Goal: Communication & Community: Participate in discussion

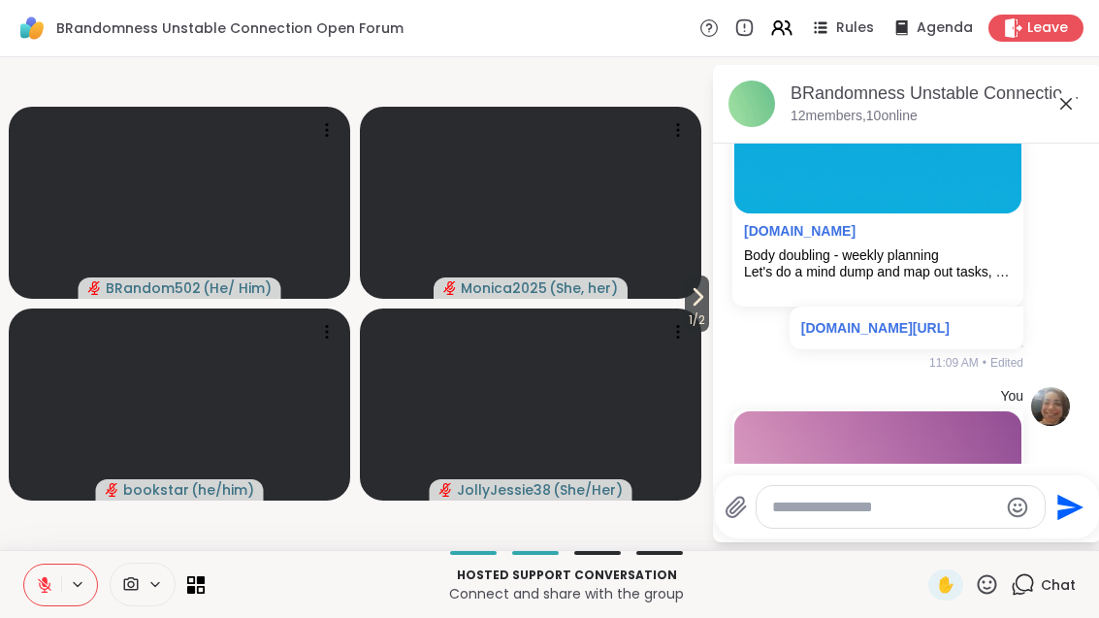
scroll to position [3517, 0]
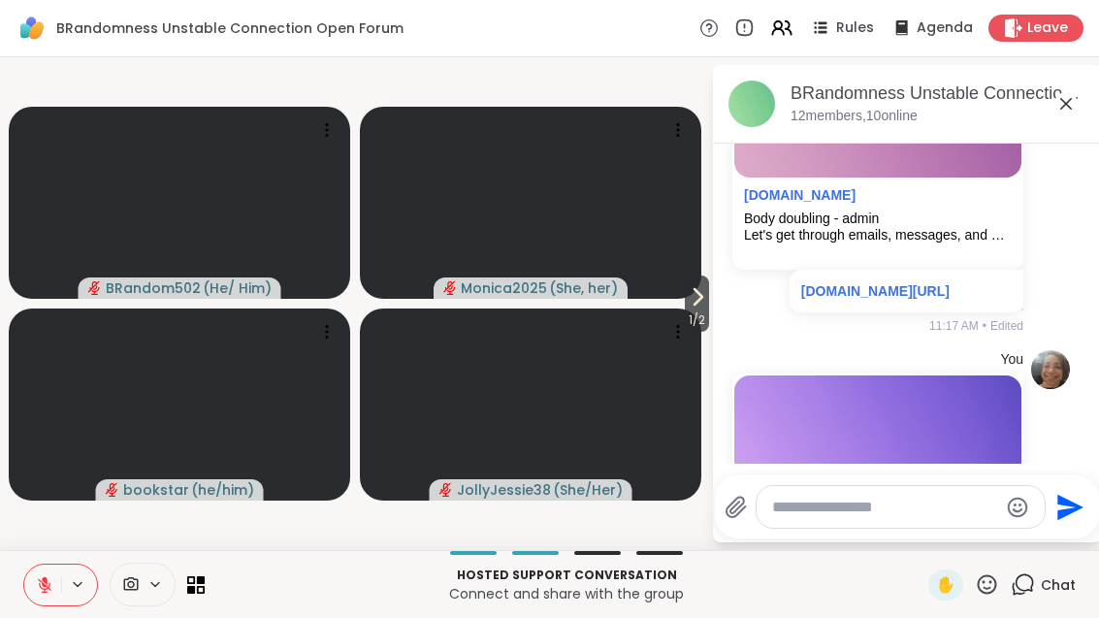
click at [62, 583] on button at bounding box center [79, 584] width 36 height 16
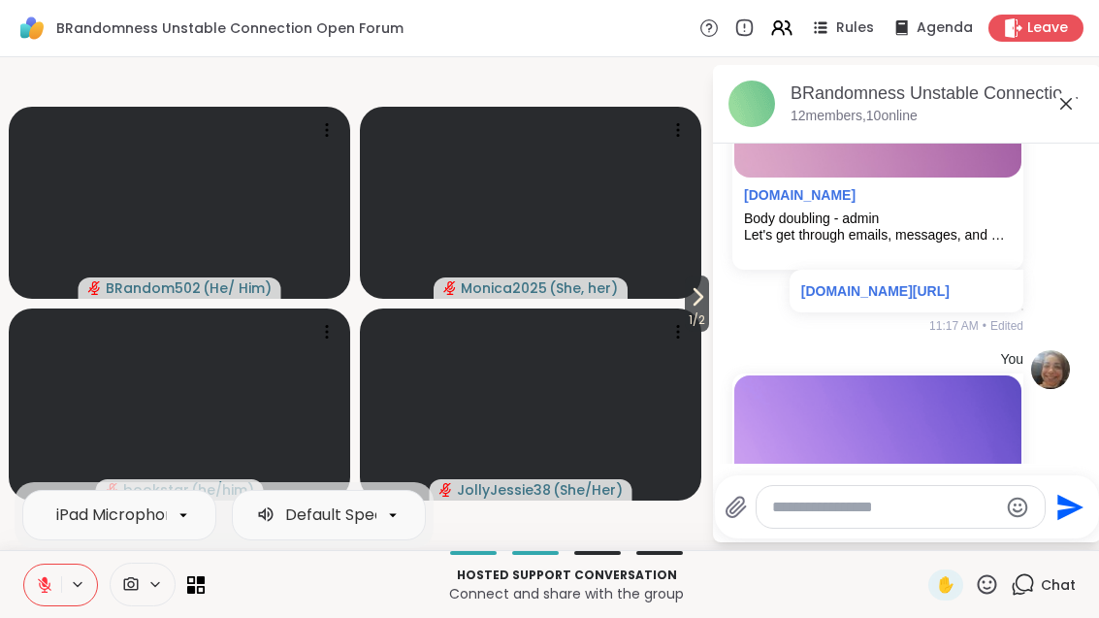
click at [41, 599] on button at bounding box center [42, 585] width 37 height 41
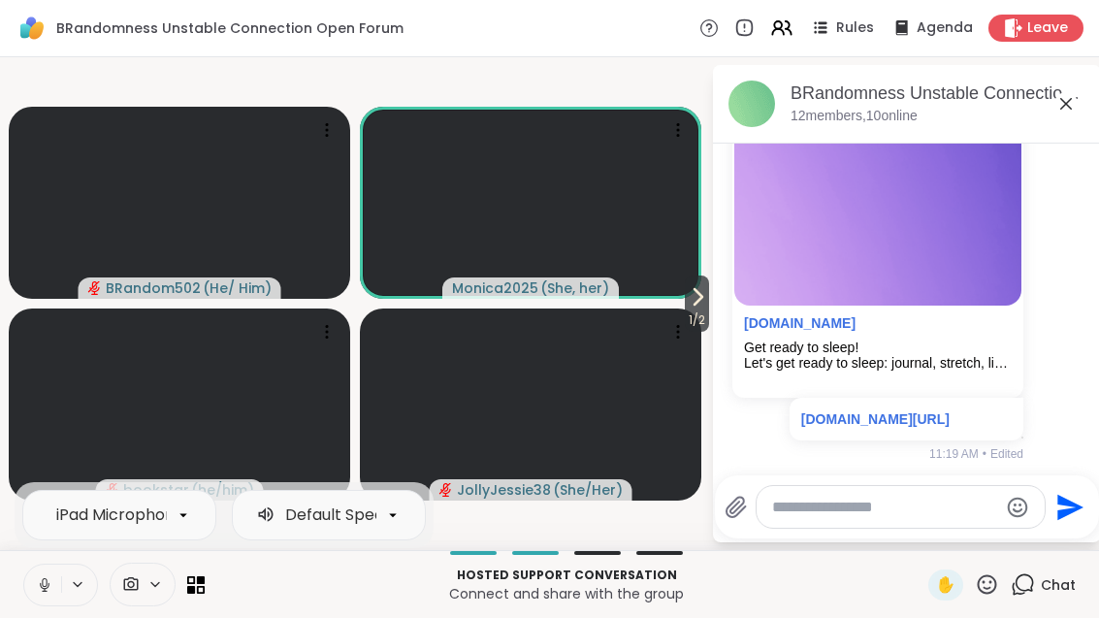
scroll to position [3831, 0]
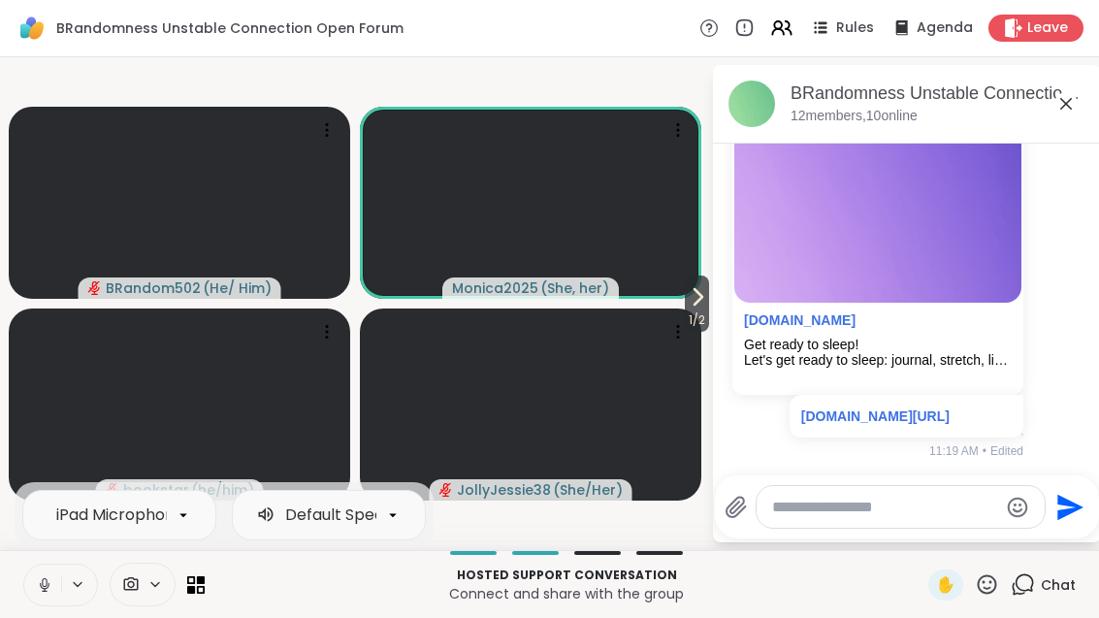
click at [45, 588] on icon at bounding box center [44, 590] width 1 height 4
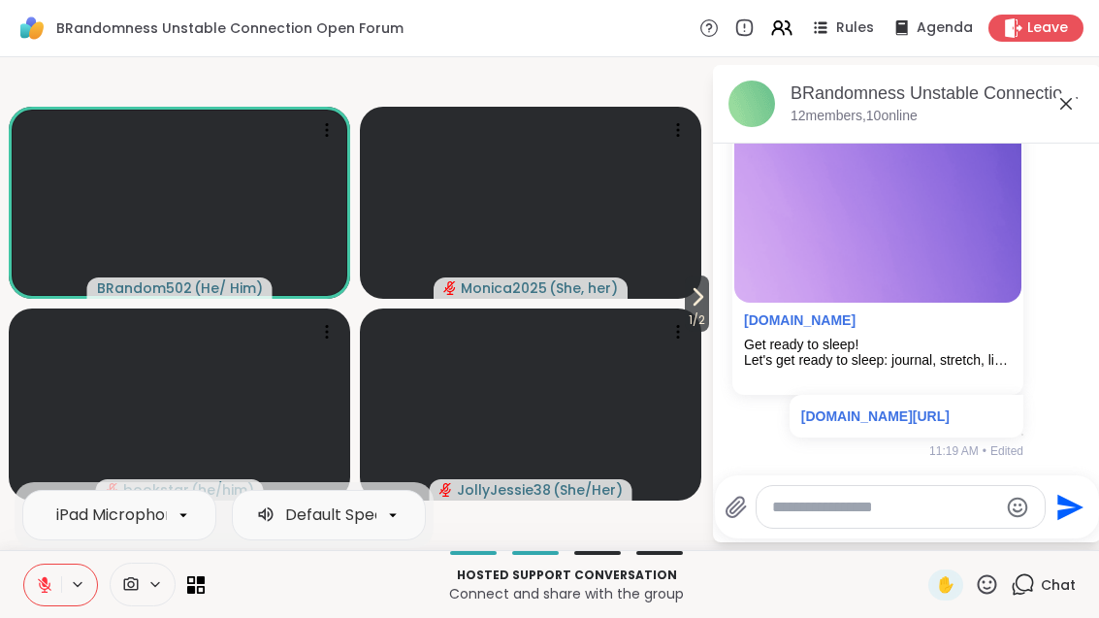
click at [41, 578] on icon at bounding box center [44, 584] width 17 height 17
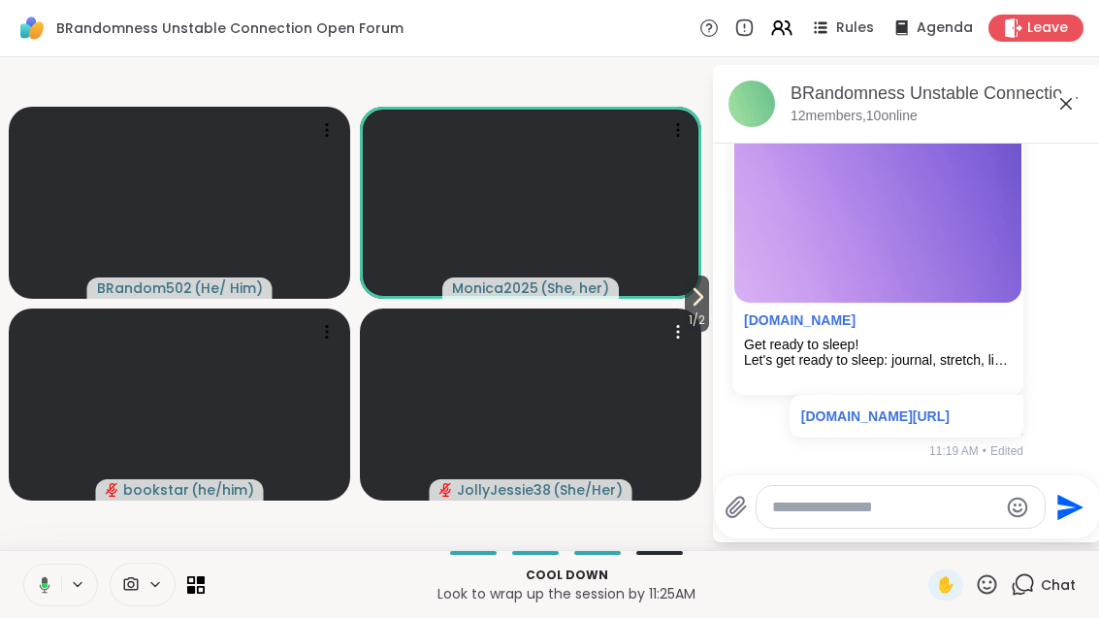
click at [671, 311] on video at bounding box center [531, 405] width 342 height 192
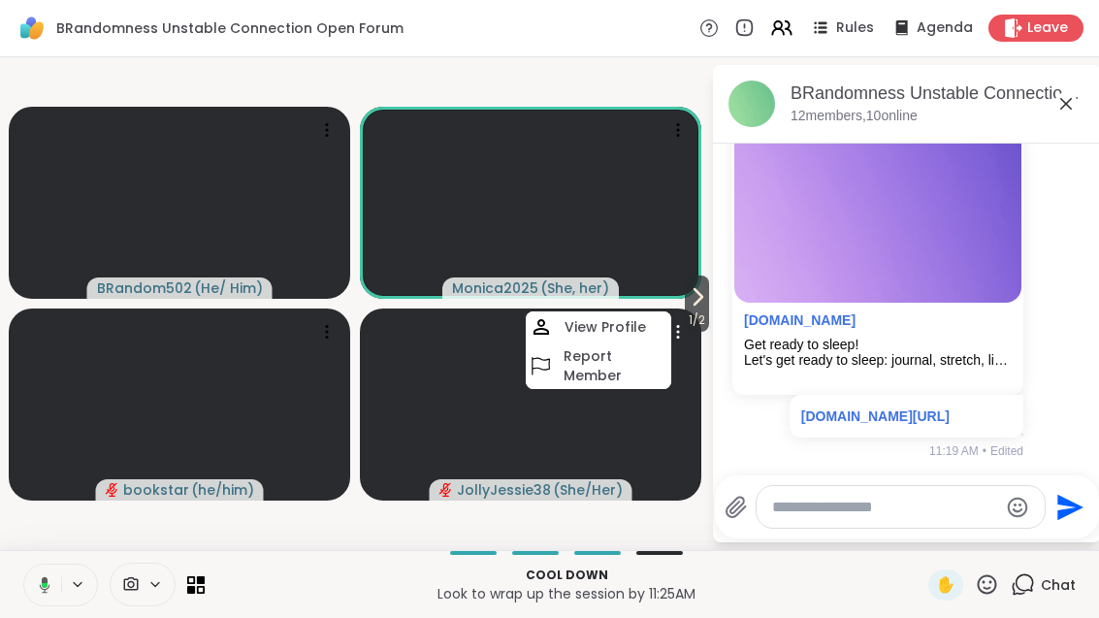
click at [692, 302] on icon at bounding box center [697, 296] width 23 height 23
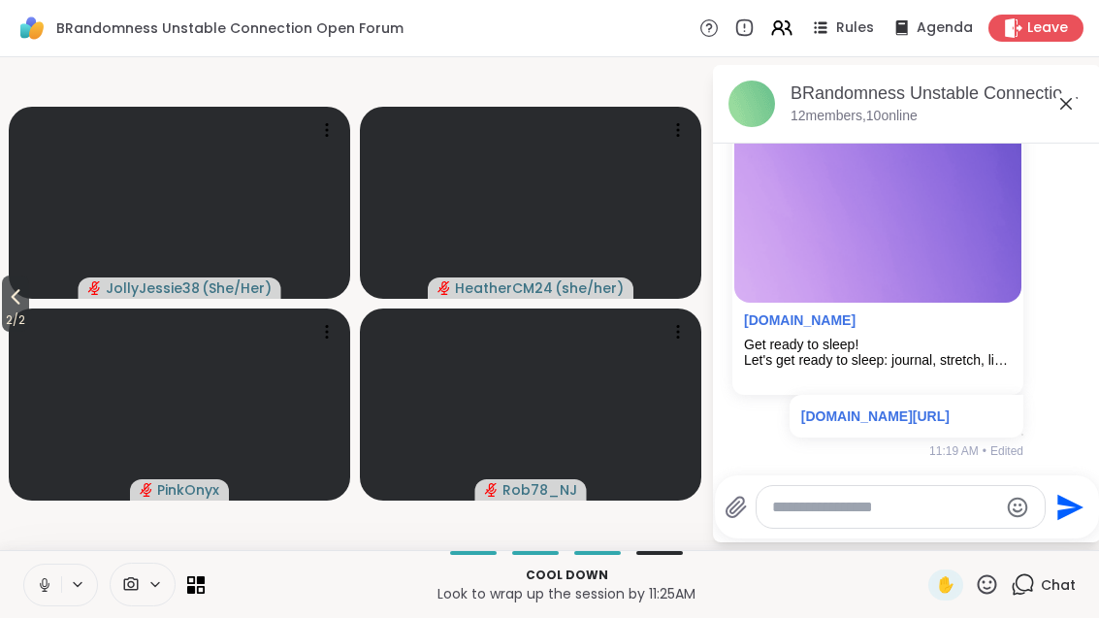
click at [29, 309] on span "2 / 2" at bounding box center [15, 320] width 27 height 23
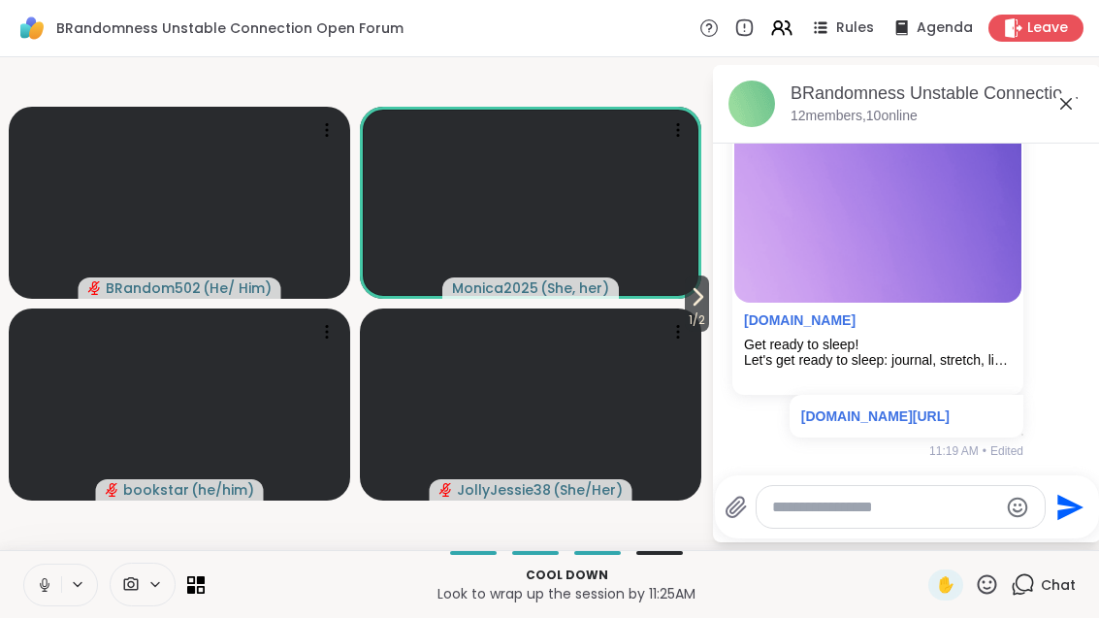
click at [50, 594] on button at bounding box center [42, 585] width 37 height 41
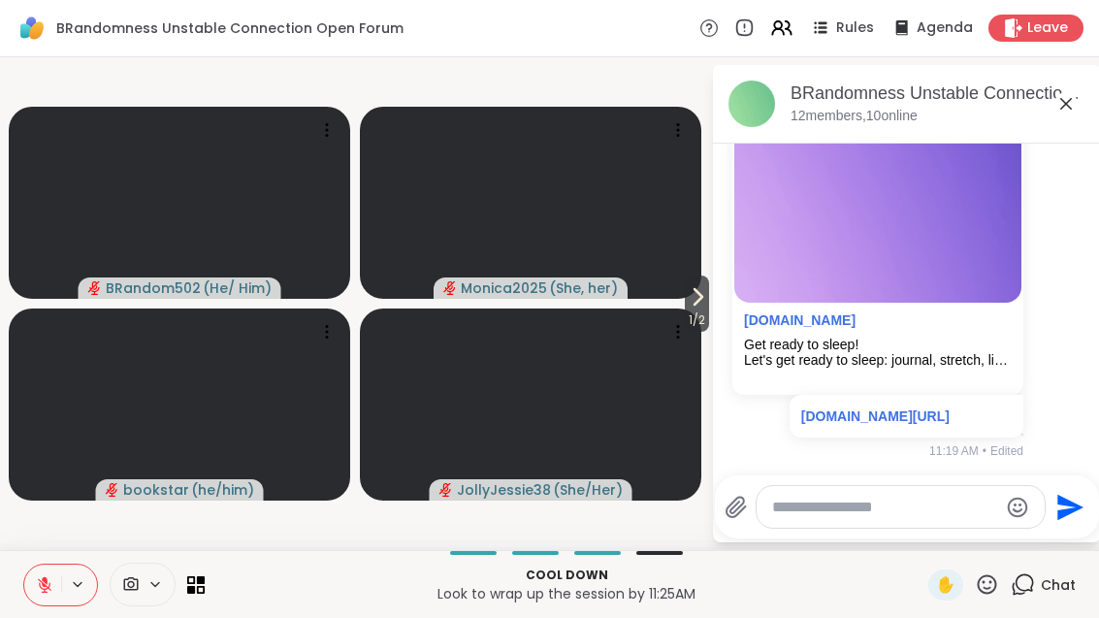
click at [689, 304] on icon at bounding box center [697, 296] width 23 height 23
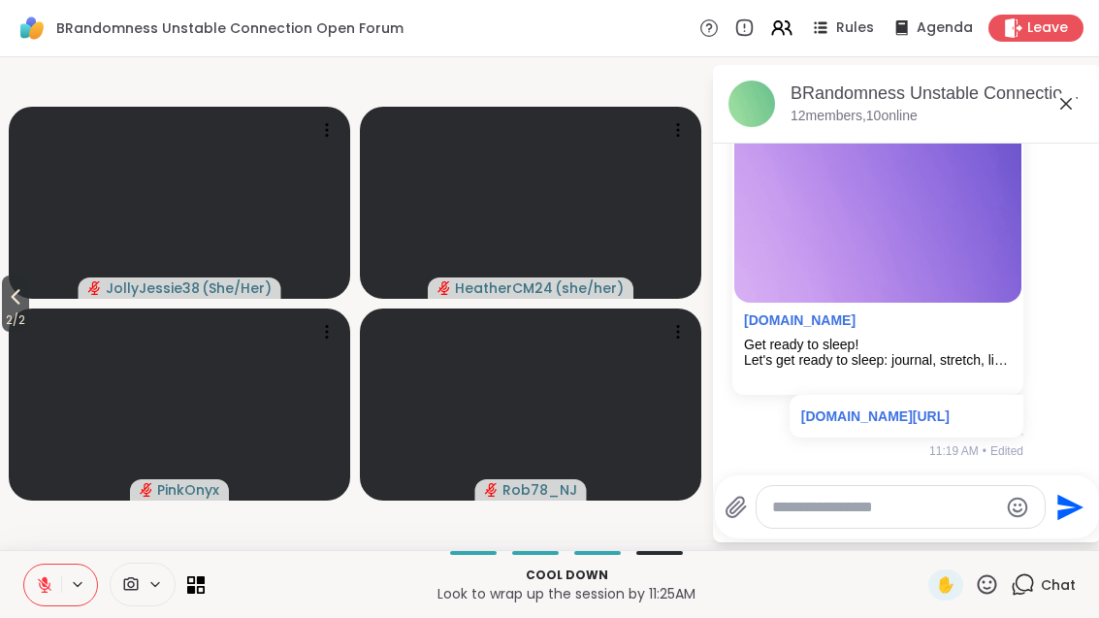
click at [27, 307] on icon at bounding box center [15, 296] width 23 height 23
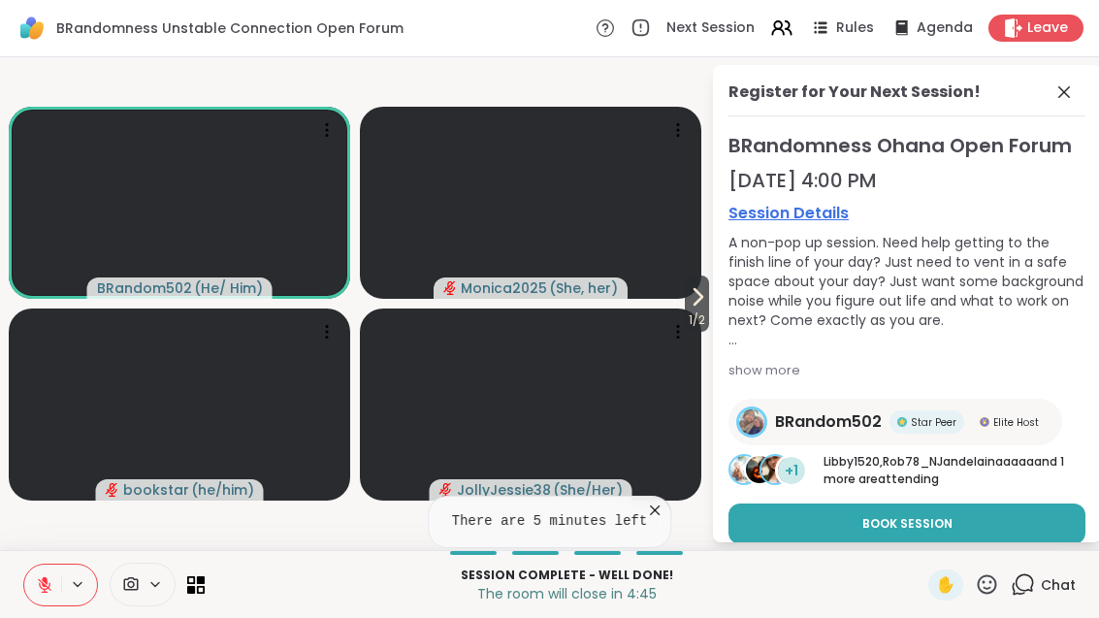
click at [987, 588] on icon at bounding box center [987, 583] width 19 height 19
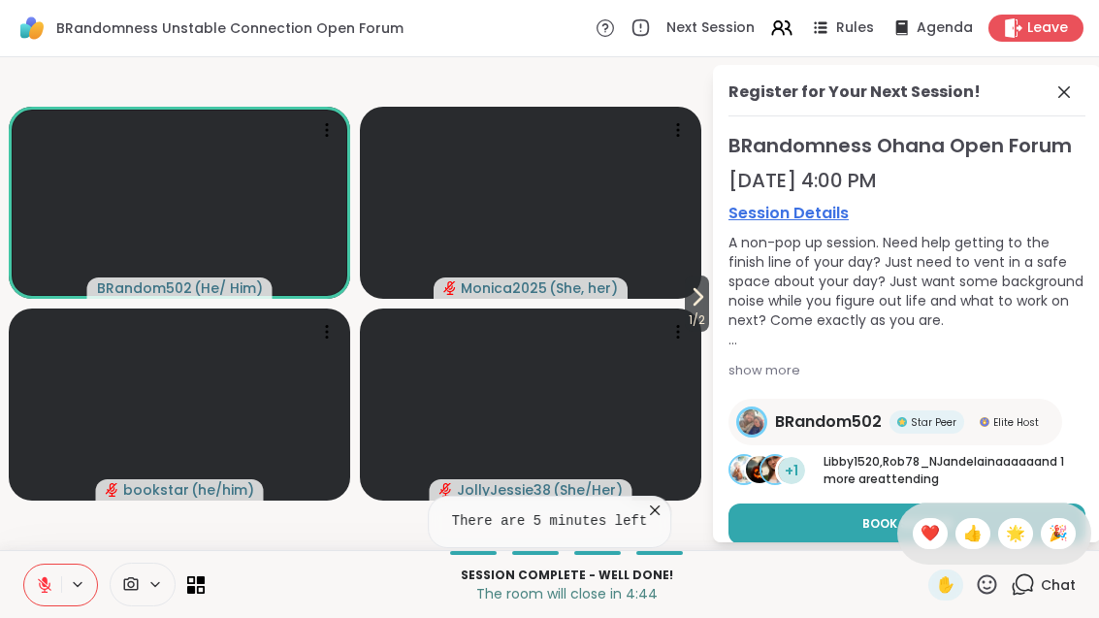
click at [924, 532] on span "❤️" at bounding box center [930, 533] width 19 height 23
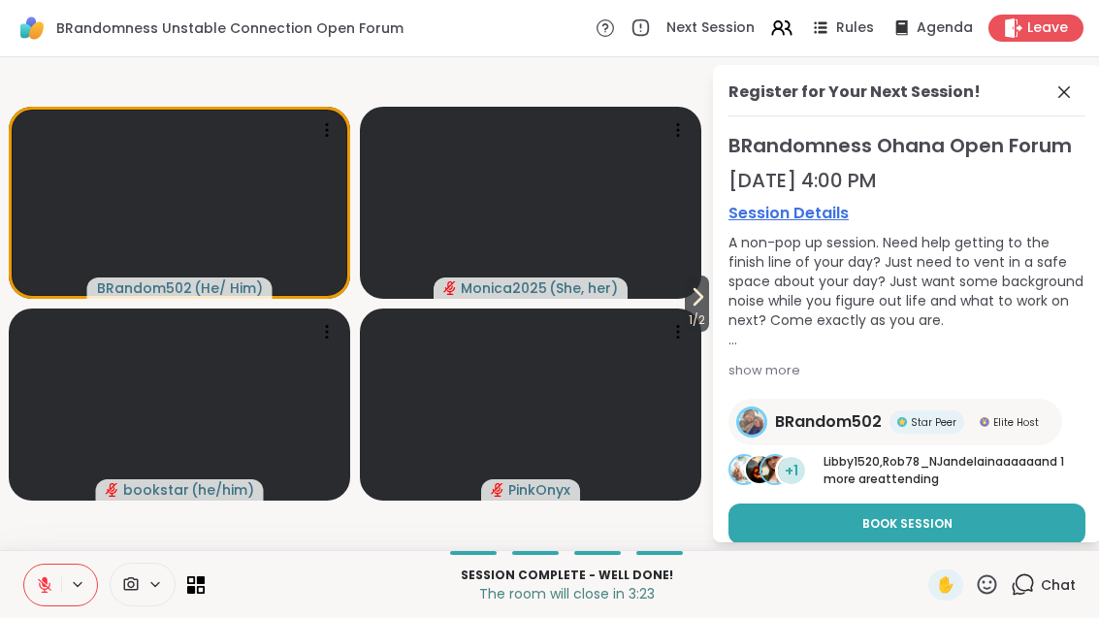
click at [939, 598] on div "✋" at bounding box center [945, 584] width 35 height 31
click at [49, 589] on icon at bounding box center [44, 584] width 17 height 17
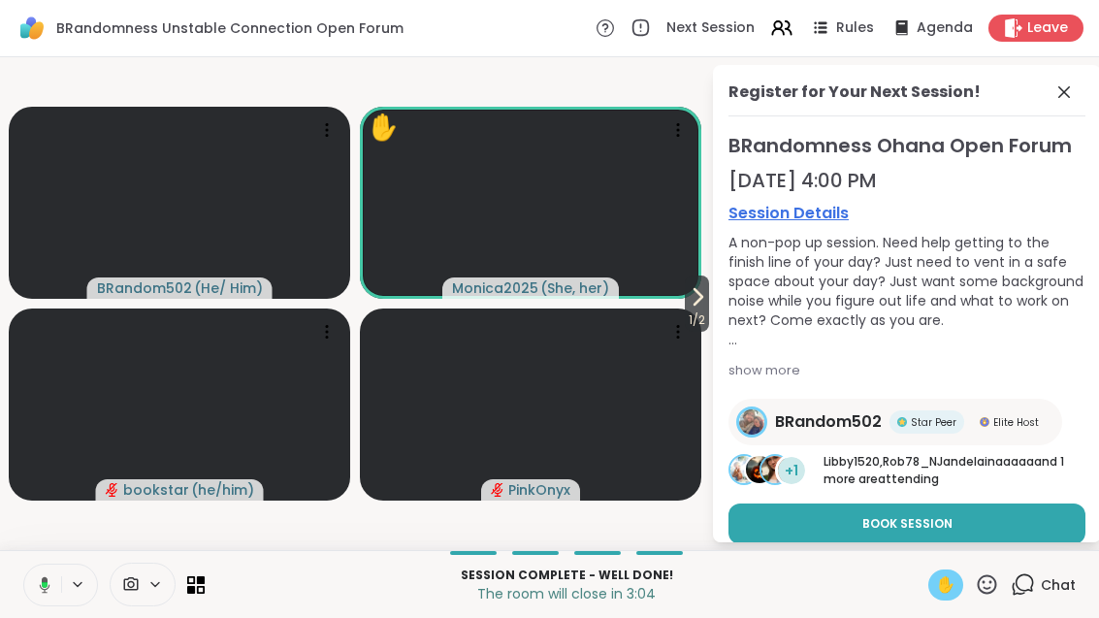
click at [951, 594] on span "✋" at bounding box center [945, 584] width 19 height 23
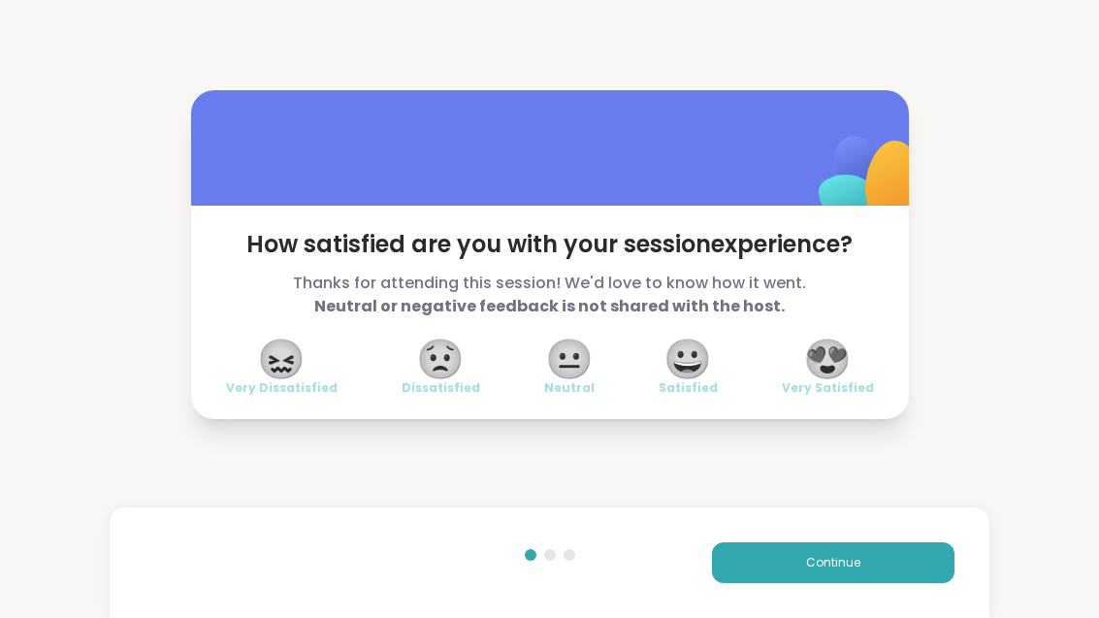
click at [687, 388] on span "Satisfied" at bounding box center [688, 388] width 59 height 16
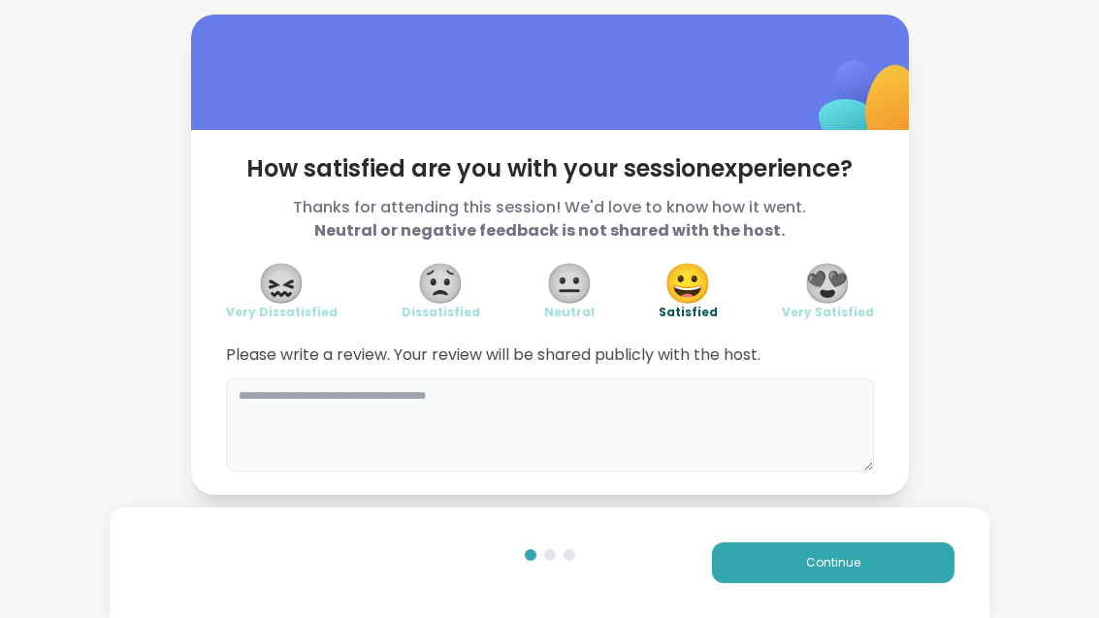
click at [597, 383] on textarea at bounding box center [550, 424] width 648 height 93
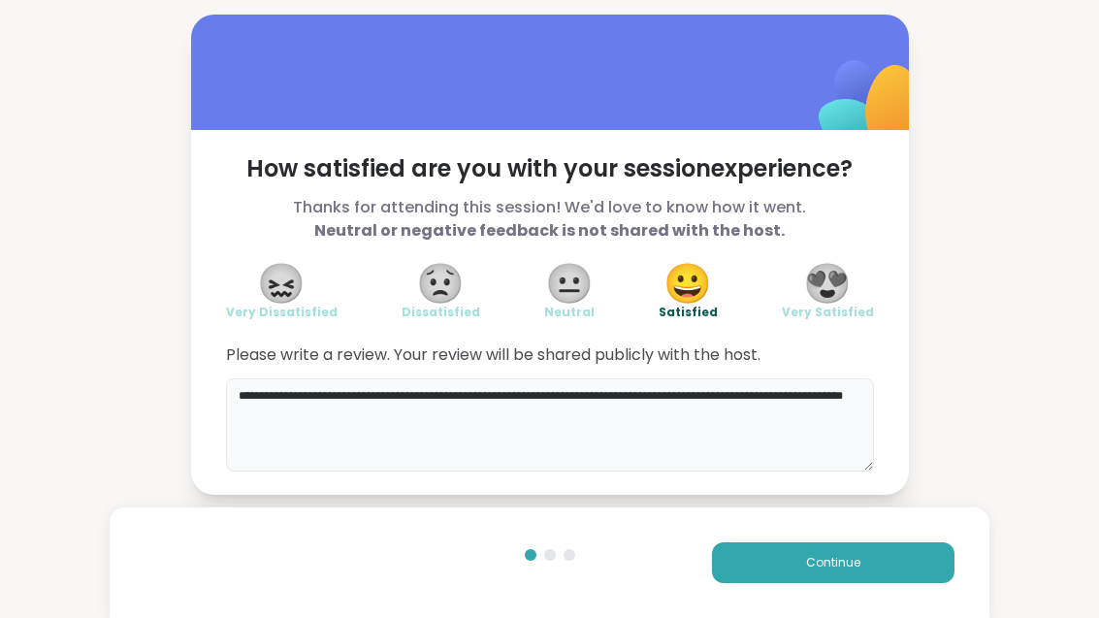
click at [796, 393] on textarea "**********" at bounding box center [550, 424] width 648 height 93
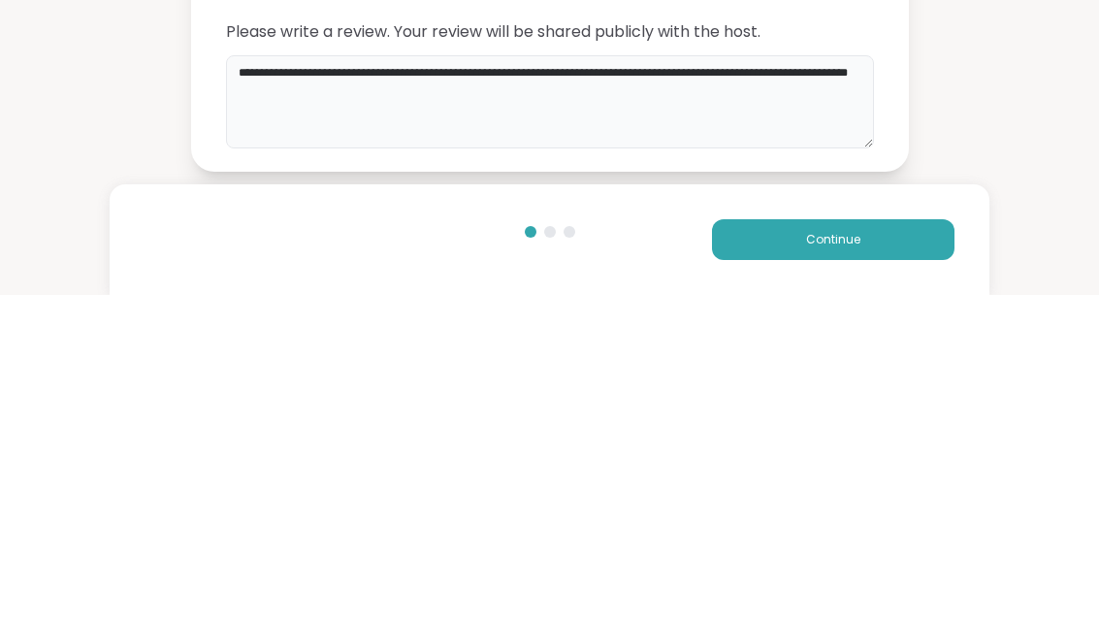
click at [299, 378] on textarea "**********" at bounding box center [550, 424] width 648 height 93
click at [300, 378] on textarea "**********" at bounding box center [550, 424] width 648 height 93
click at [457, 378] on textarea "**********" at bounding box center [550, 424] width 648 height 93
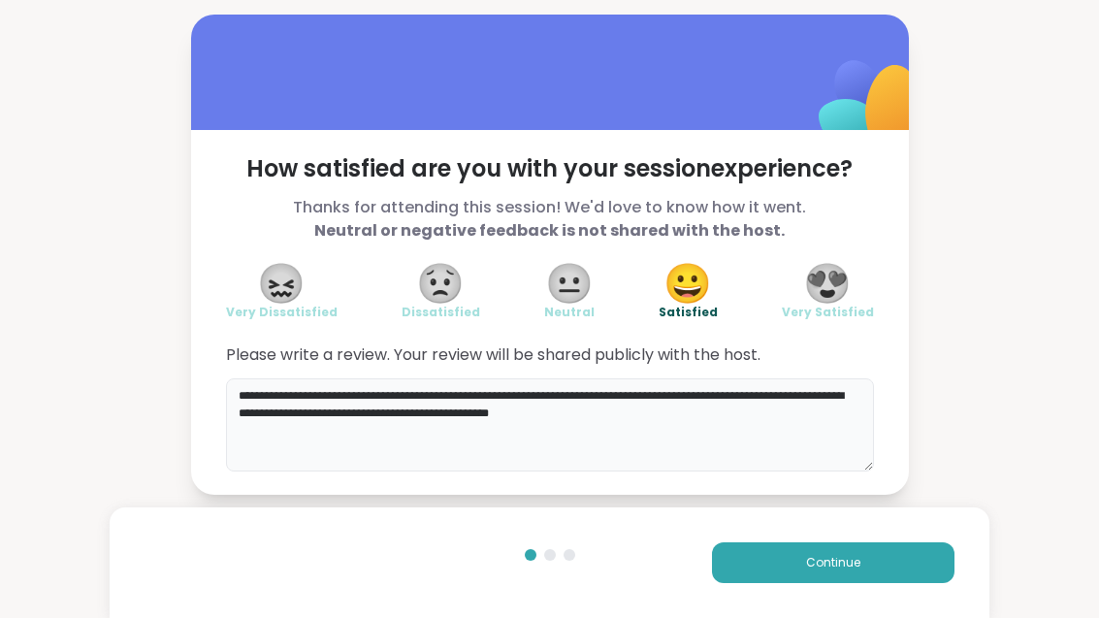
type textarea "**********"
click at [822, 316] on span "Very Satisfied" at bounding box center [828, 313] width 92 height 16
click at [872, 570] on button "Continue" at bounding box center [833, 562] width 243 height 41
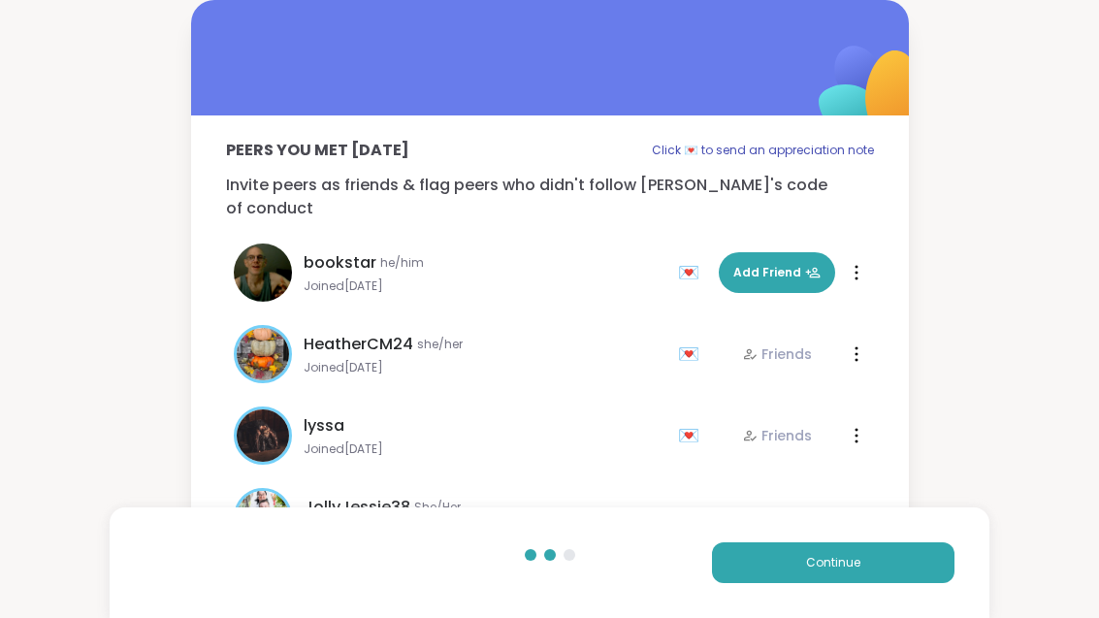
click at [907, 570] on button "Continue" at bounding box center [833, 562] width 243 height 41
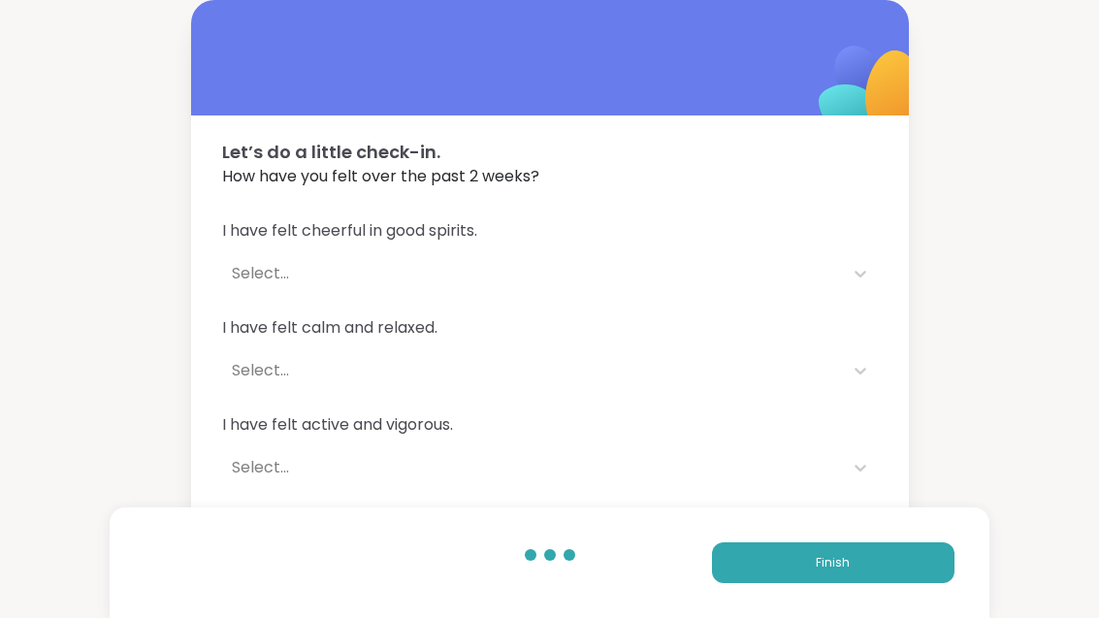
click at [902, 578] on button "Finish" at bounding box center [833, 562] width 243 height 41
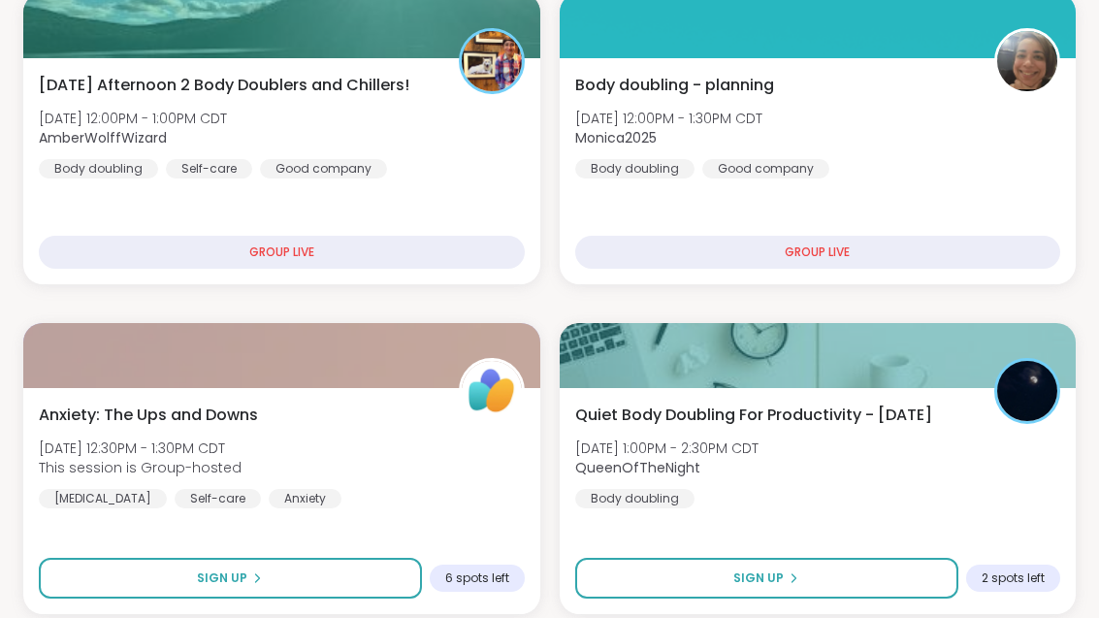
scroll to position [1449, 0]
click at [934, 154] on div "Body doubling - planning [DATE] 12:00PM - 1:30PM CDT Monica2025 Body doubling G…" at bounding box center [818, 126] width 486 height 105
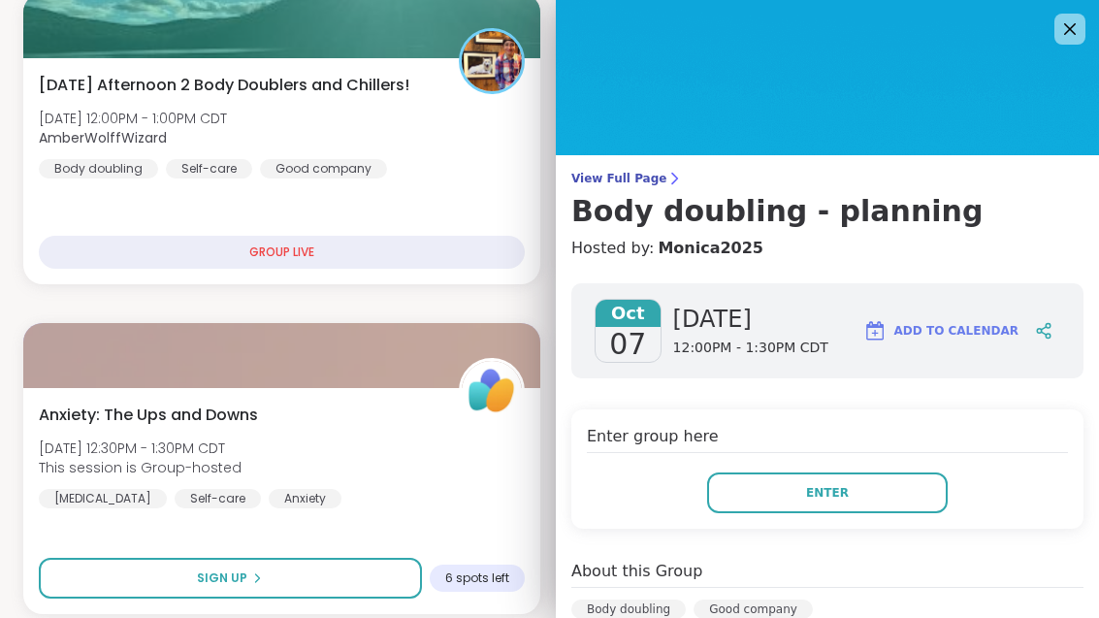
click at [876, 510] on button "Enter" at bounding box center [827, 492] width 241 height 41
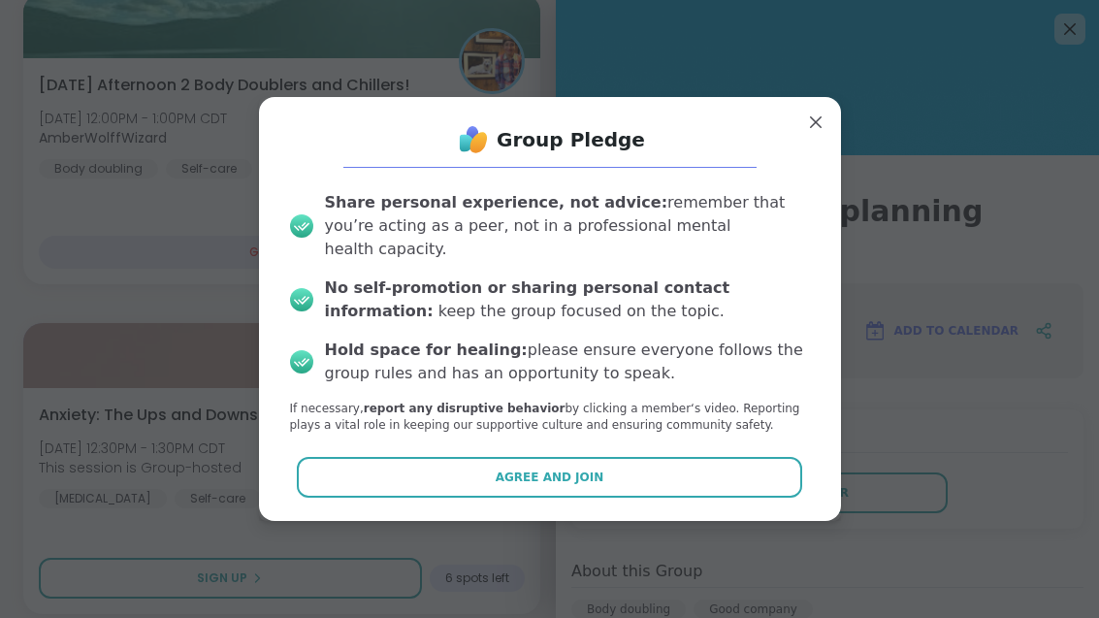
click at [717, 480] on button "Agree and Join" at bounding box center [549, 477] width 505 height 41
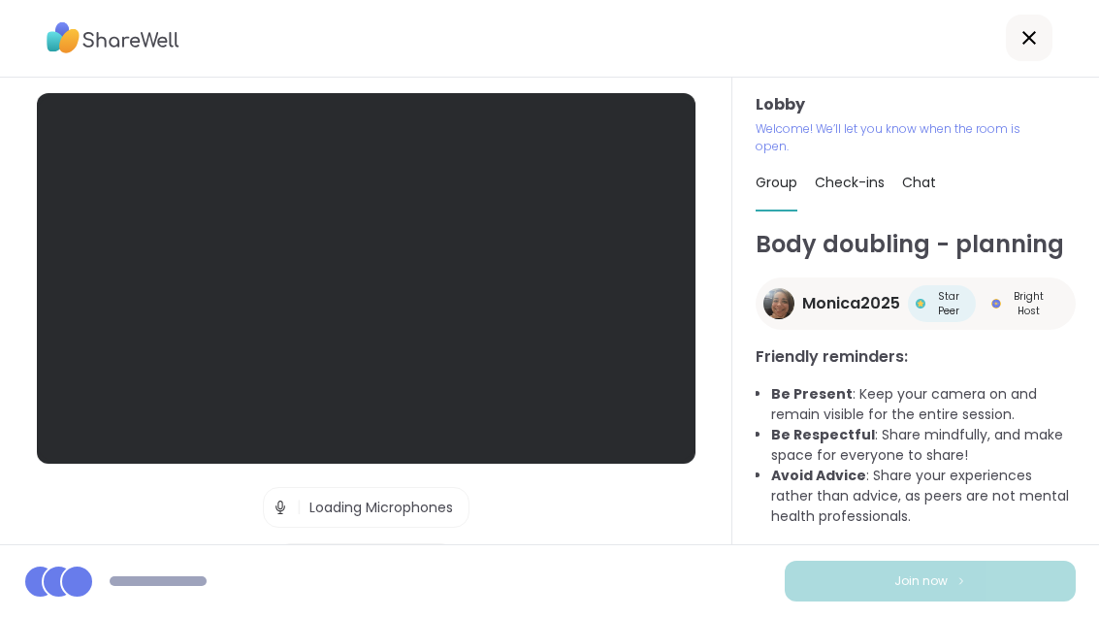
scroll to position [62, 0]
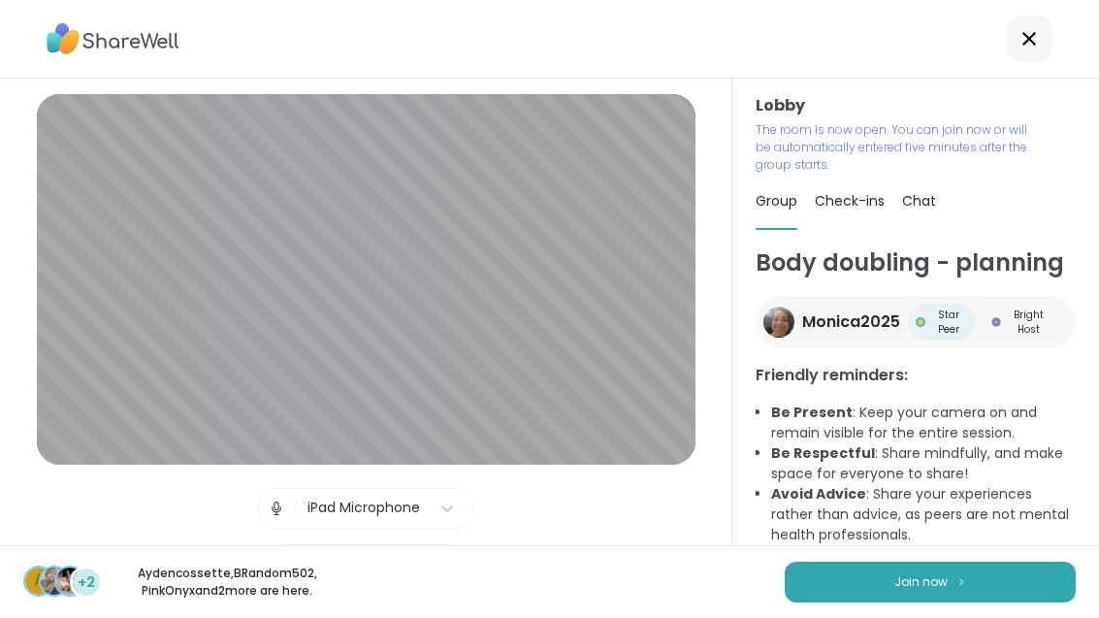
click at [988, 582] on button "Join now" at bounding box center [930, 582] width 291 height 41
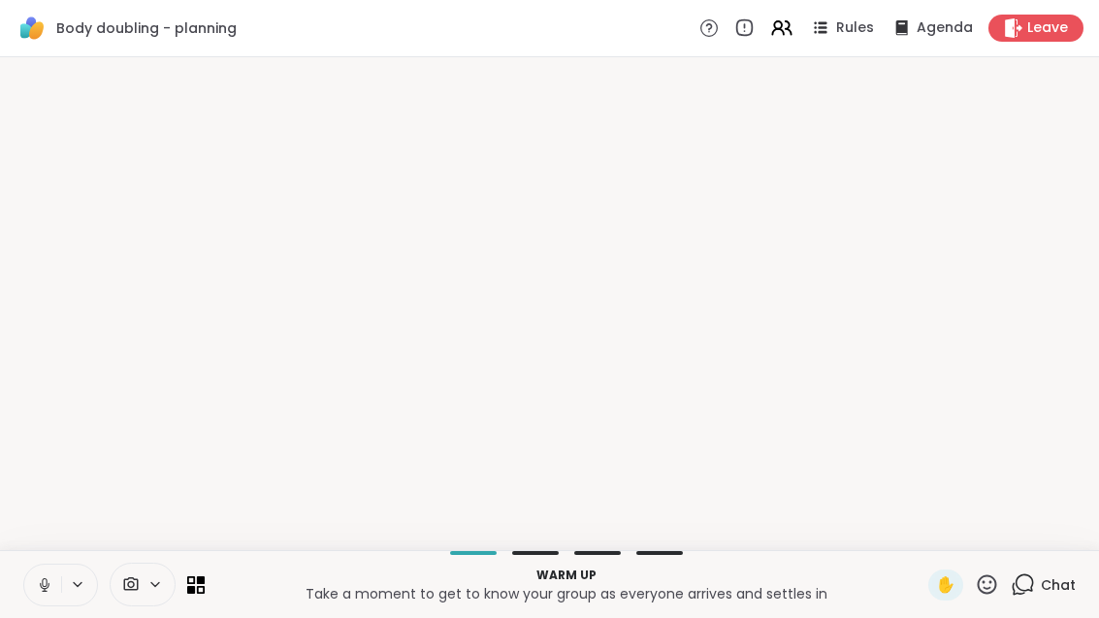
scroll to position [0, 0]
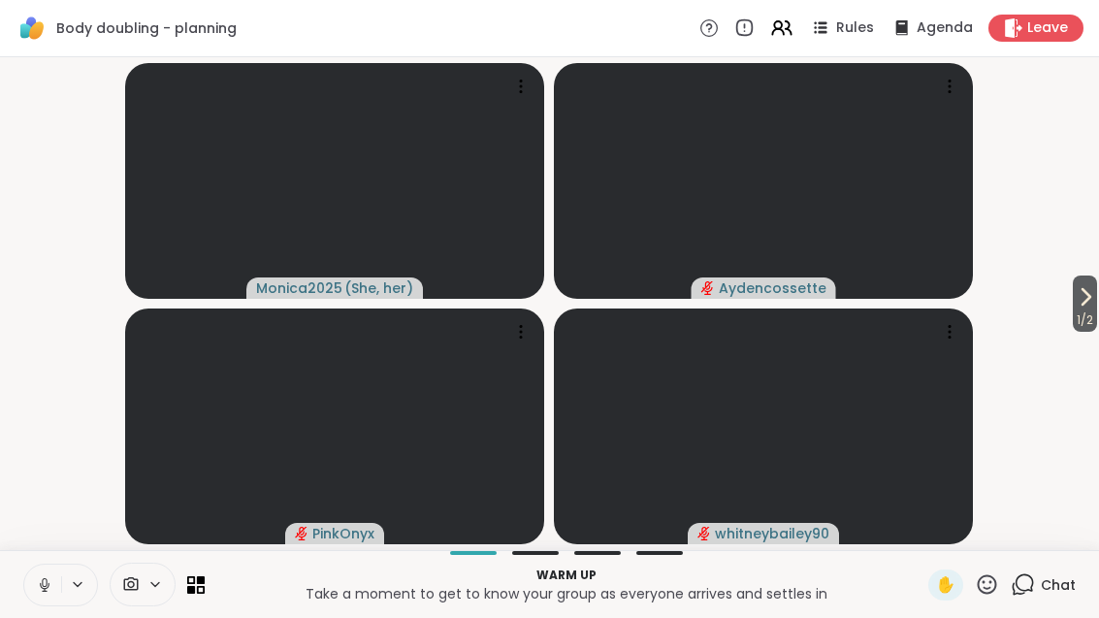
click at [1094, 297] on icon at bounding box center [1085, 296] width 23 height 23
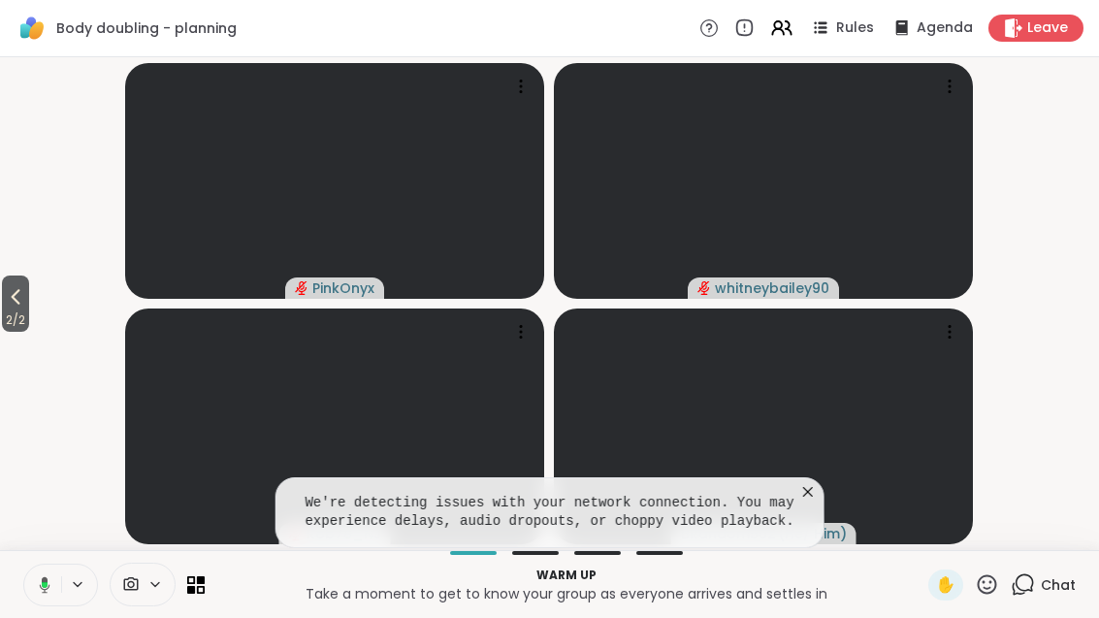
click at [801, 482] on icon at bounding box center [807, 491] width 19 height 19
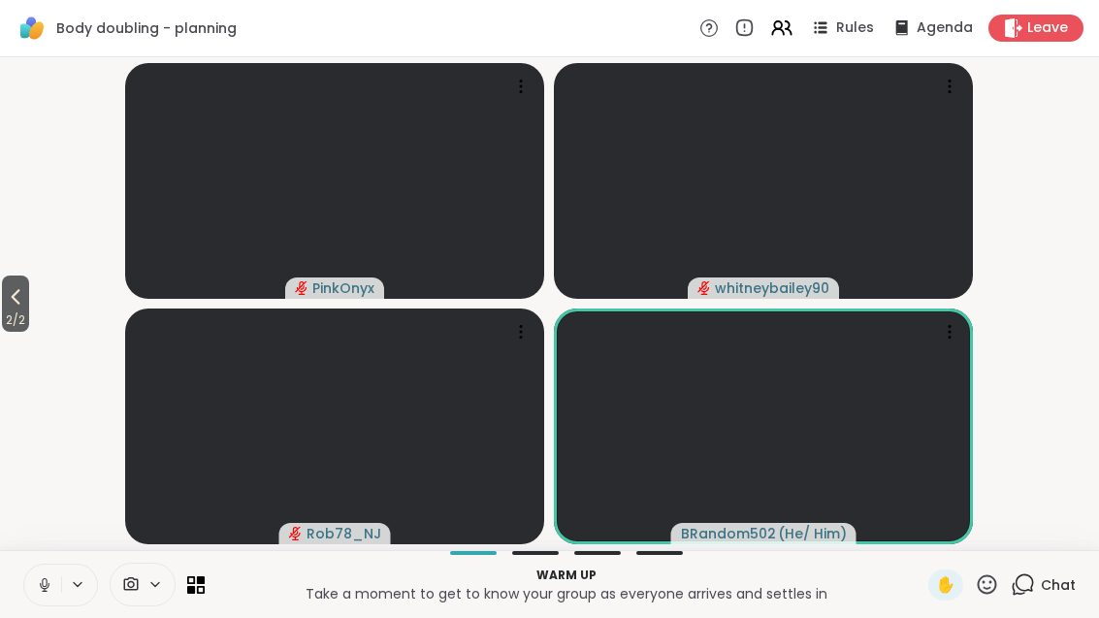
click at [8, 309] on span "2 / 2" at bounding box center [15, 320] width 27 height 23
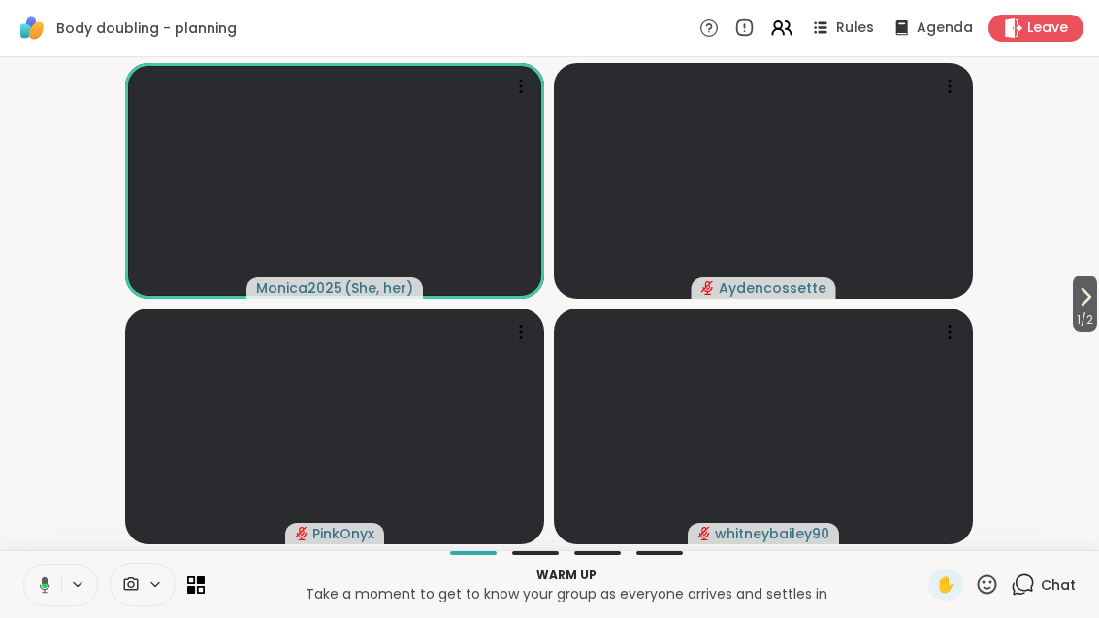
click at [1074, 302] on icon at bounding box center [1085, 296] width 23 height 23
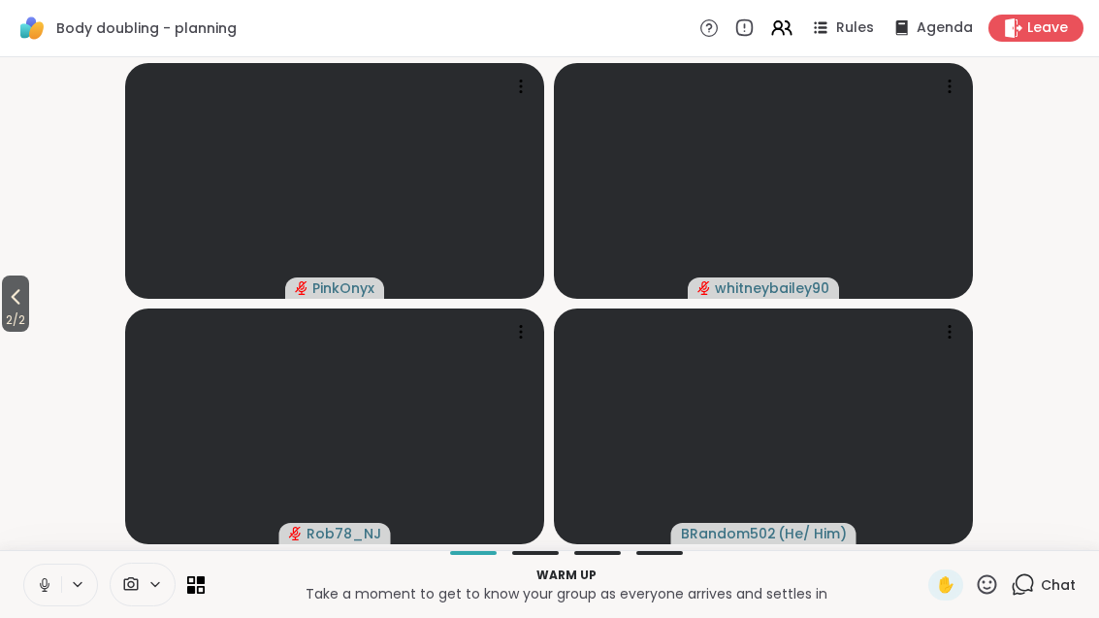
click at [7, 309] on span "2 / 2" at bounding box center [15, 320] width 27 height 23
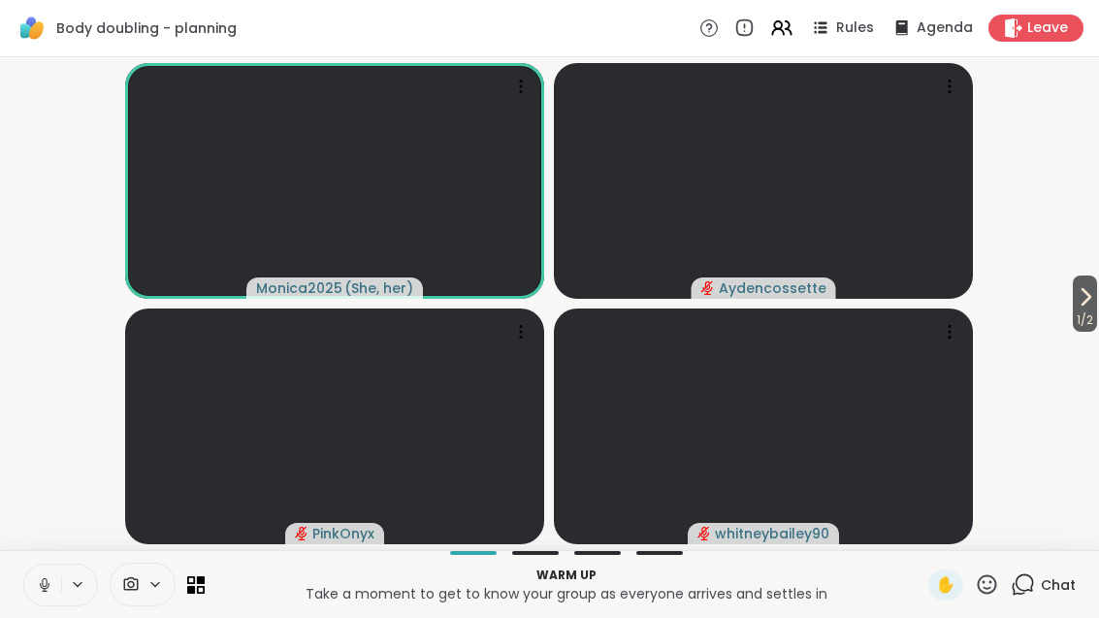
click at [1093, 303] on icon at bounding box center [1085, 296] width 23 height 23
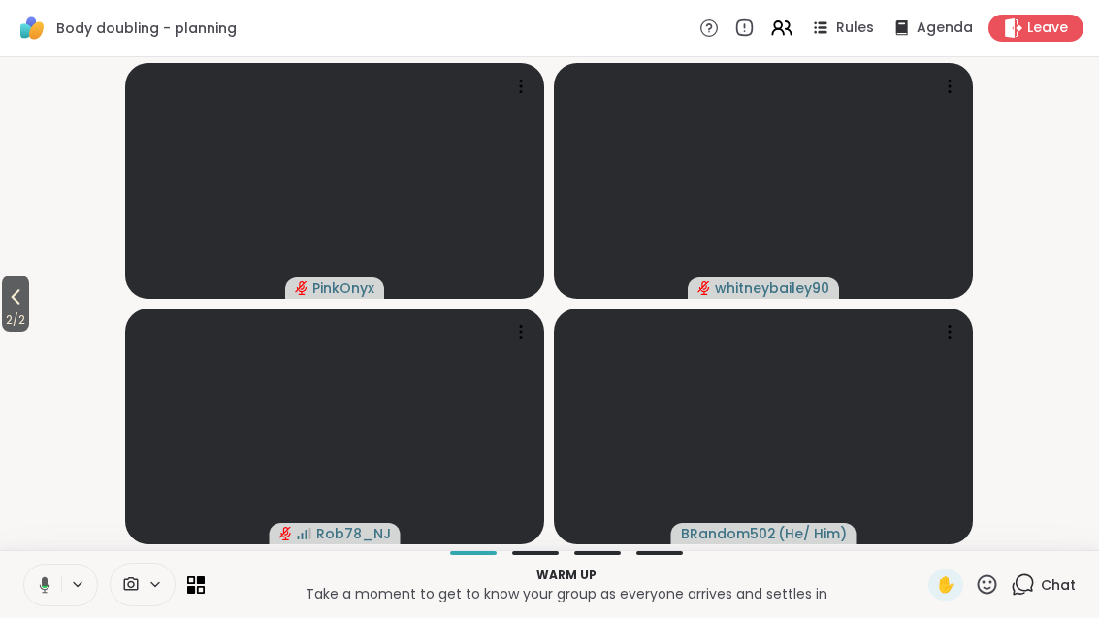
click at [29, 301] on button "2 / 2" at bounding box center [15, 304] width 27 height 56
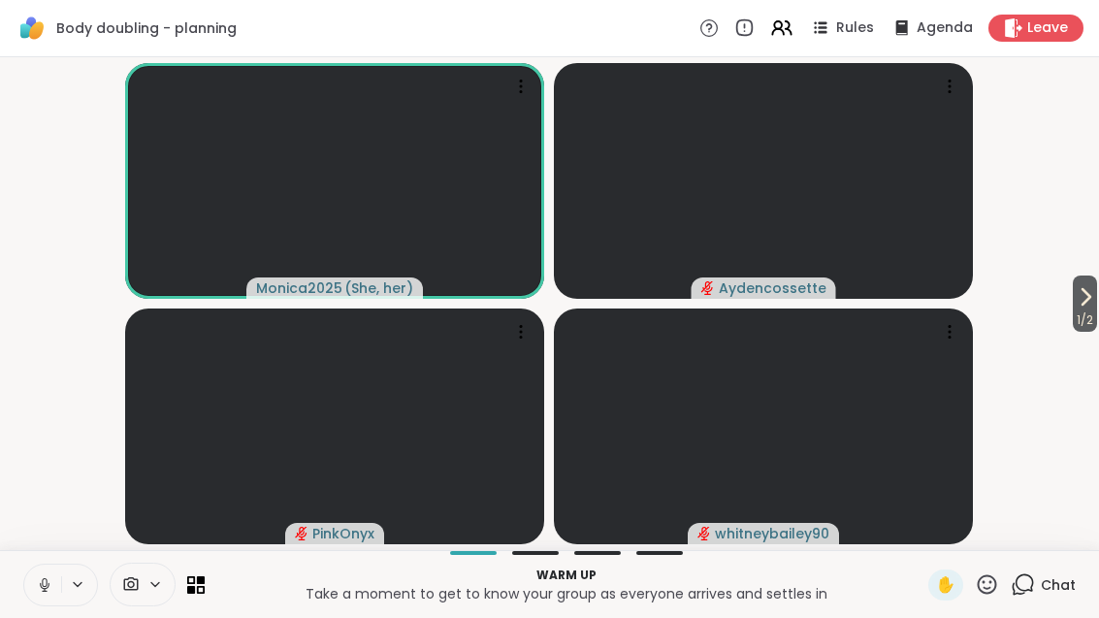
click at [1094, 293] on icon at bounding box center [1085, 296] width 23 height 23
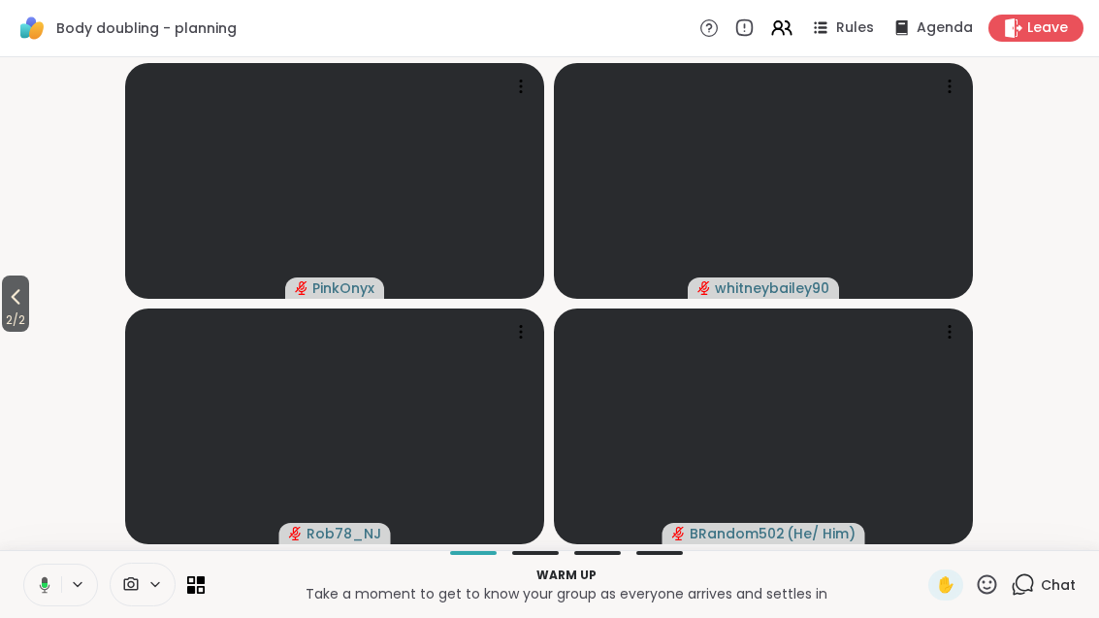
click at [793, 34] on icon at bounding box center [781, 27] width 23 height 23
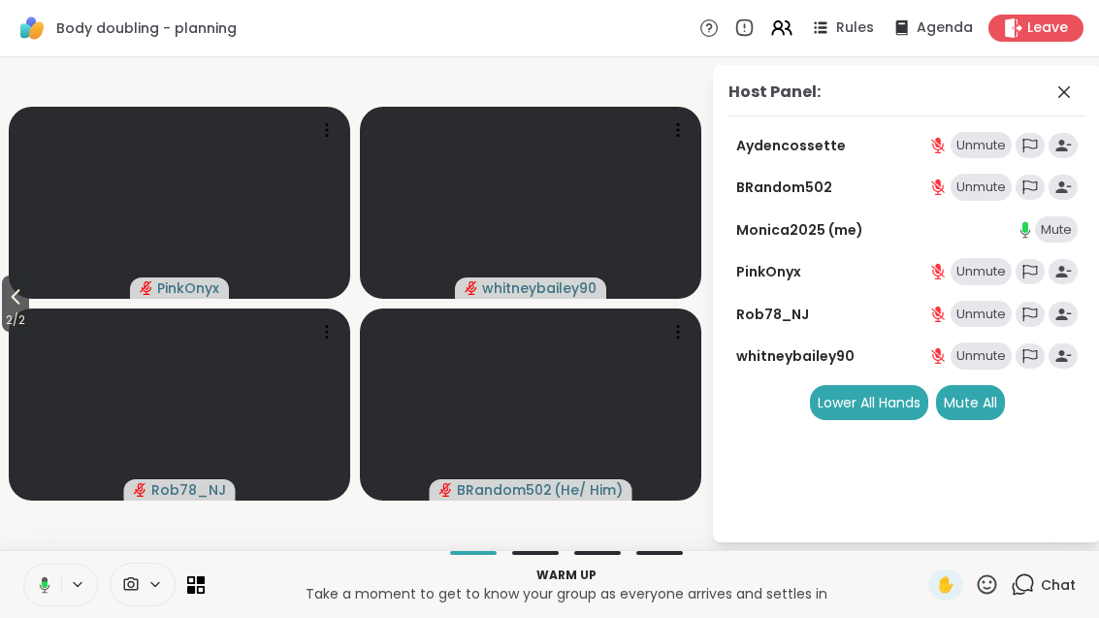
click at [1079, 90] on span at bounding box center [1066, 92] width 27 height 23
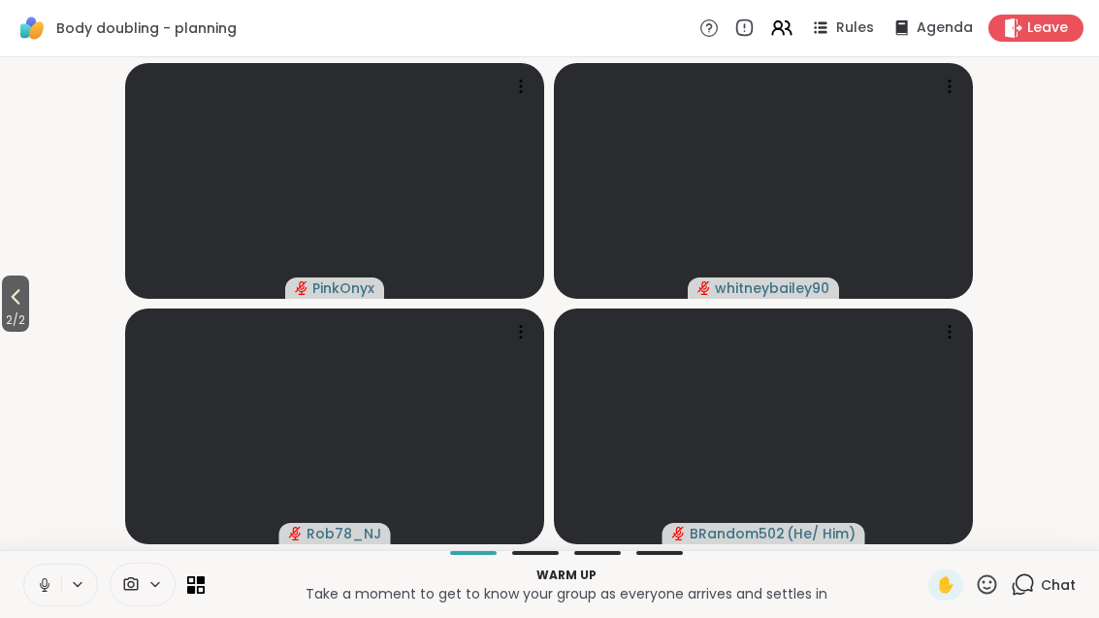
click at [18, 314] on span "2 / 2" at bounding box center [15, 320] width 27 height 23
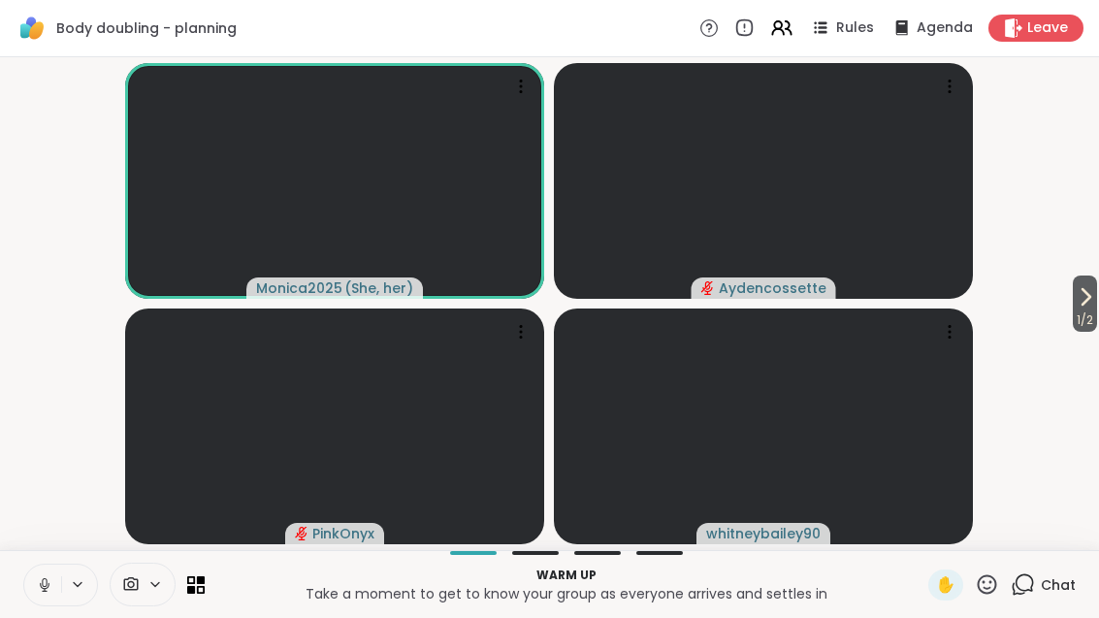
click at [866, 32] on span "Rules" at bounding box center [855, 27] width 38 height 19
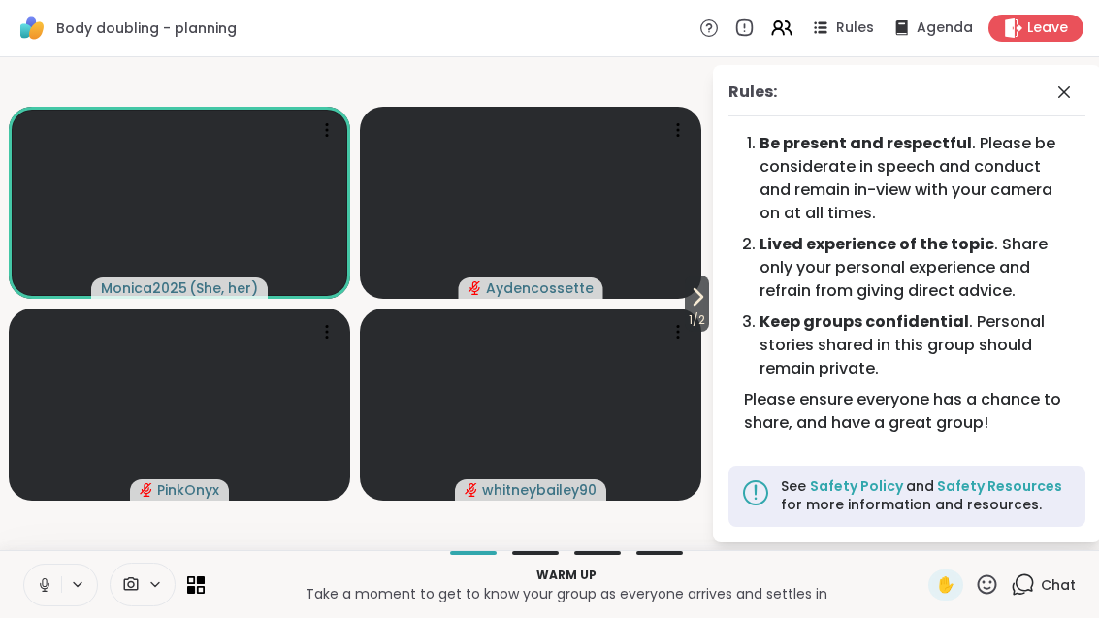
click at [1077, 94] on span at bounding box center [1066, 92] width 27 height 23
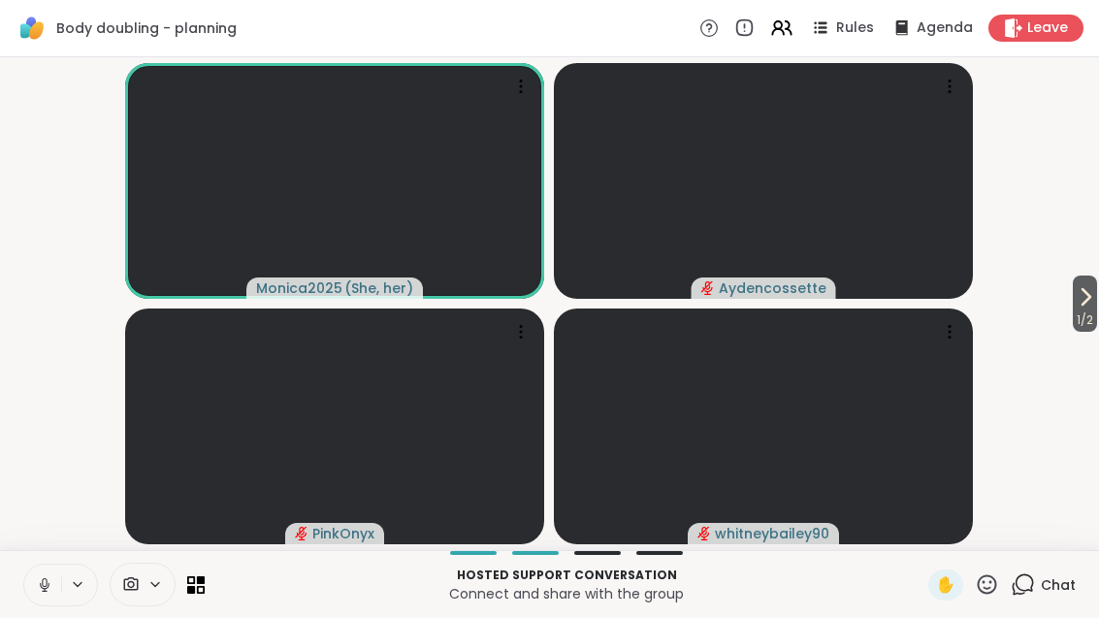
click at [1095, 295] on button "1 / 2" at bounding box center [1085, 304] width 24 height 56
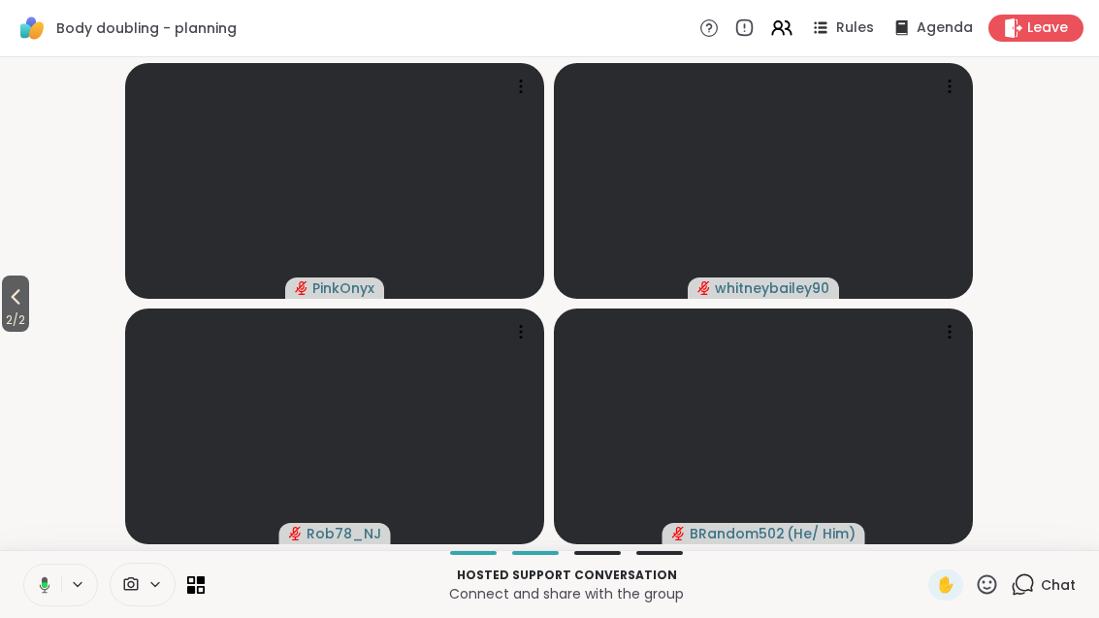
click at [29, 294] on button "2 / 2" at bounding box center [15, 304] width 27 height 56
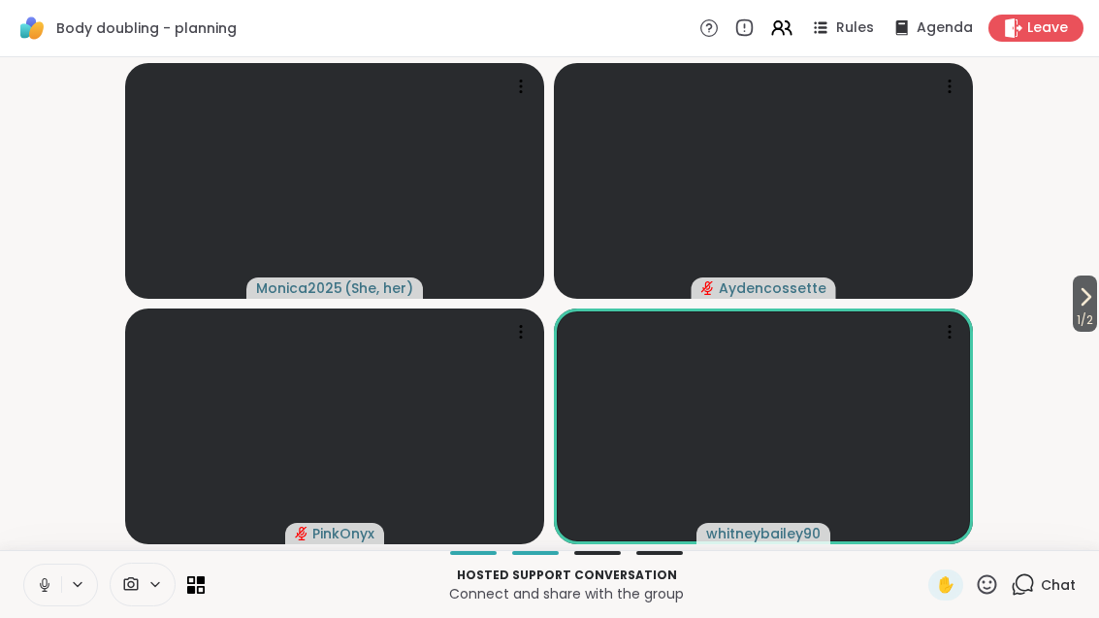
click at [991, 596] on icon at bounding box center [987, 584] width 24 height 24
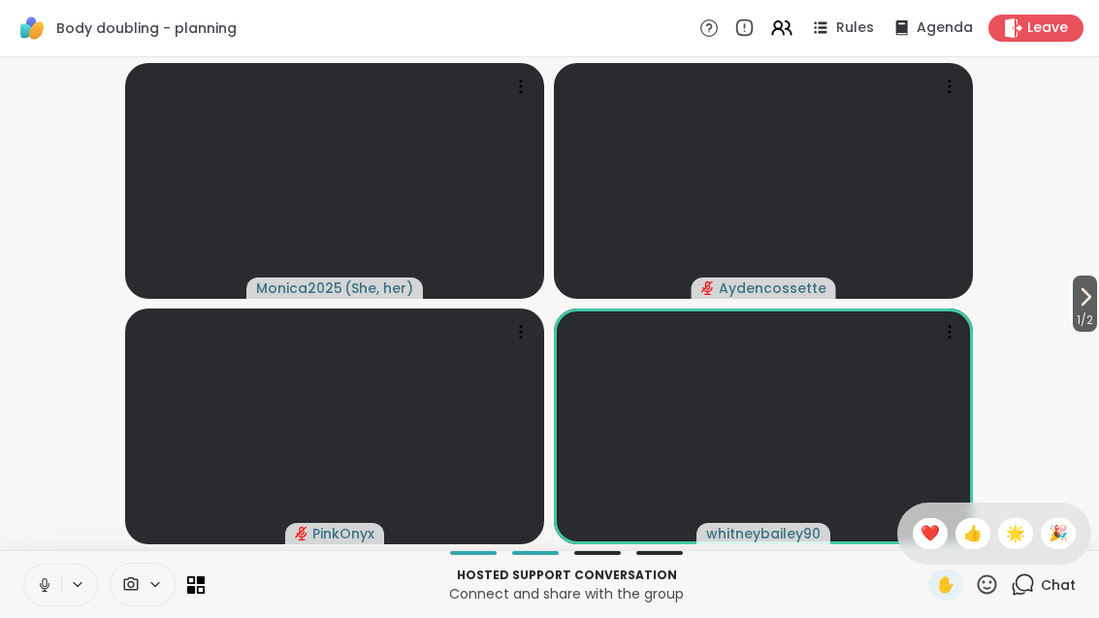
click at [921, 533] on span "❤️" at bounding box center [930, 533] width 19 height 23
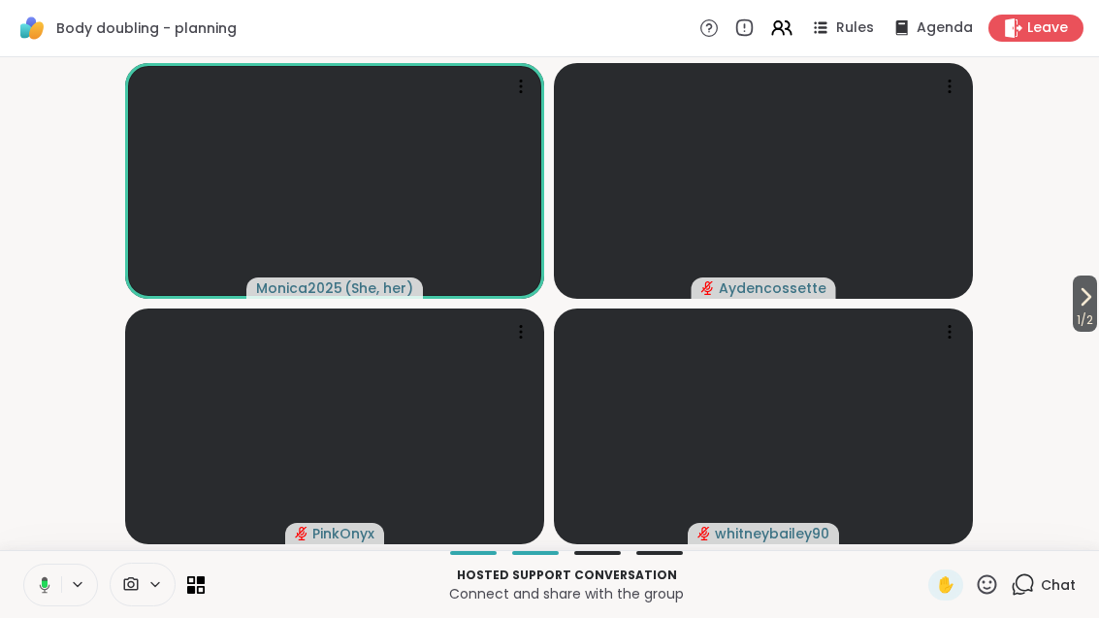
click at [1088, 328] on span "1 / 2" at bounding box center [1085, 320] width 24 height 23
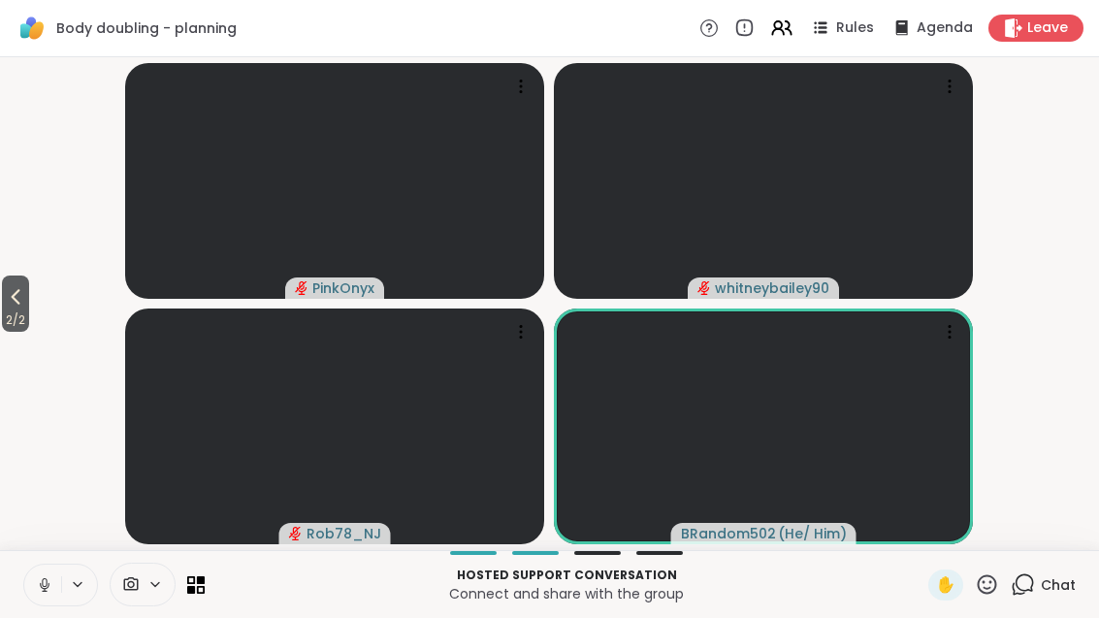
click at [983, 595] on icon at bounding box center [987, 584] width 24 height 24
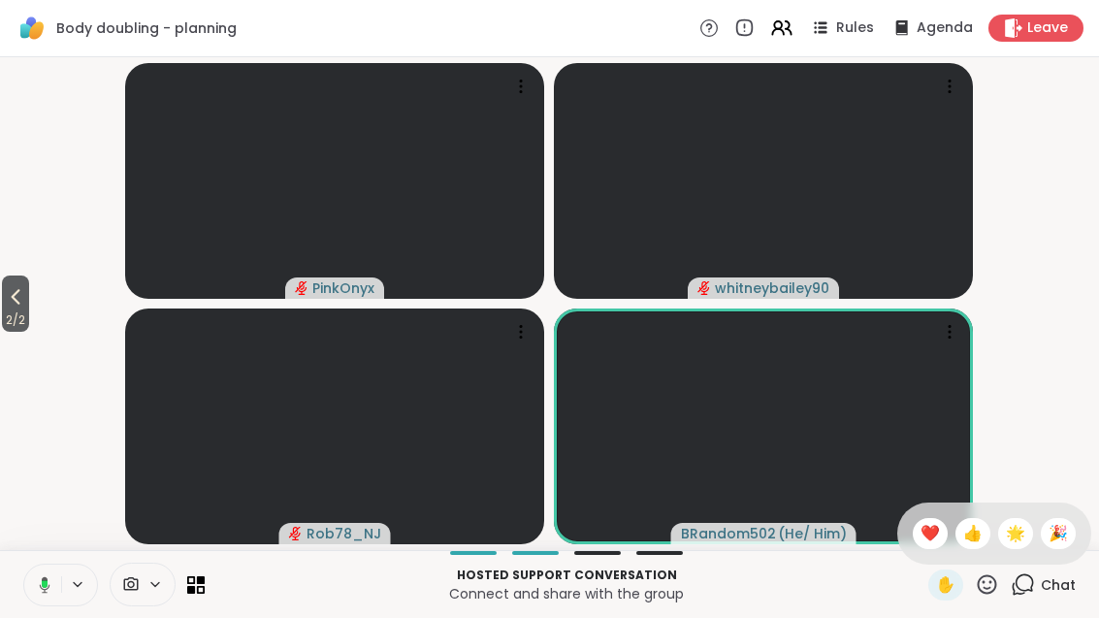
click at [913, 533] on div "❤️" at bounding box center [930, 533] width 35 height 31
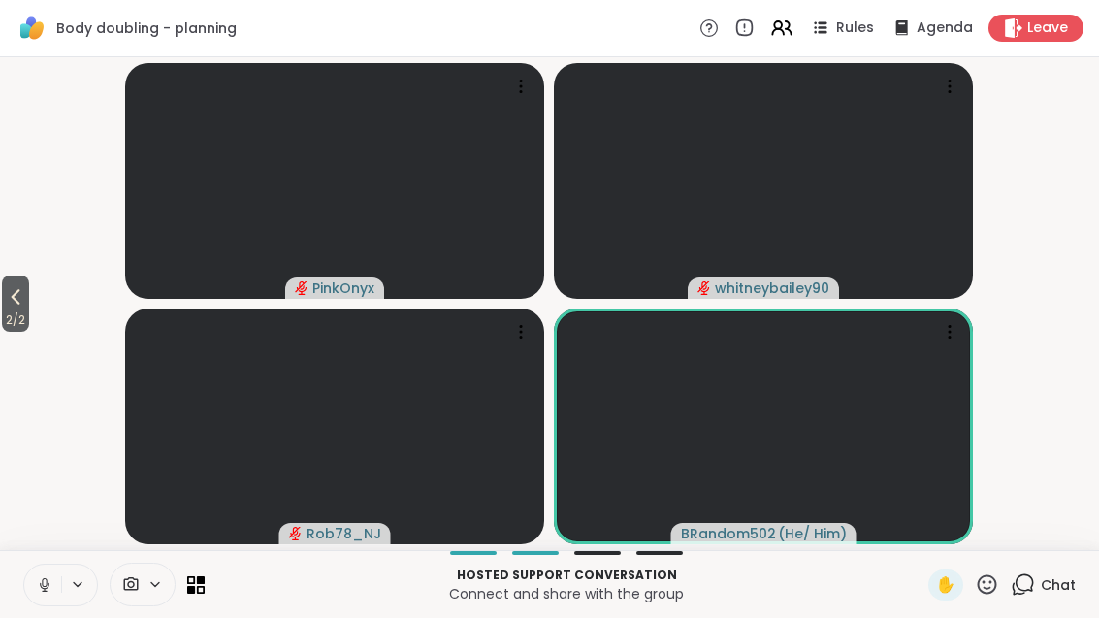
click at [13, 309] on span "2 / 2" at bounding box center [15, 320] width 27 height 23
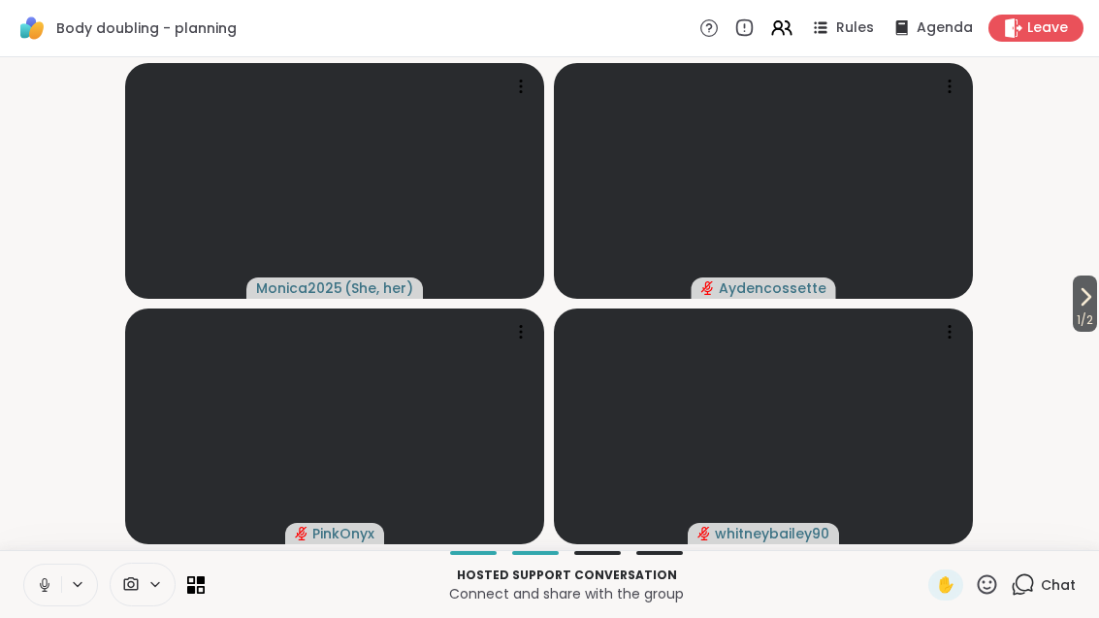
click at [1058, 305] on video-player-container "1 / 2 Monica2025 ( She, her ) Aydencossette PinkOnyx whitneybailey90" at bounding box center [550, 303] width 1076 height 477
click at [1084, 324] on span "1 / 2" at bounding box center [1085, 320] width 24 height 23
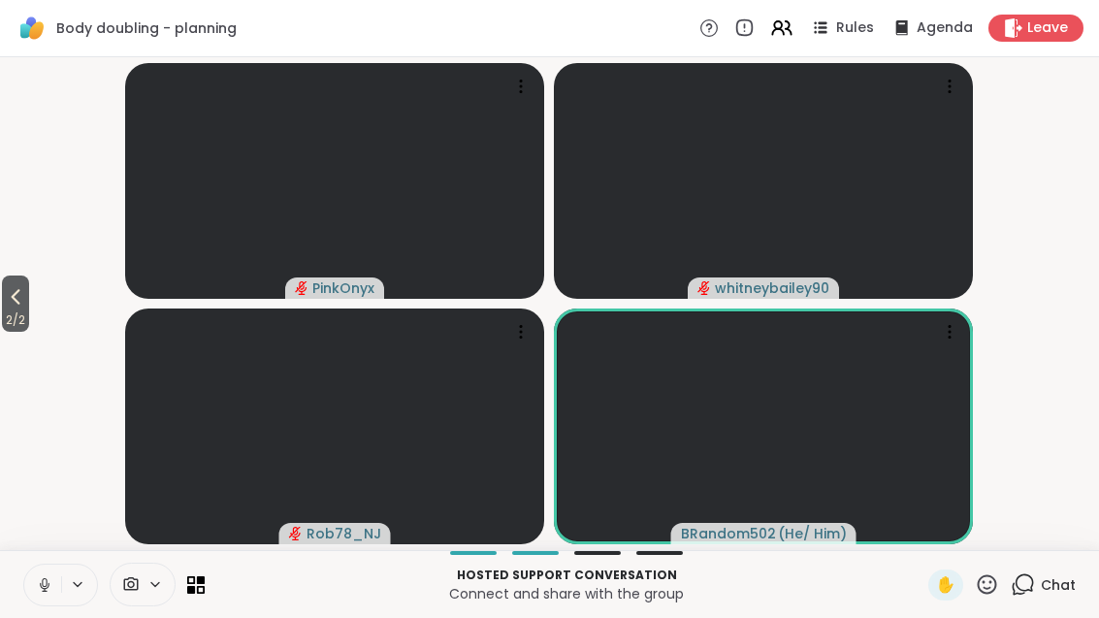
click at [983, 590] on icon at bounding box center [987, 583] width 19 height 19
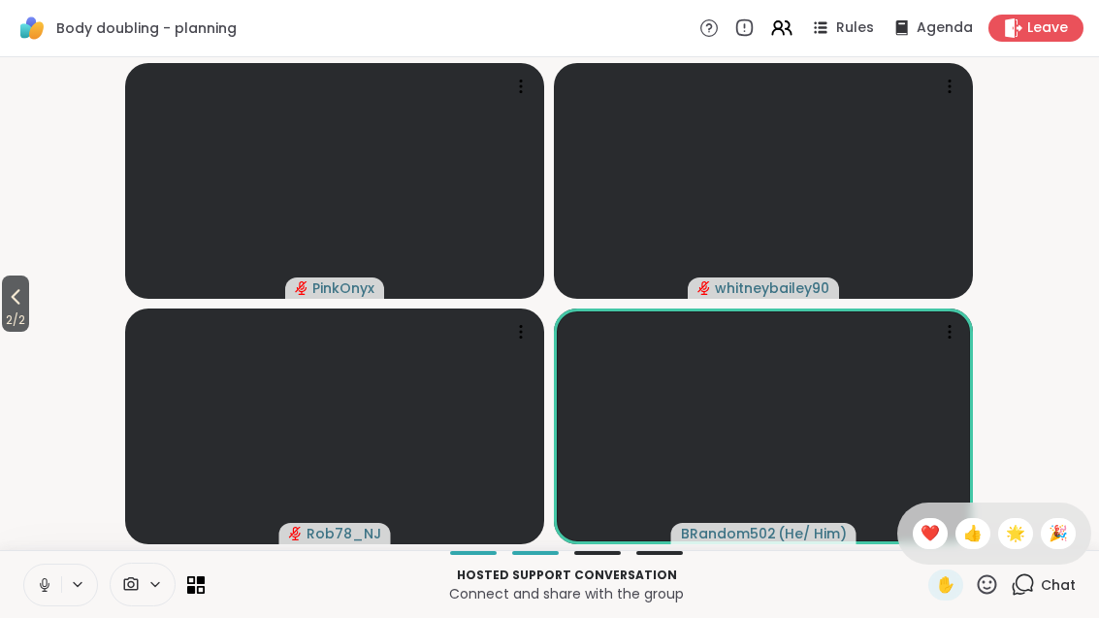
click at [921, 525] on span "❤️" at bounding box center [930, 533] width 19 height 23
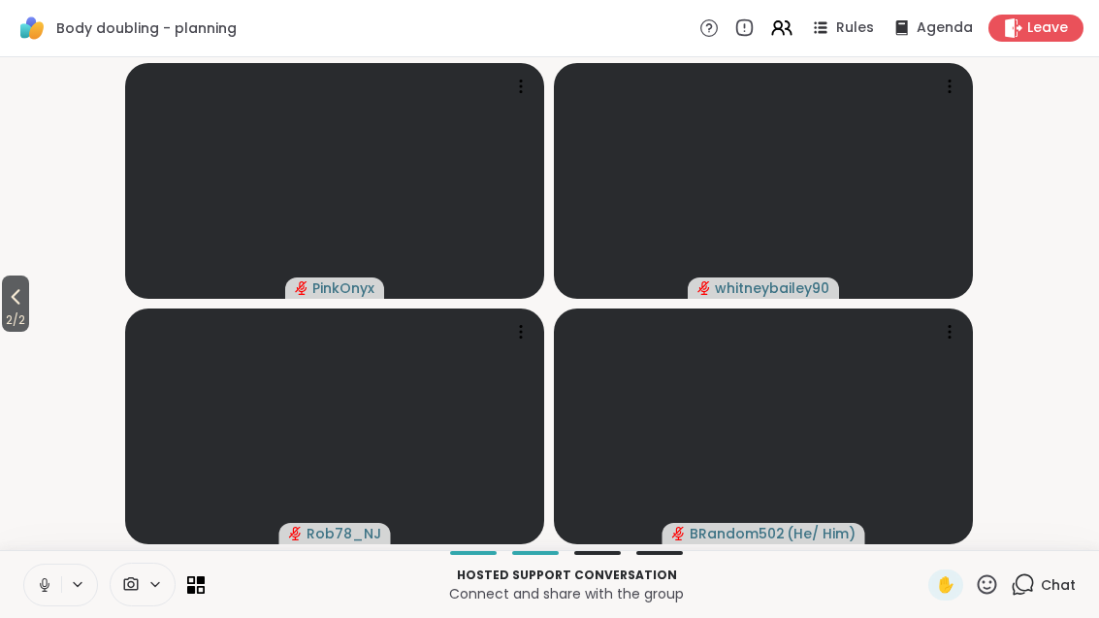
click at [16, 302] on icon at bounding box center [15, 296] width 23 height 23
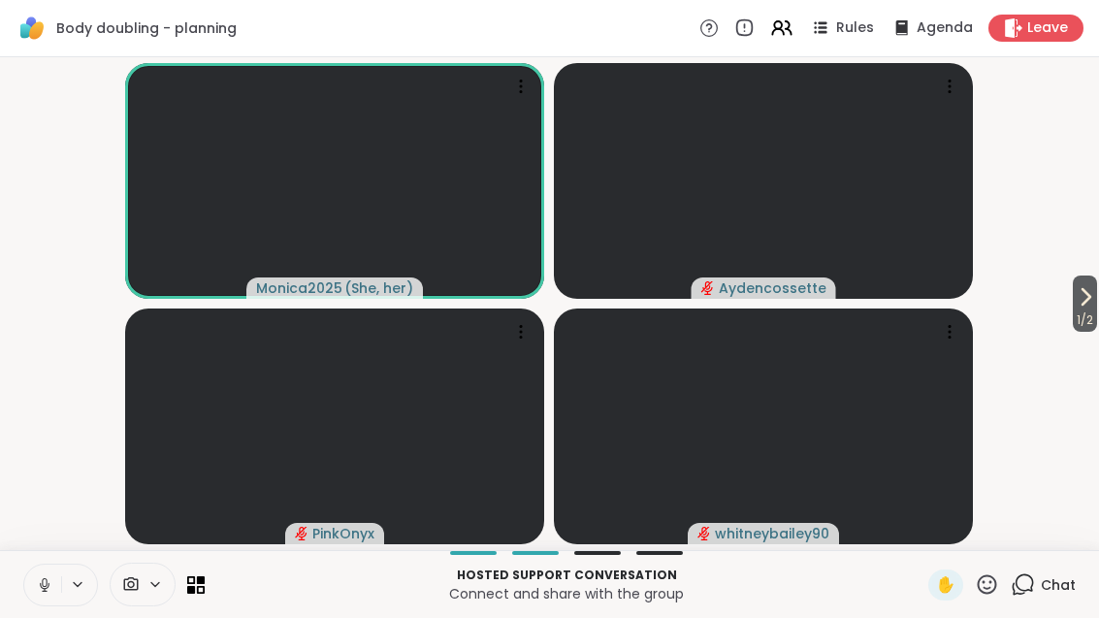
click at [1053, 597] on div "Chat" at bounding box center [1043, 584] width 65 height 31
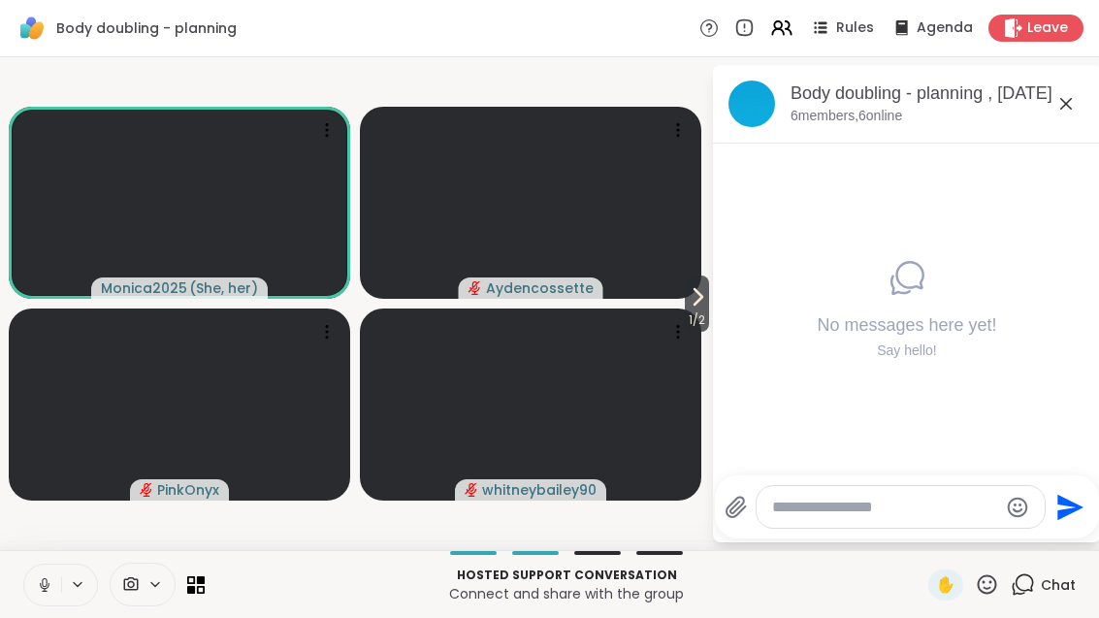
click at [1066, 110] on icon at bounding box center [1066, 103] width 23 height 23
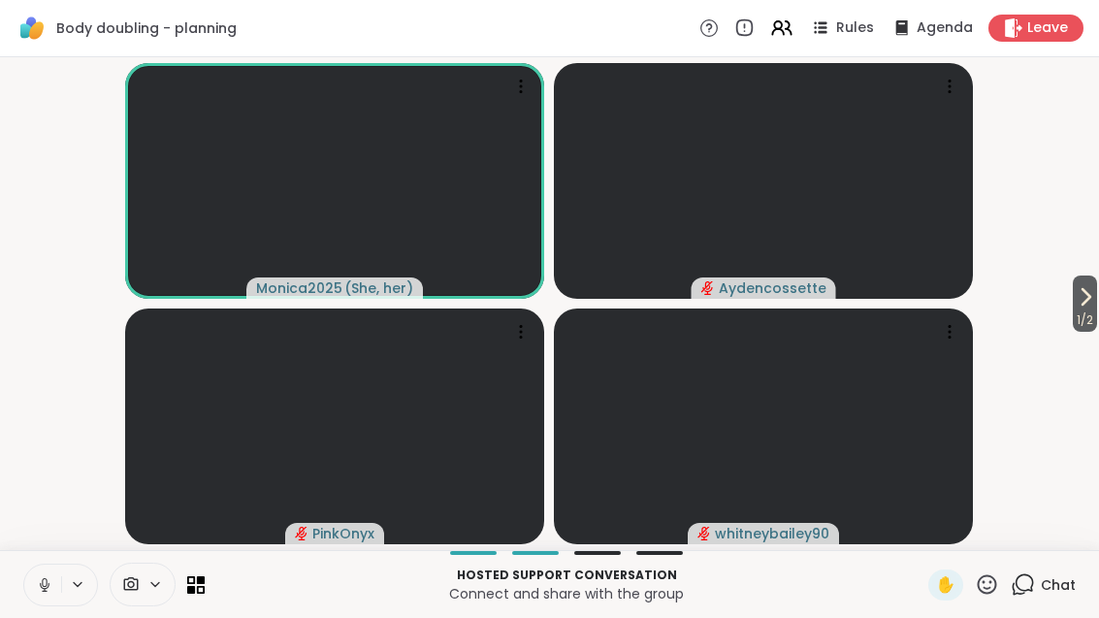
click at [1097, 304] on button "1 / 2" at bounding box center [1085, 304] width 24 height 56
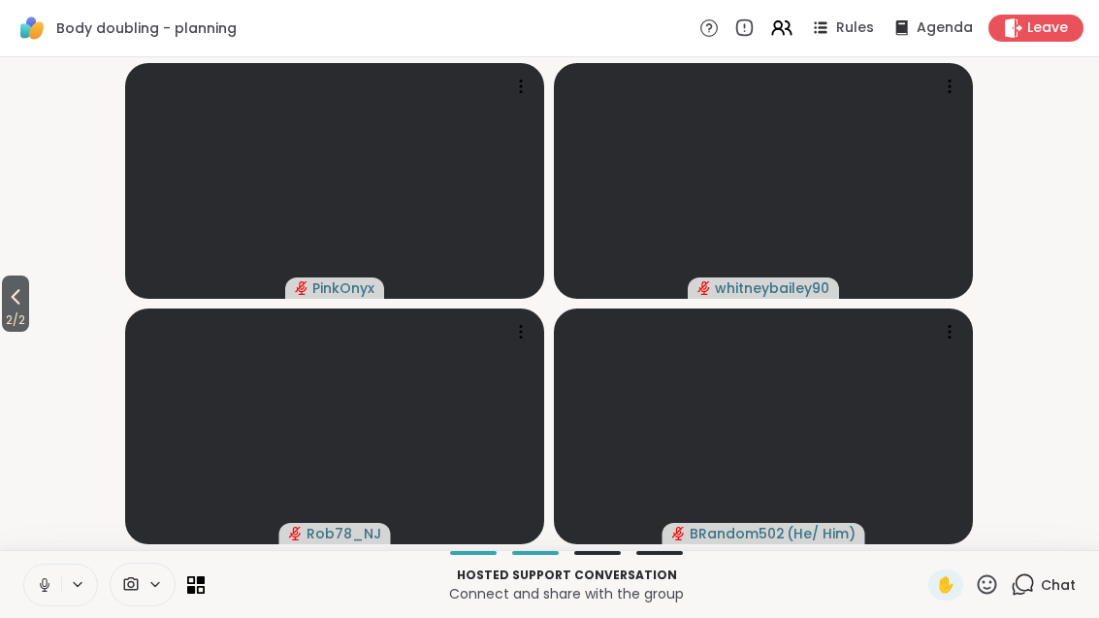
click at [16, 318] on span "2 / 2" at bounding box center [15, 320] width 27 height 23
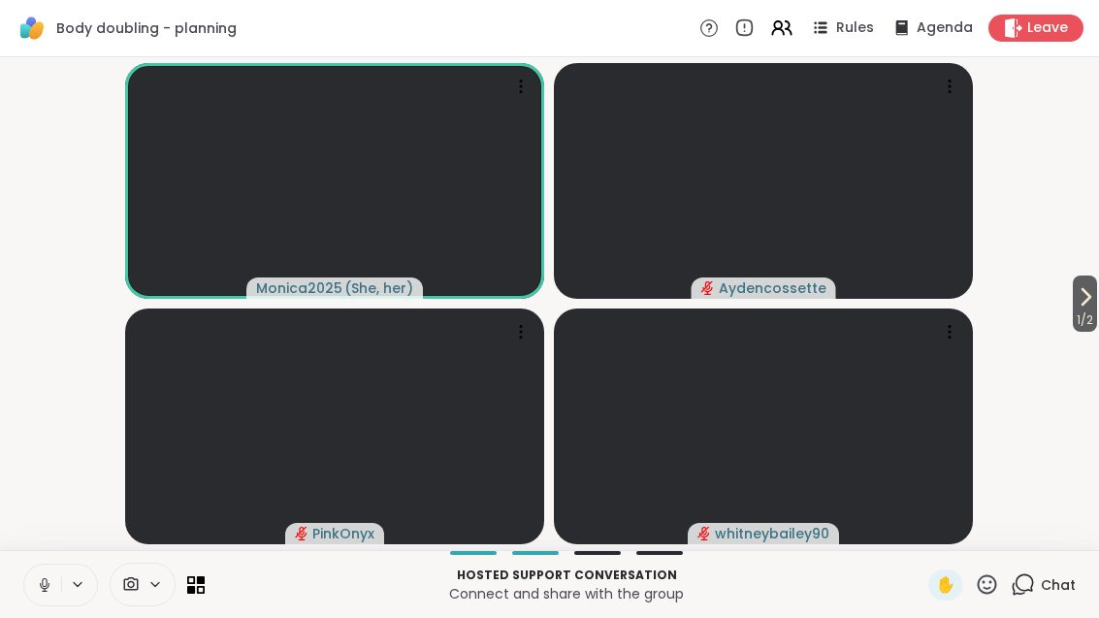
click at [1088, 299] on icon at bounding box center [1085, 296] width 23 height 23
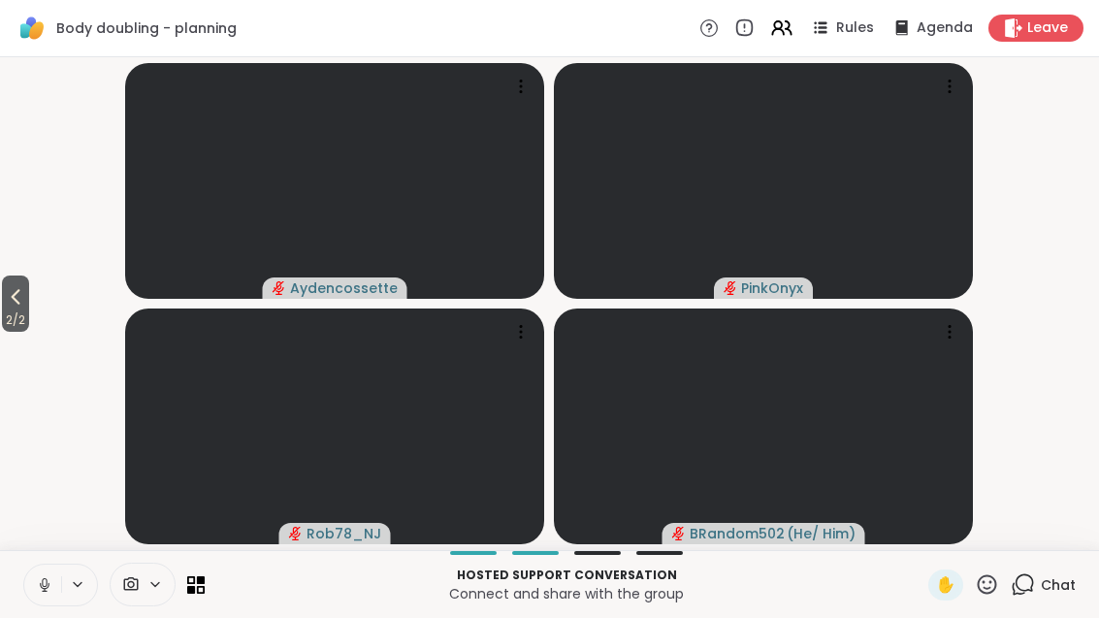
click at [29, 305] on button "2 / 2" at bounding box center [15, 304] width 27 height 56
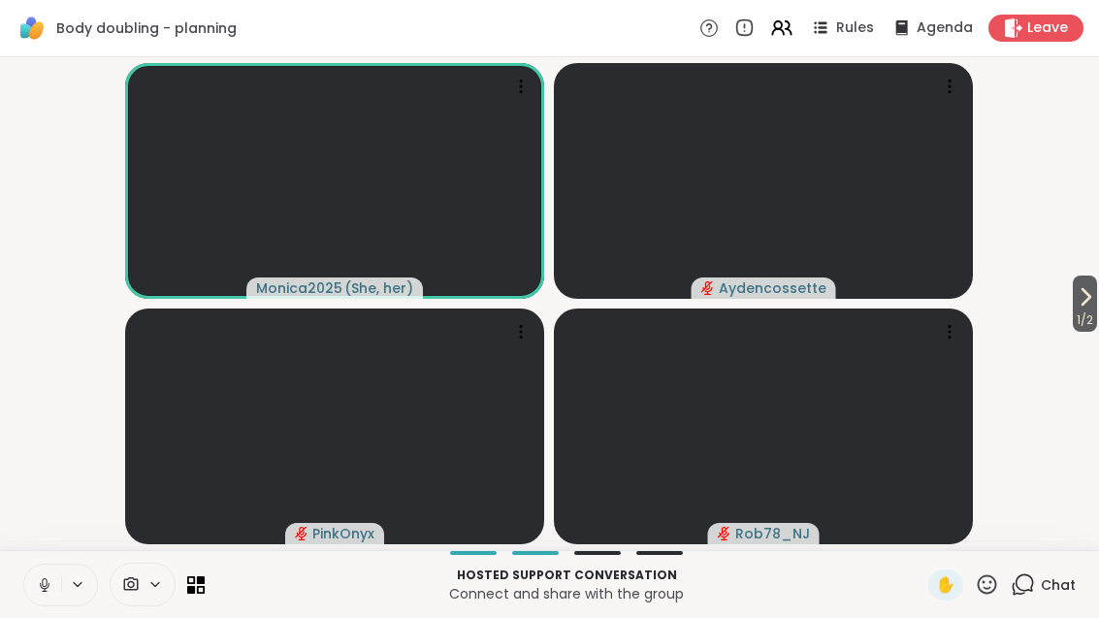
click at [1097, 302] on button "1 / 2" at bounding box center [1085, 304] width 24 height 56
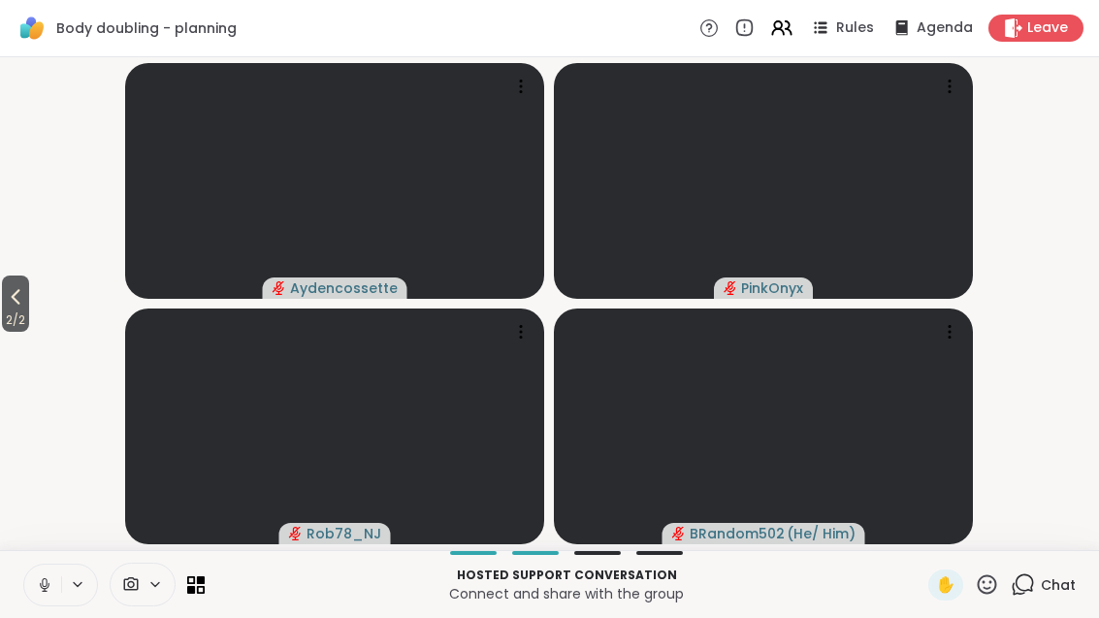
click at [18, 291] on icon at bounding box center [15, 296] width 23 height 23
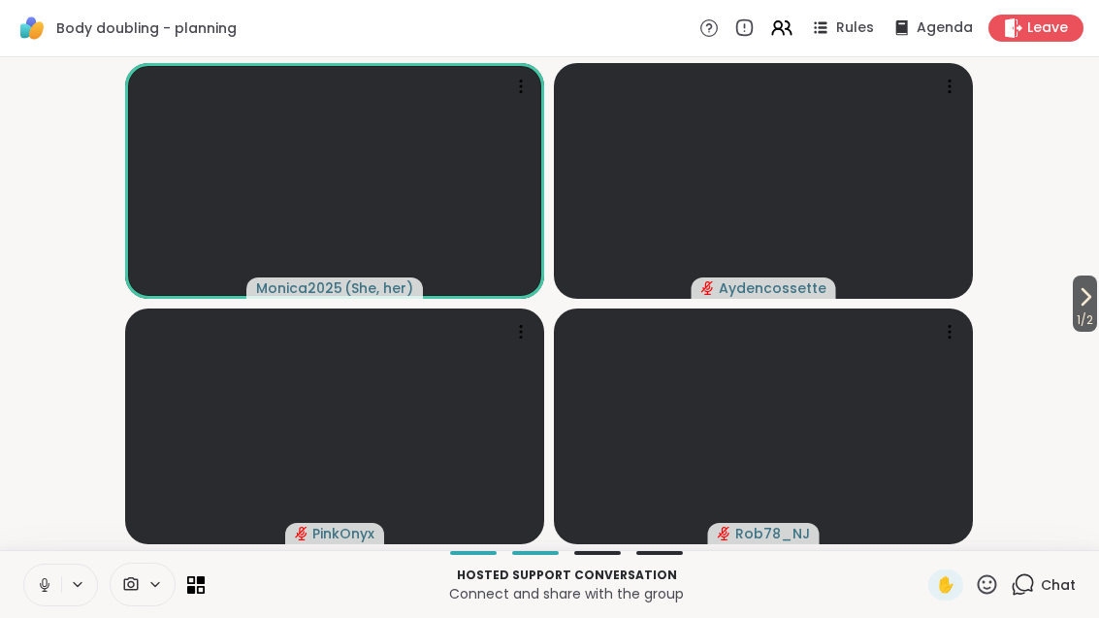
click at [1088, 304] on icon at bounding box center [1085, 296] width 23 height 23
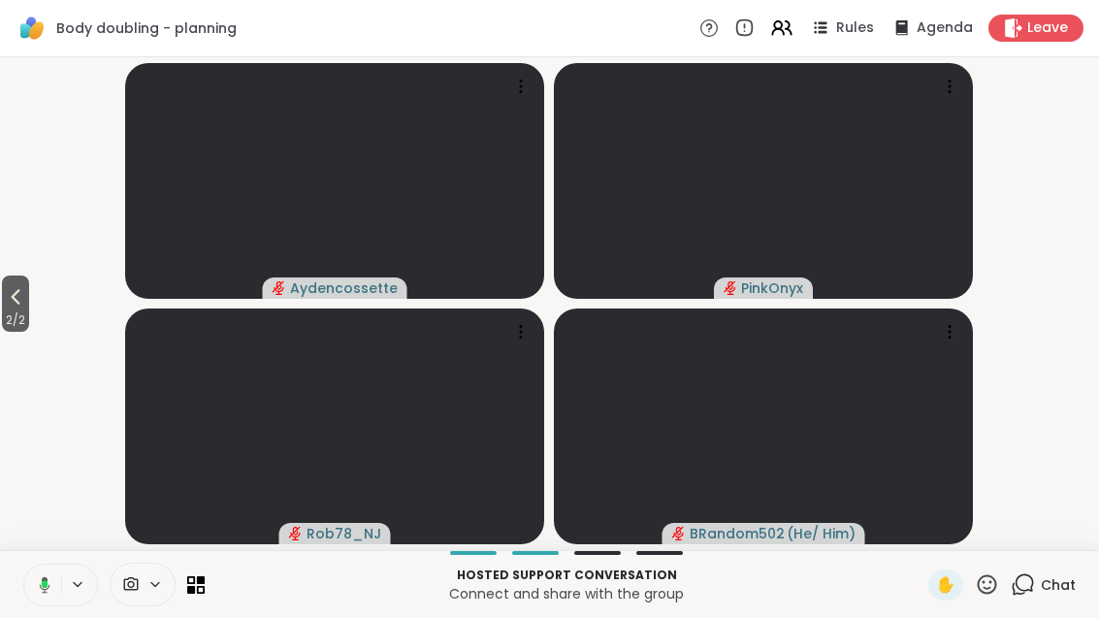
click at [51, 596] on button at bounding box center [41, 585] width 40 height 41
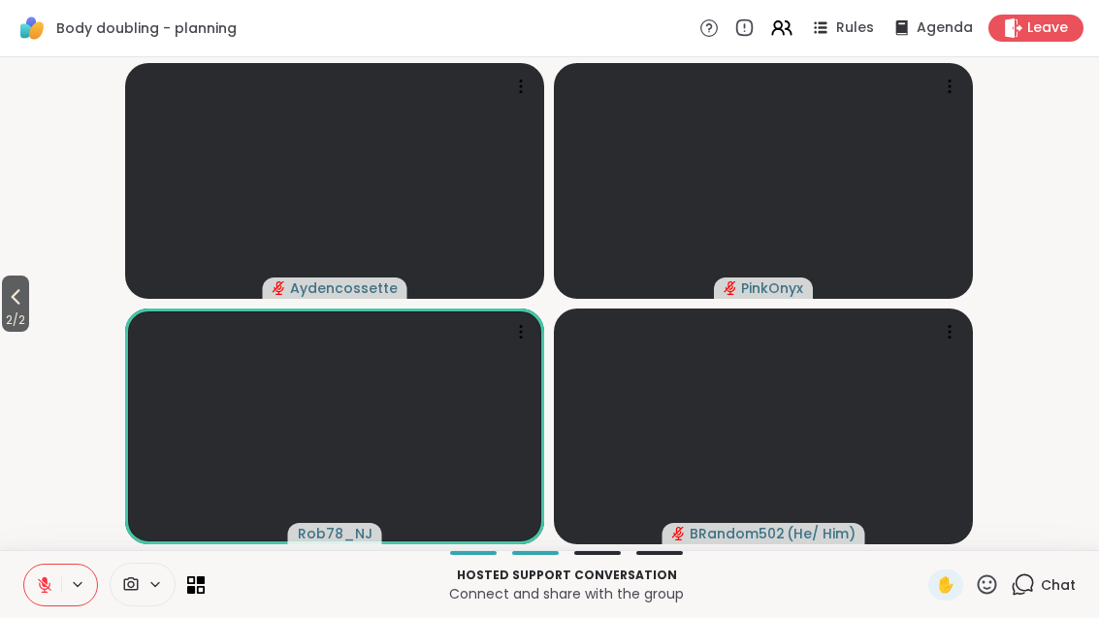
click at [794, 25] on icon at bounding box center [781, 27] width 23 height 23
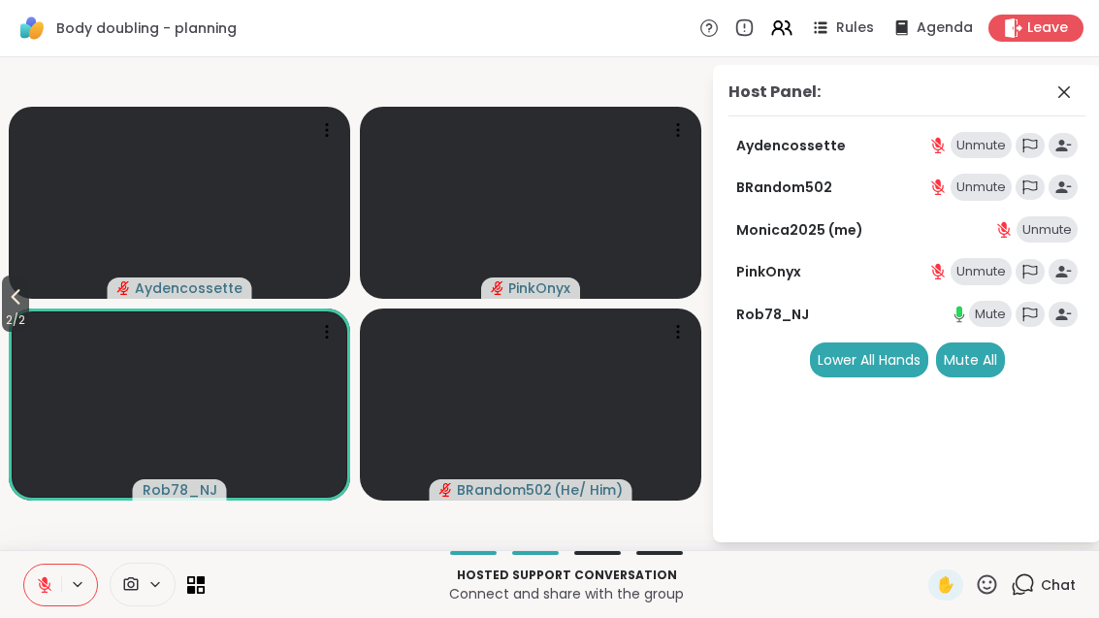
click at [1001, 311] on div "Mute" at bounding box center [990, 314] width 43 height 27
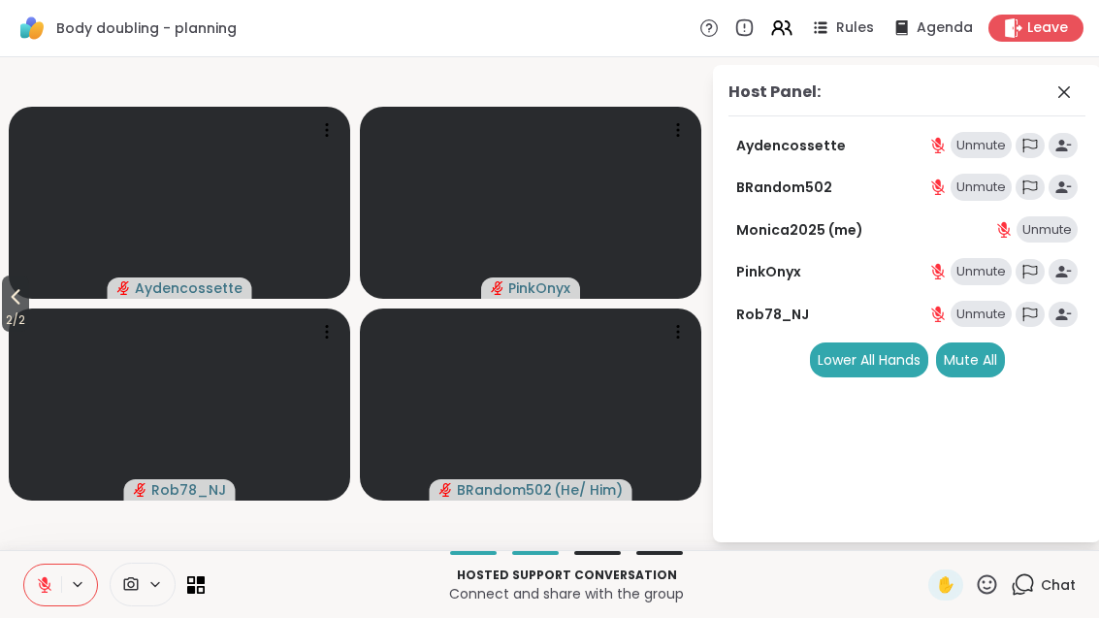
click at [1075, 88] on icon at bounding box center [1064, 92] width 23 height 23
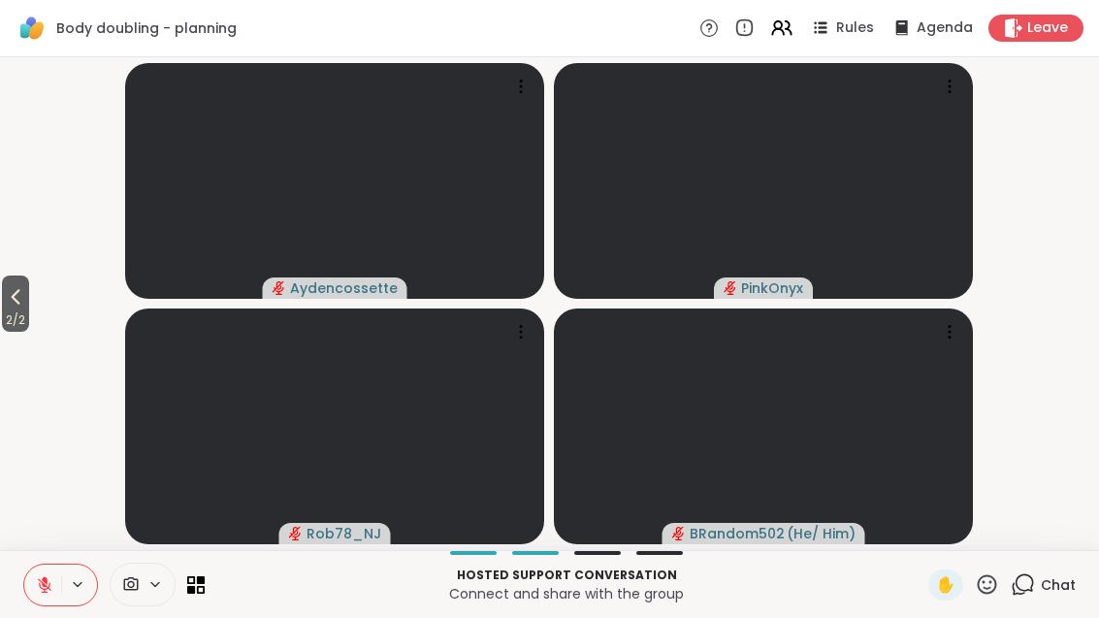
click at [44, 588] on icon at bounding box center [44, 584] width 17 height 17
click at [6, 314] on span "2 / 2" at bounding box center [15, 320] width 27 height 23
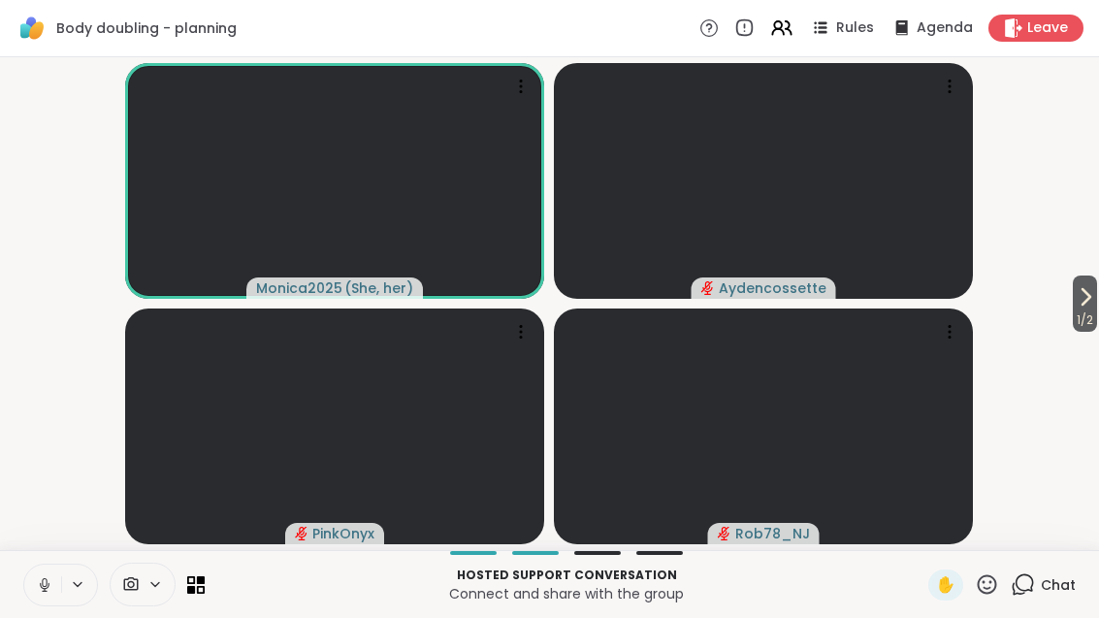
click at [43, 570] on button at bounding box center [42, 585] width 37 height 41
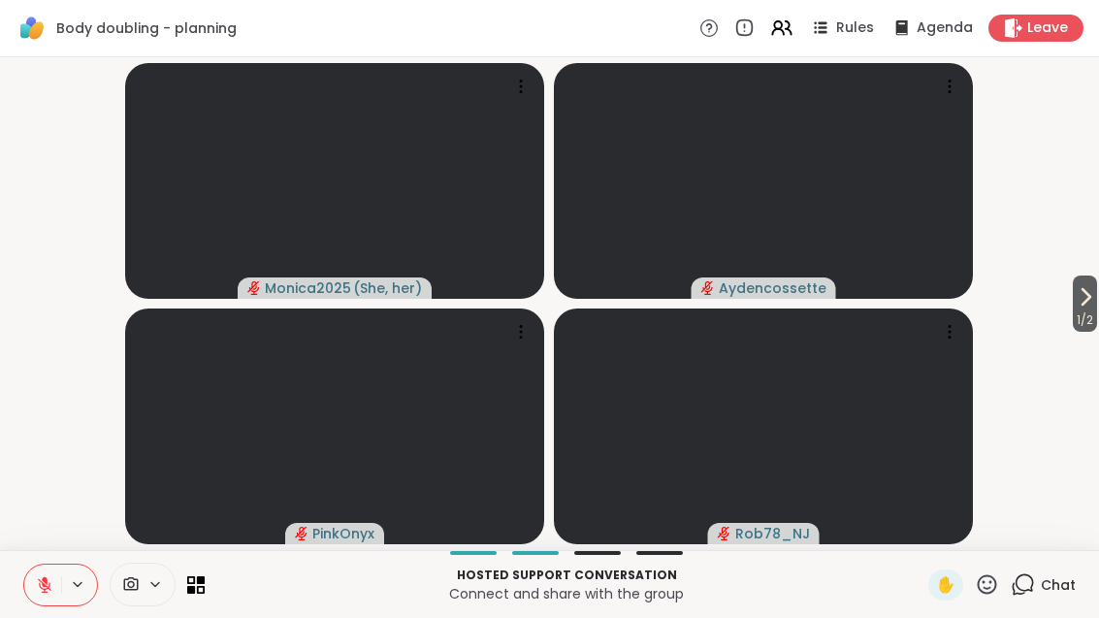
click at [1062, 333] on video-player-container "1 / 2 Monica2025 ( She, her ) Aydencossette PinkOnyx Rob78_NJ" at bounding box center [550, 303] width 1076 height 477
click at [1073, 325] on span "1 / 2" at bounding box center [1085, 320] width 24 height 23
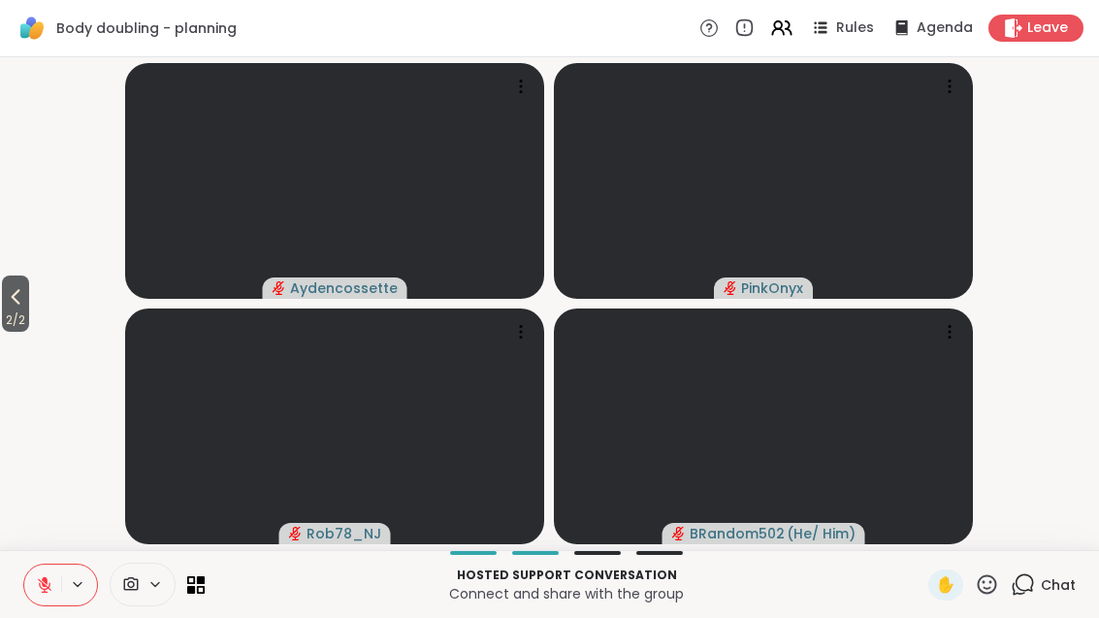
click at [29, 294] on button "2 / 2" at bounding box center [15, 304] width 27 height 56
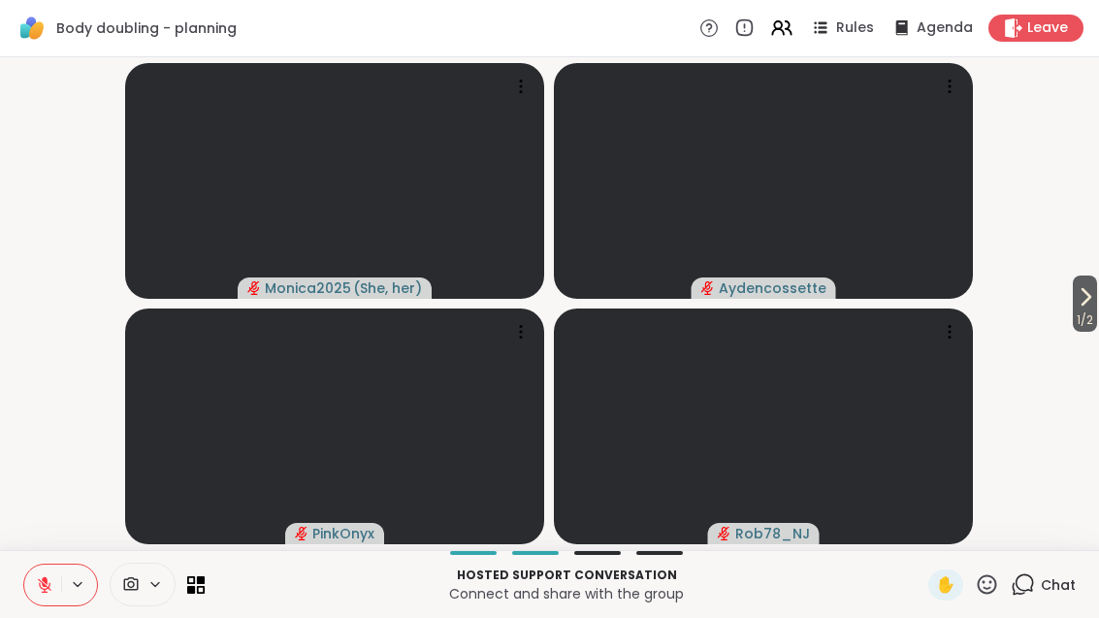
click at [1090, 299] on icon at bounding box center [1085, 296] width 23 height 23
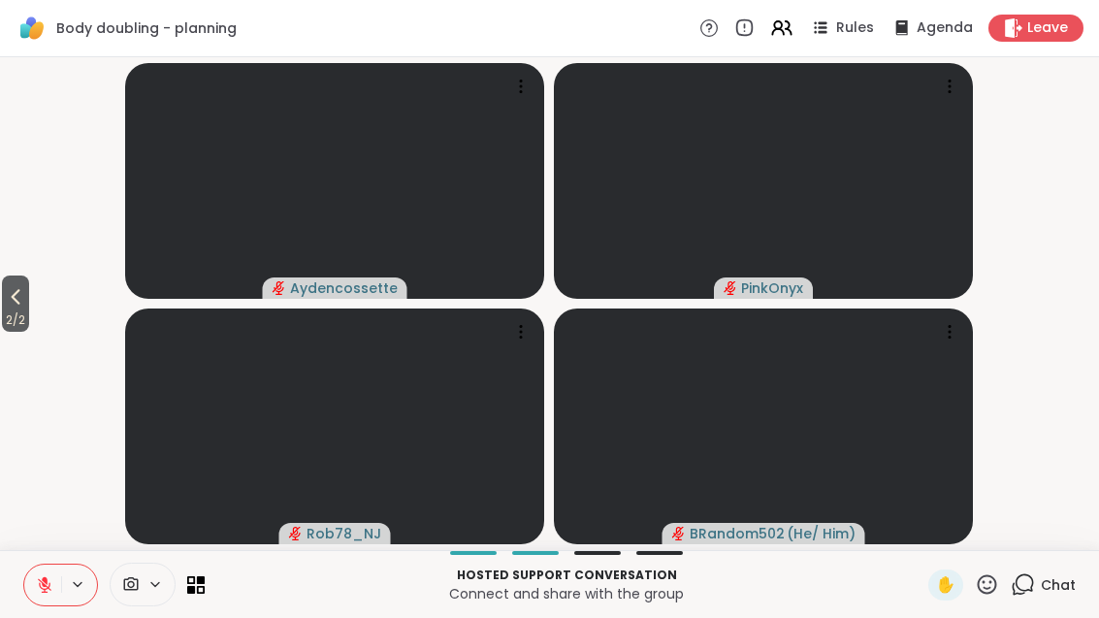
click at [45, 579] on icon at bounding box center [45, 580] width 6 height 8
click at [29, 310] on span "2 / 2" at bounding box center [15, 320] width 27 height 23
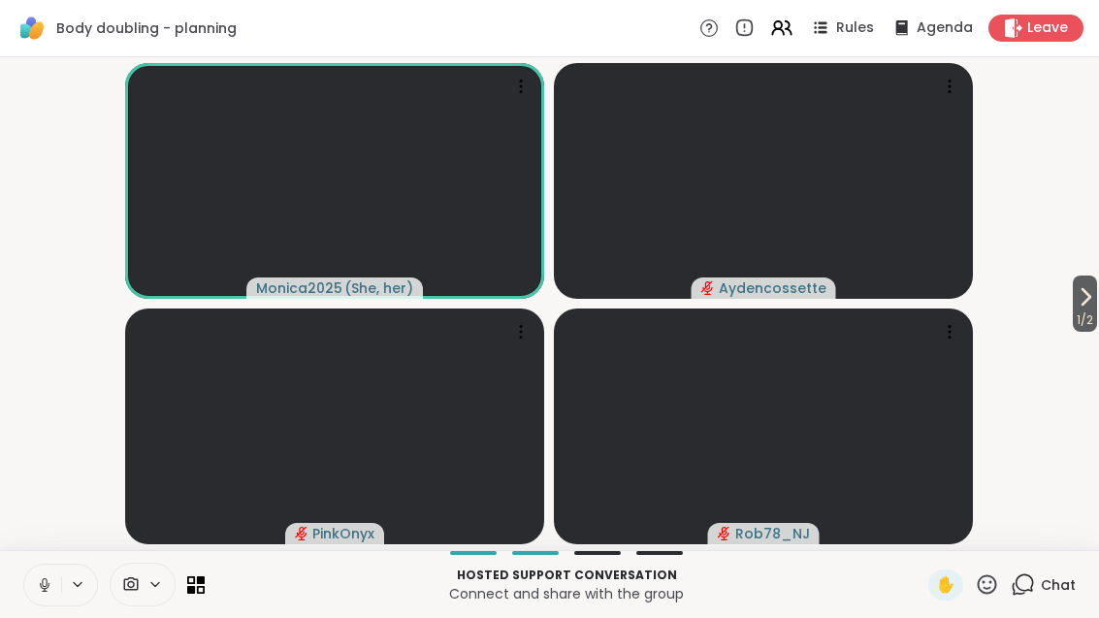
click at [1073, 318] on span "1 / 2" at bounding box center [1085, 320] width 24 height 23
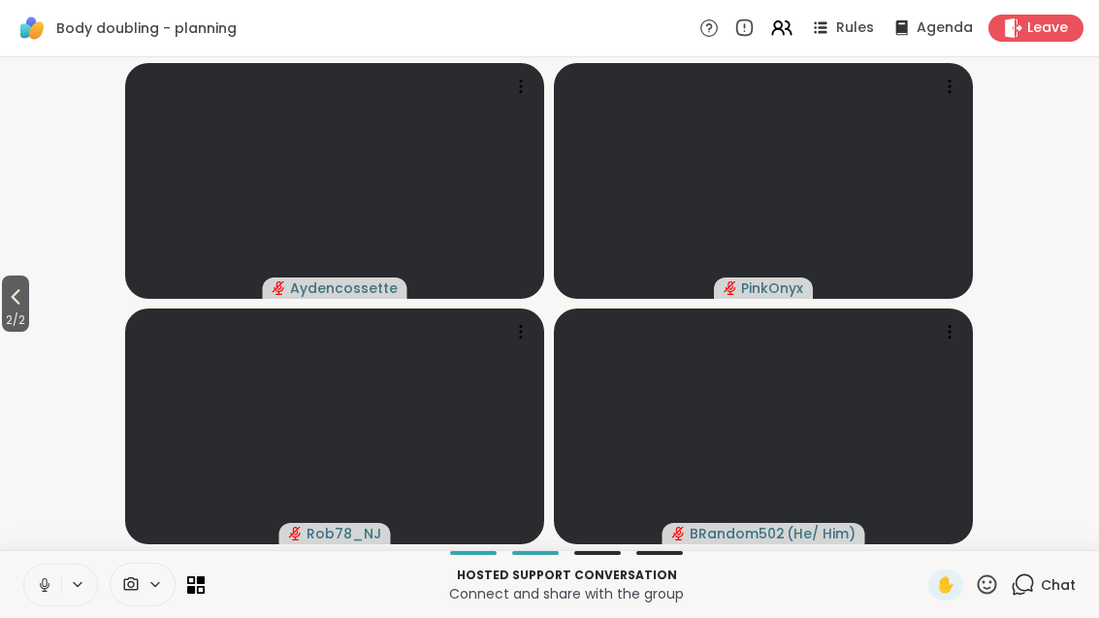
click at [12, 308] on icon at bounding box center [15, 296] width 23 height 23
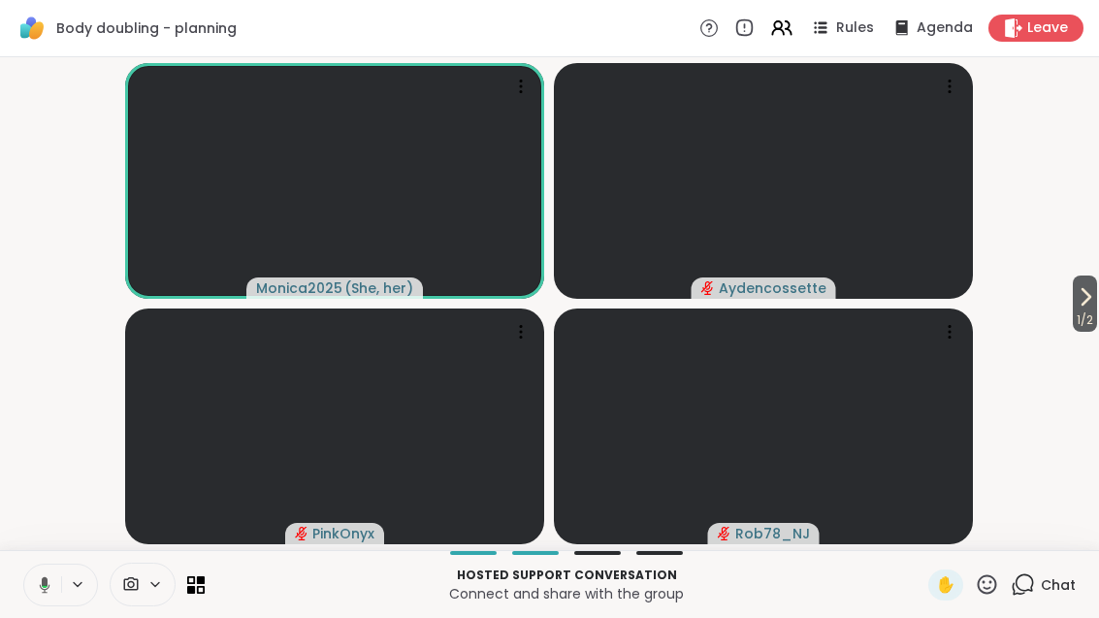
click at [17, 603] on div "Hosted support conversation Connect and share with the group ✋ Chat" at bounding box center [549, 584] width 1099 height 68
click at [47, 596] on button at bounding box center [41, 585] width 40 height 41
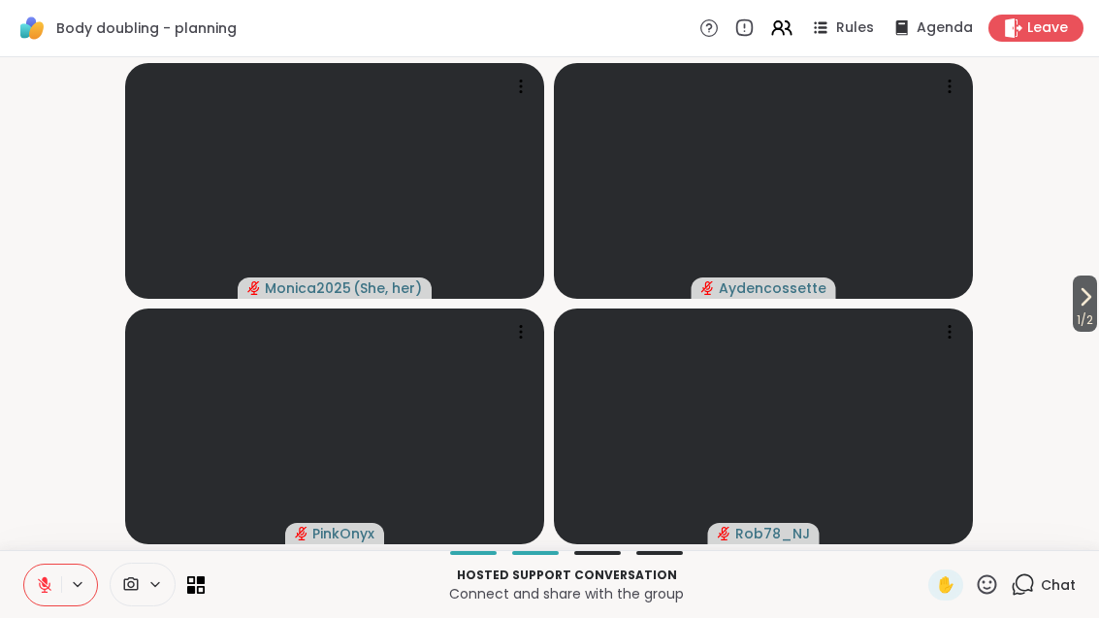
click at [54, 586] on button at bounding box center [42, 585] width 37 height 41
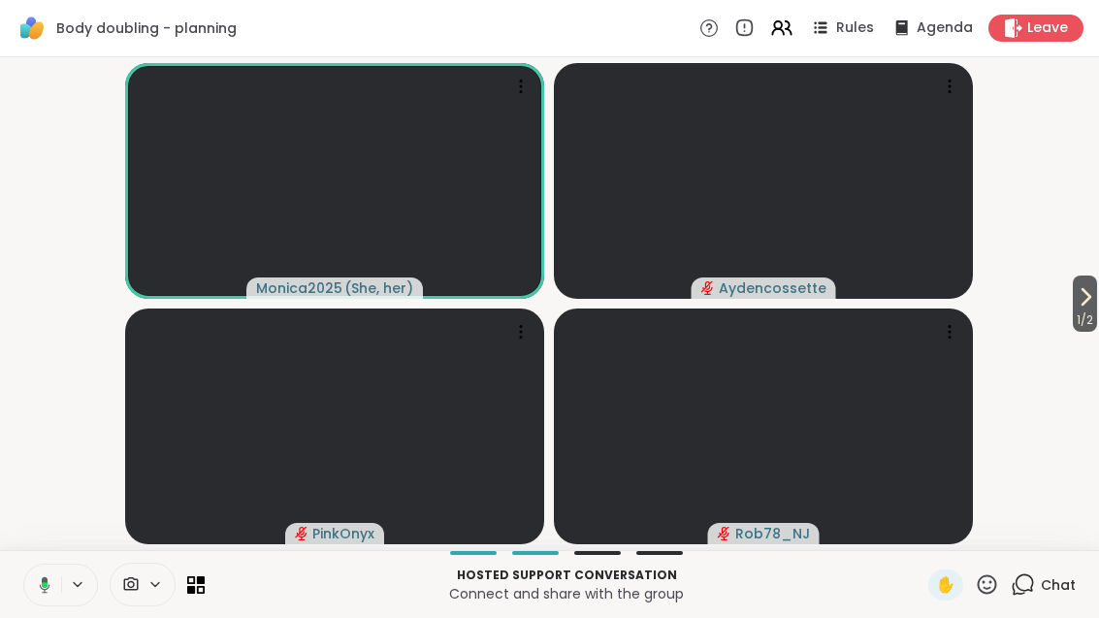
click at [47, 588] on icon at bounding box center [41, 584] width 17 height 17
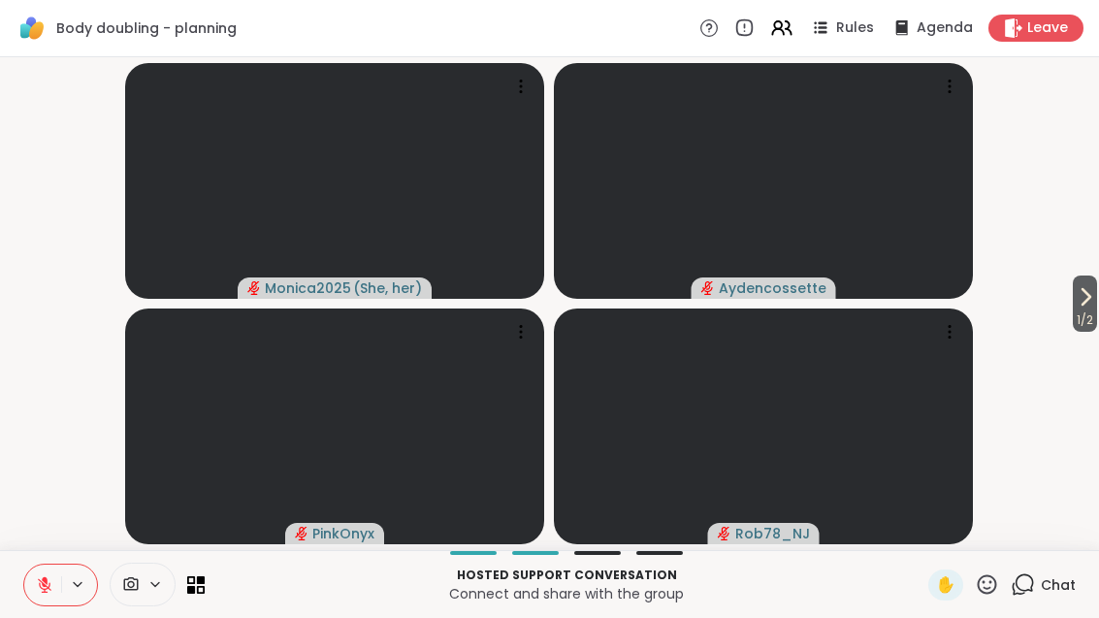
click at [1090, 314] on span "1 / 2" at bounding box center [1085, 320] width 24 height 23
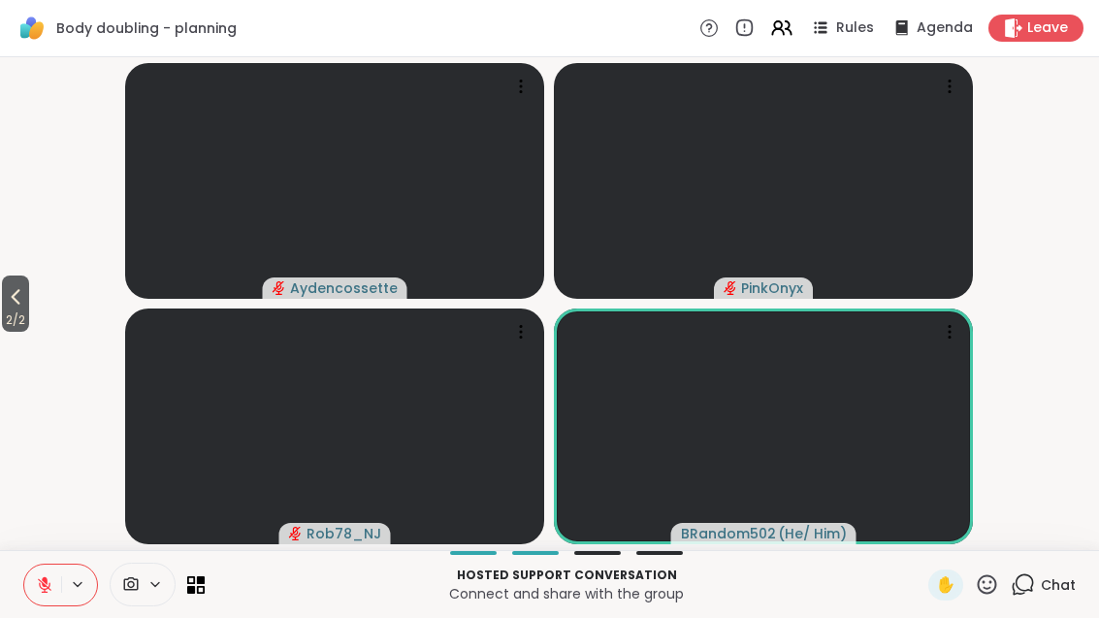
click at [70, 588] on icon at bounding box center [78, 584] width 16 height 16
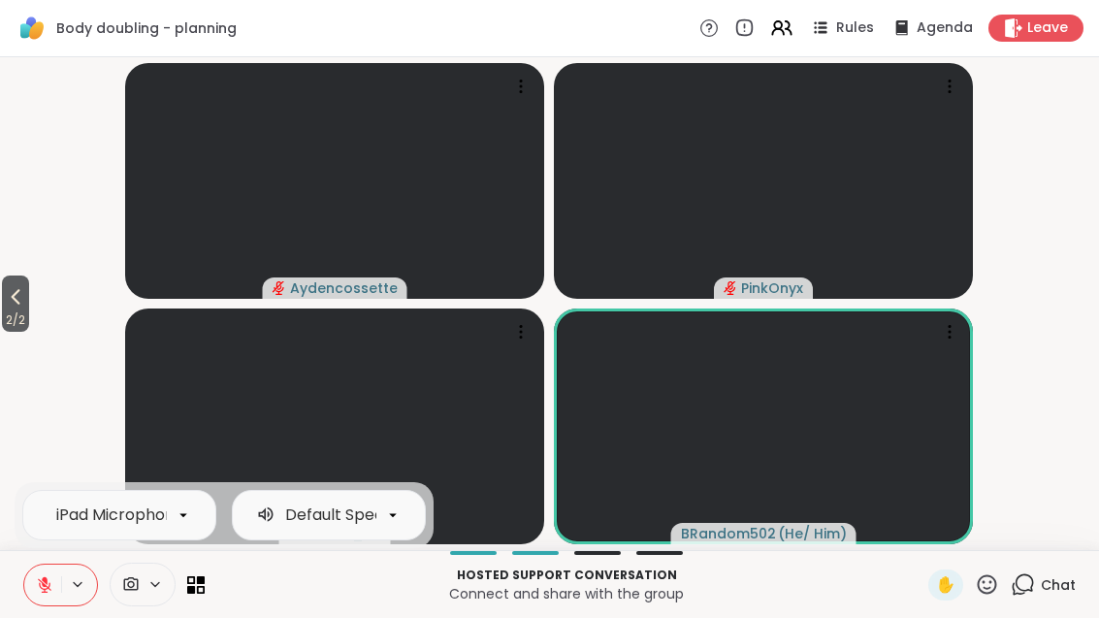
click at [41, 577] on icon at bounding box center [44, 584] width 17 height 17
click at [28, 319] on span "2 / 2" at bounding box center [15, 320] width 27 height 23
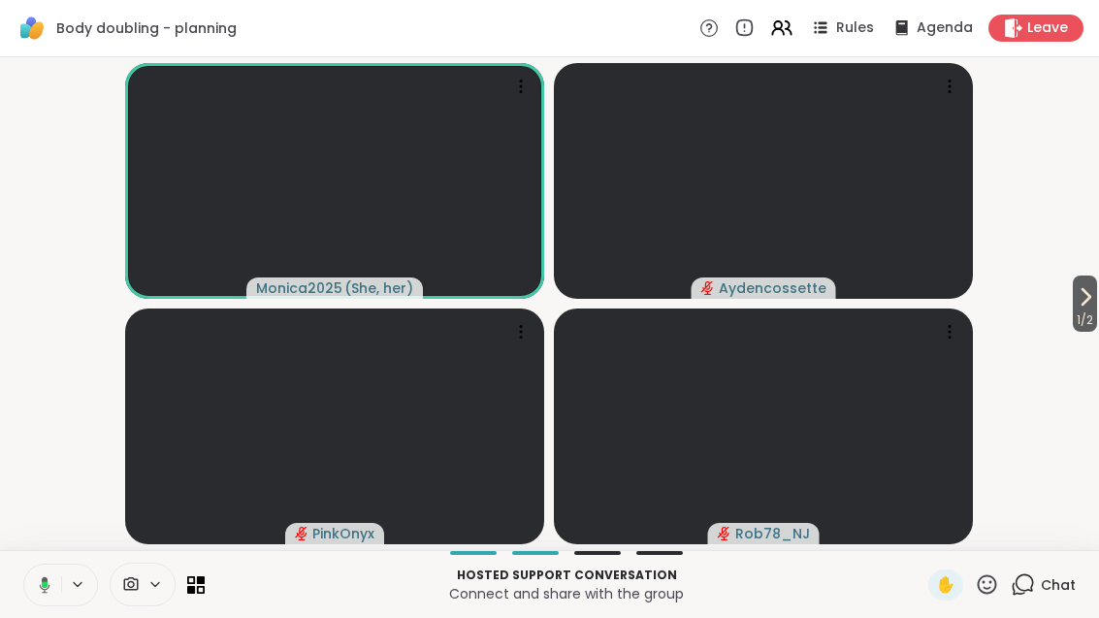
click at [1095, 311] on span "1 / 2" at bounding box center [1085, 320] width 24 height 23
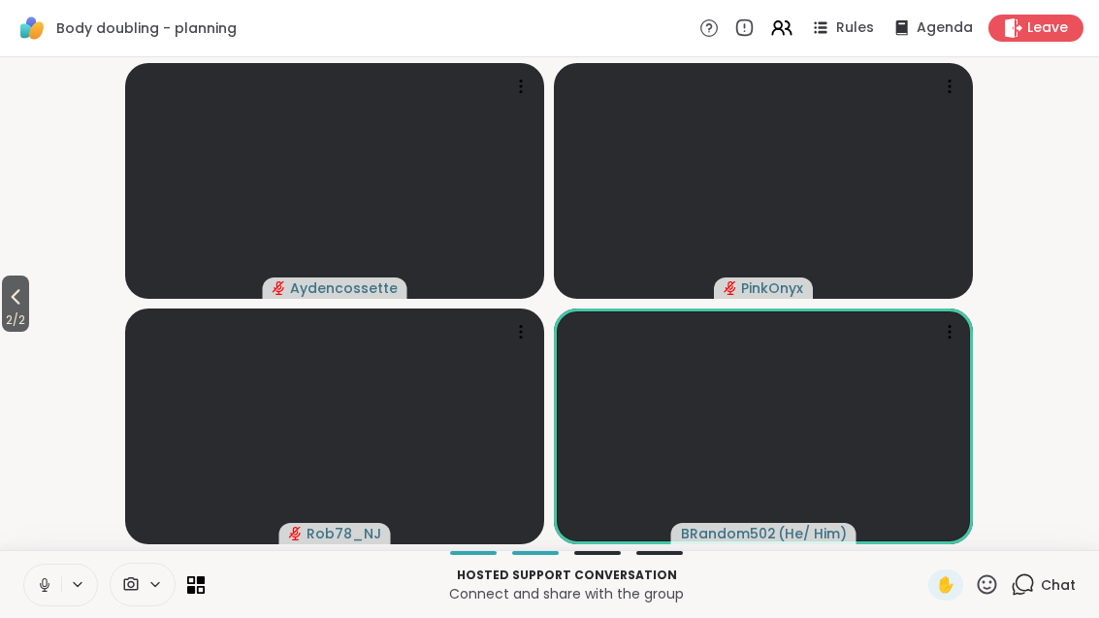
click at [204, 583] on icon at bounding box center [201, 580] width 8 height 8
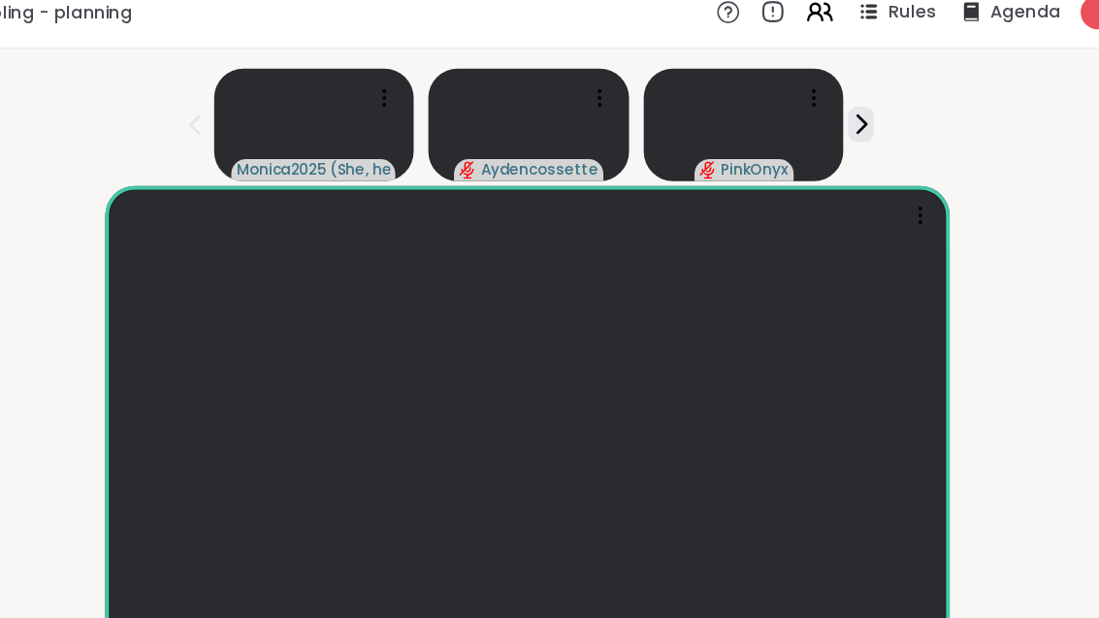
scroll to position [21, 0]
click at [247, 368] on video at bounding box center [549, 354] width 669 height 376
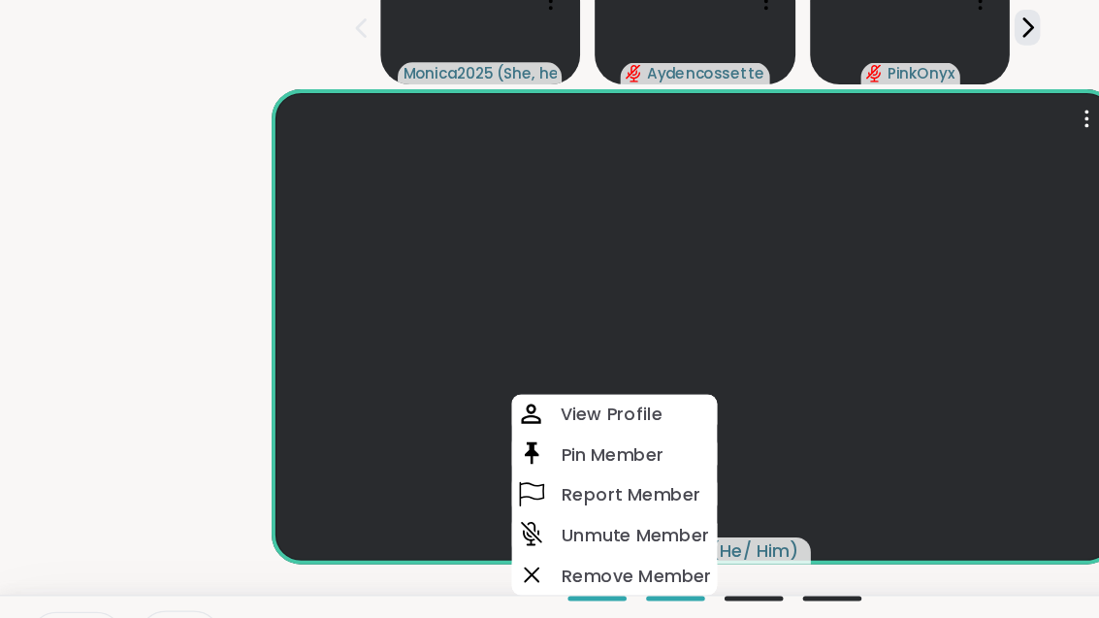
click at [52, 576] on icon at bounding box center [44, 584] width 17 height 17
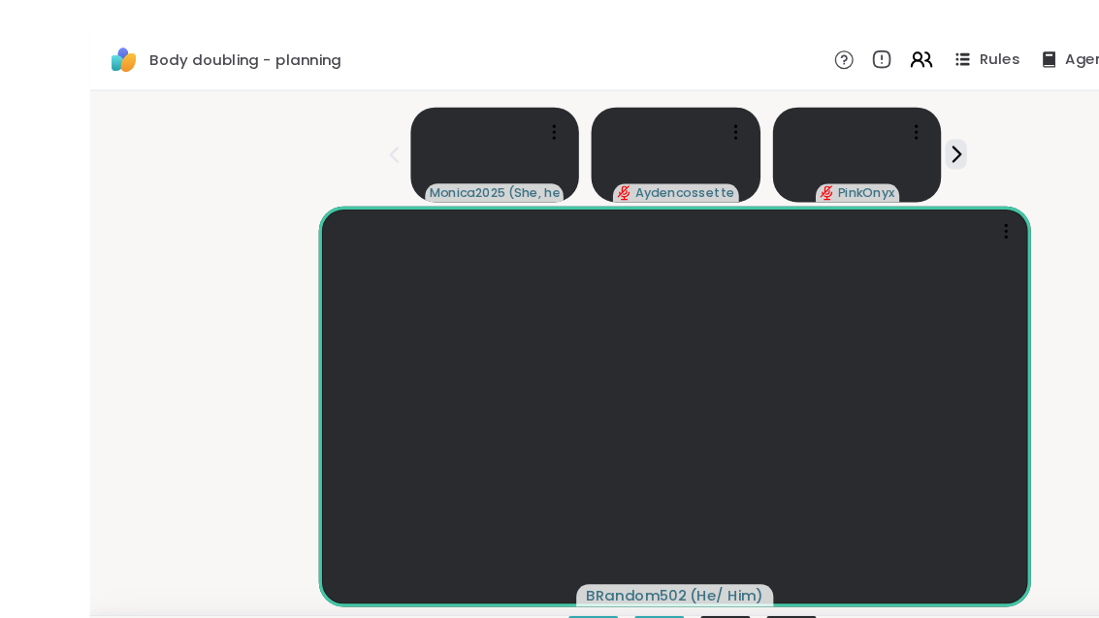
scroll to position [3, 0]
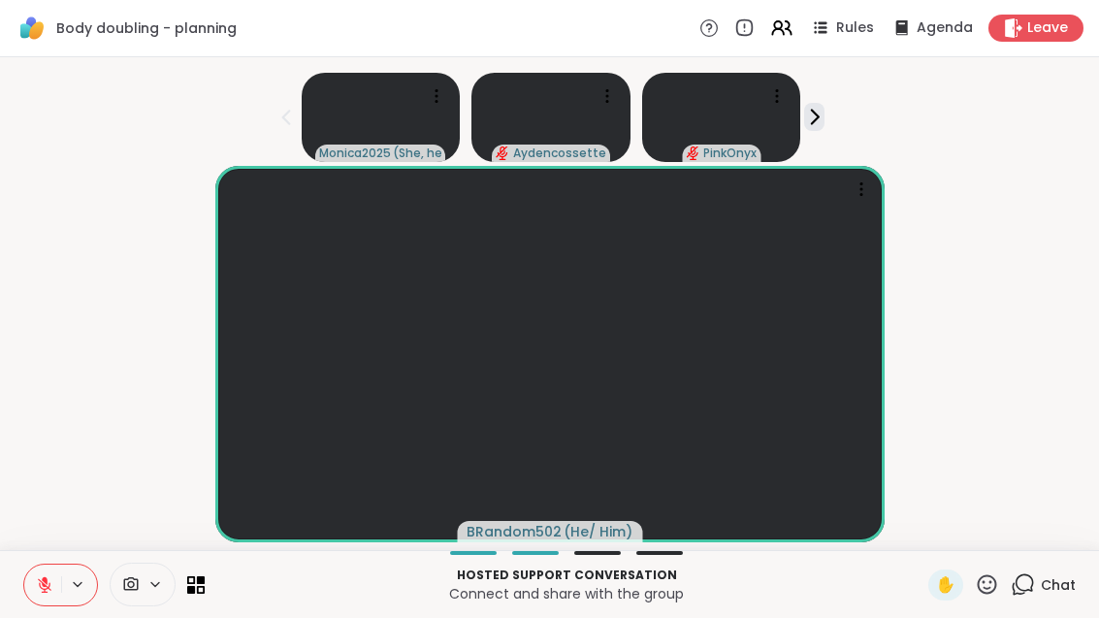
click at [1045, 394] on div "BRandom502 ( He/ Him )" at bounding box center [550, 354] width 1076 height 376
click at [200, 590] on icon at bounding box center [195, 584] width 17 height 17
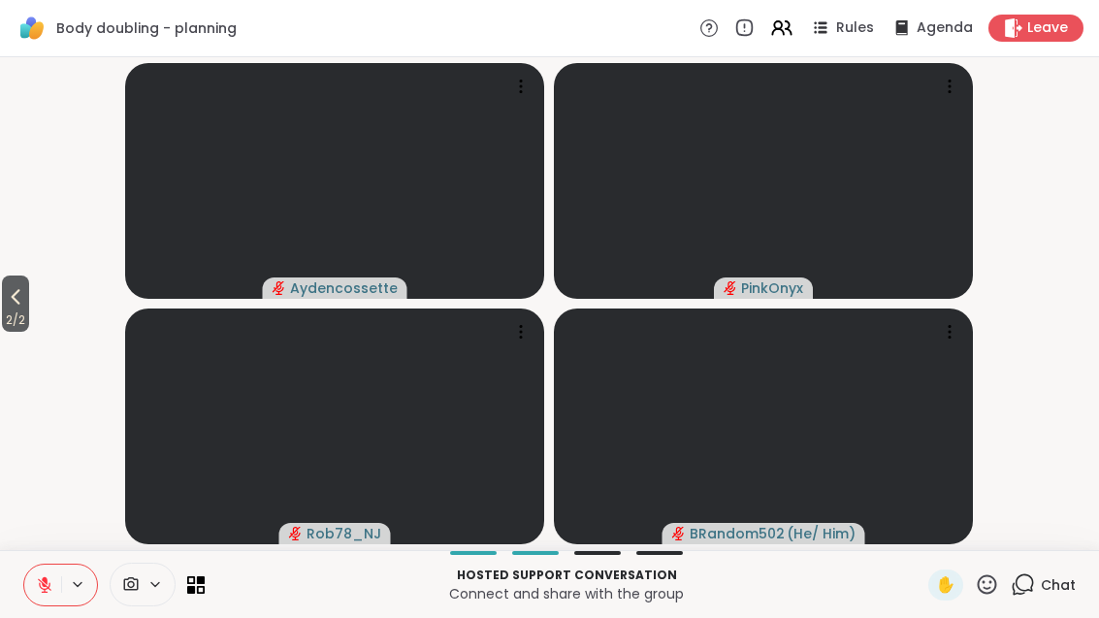
scroll to position [0, 0]
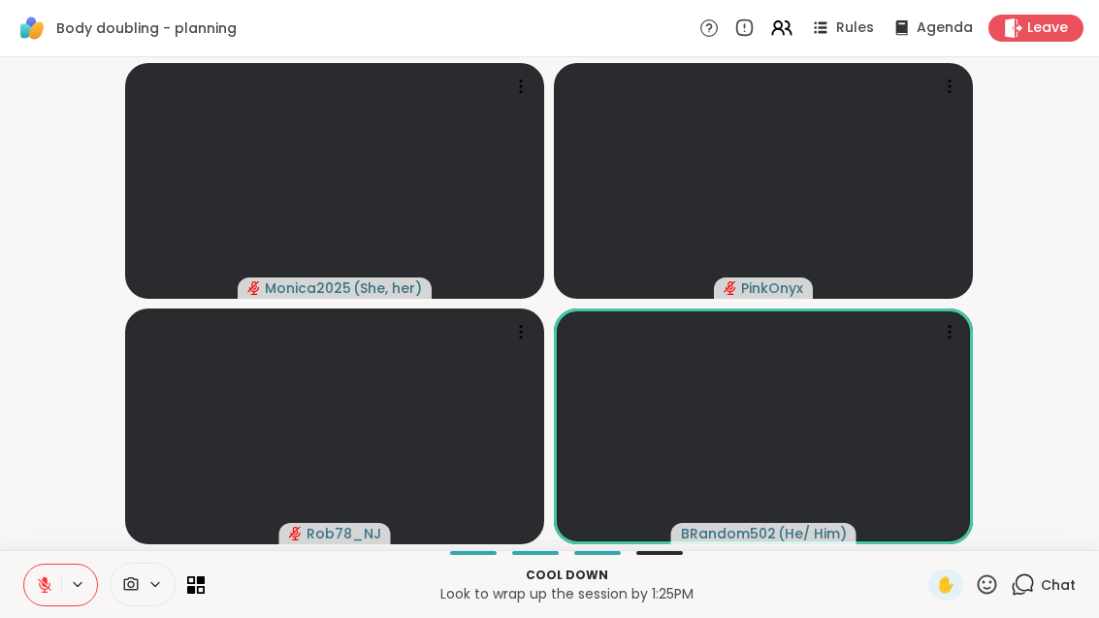
click at [992, 593] on icon at bounding box center [987, 583] width 19 height 19
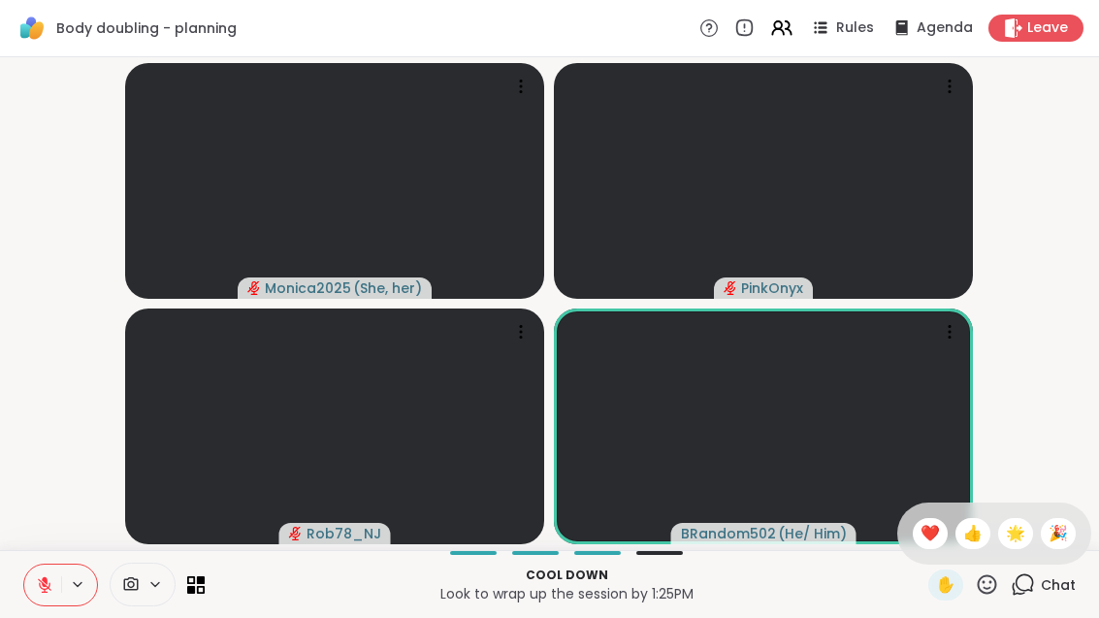
click at [934, 537] on span "❤️" at bounding box center [930, 533] width 19 height 23
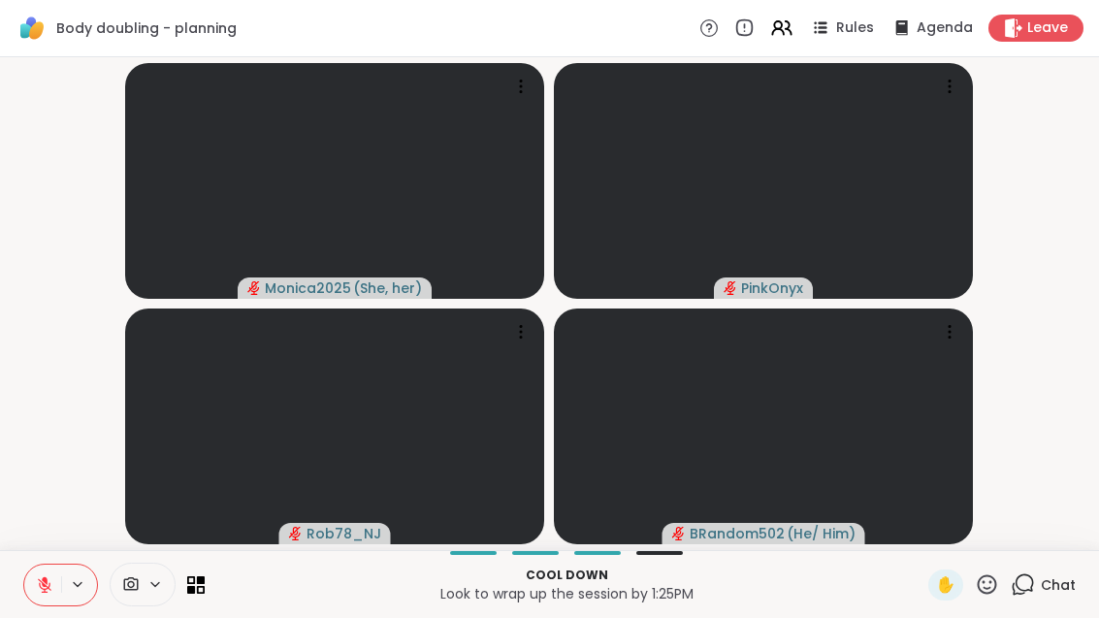
click at [49, 596] on button at bounding box center [42, 585] width 37 height 41
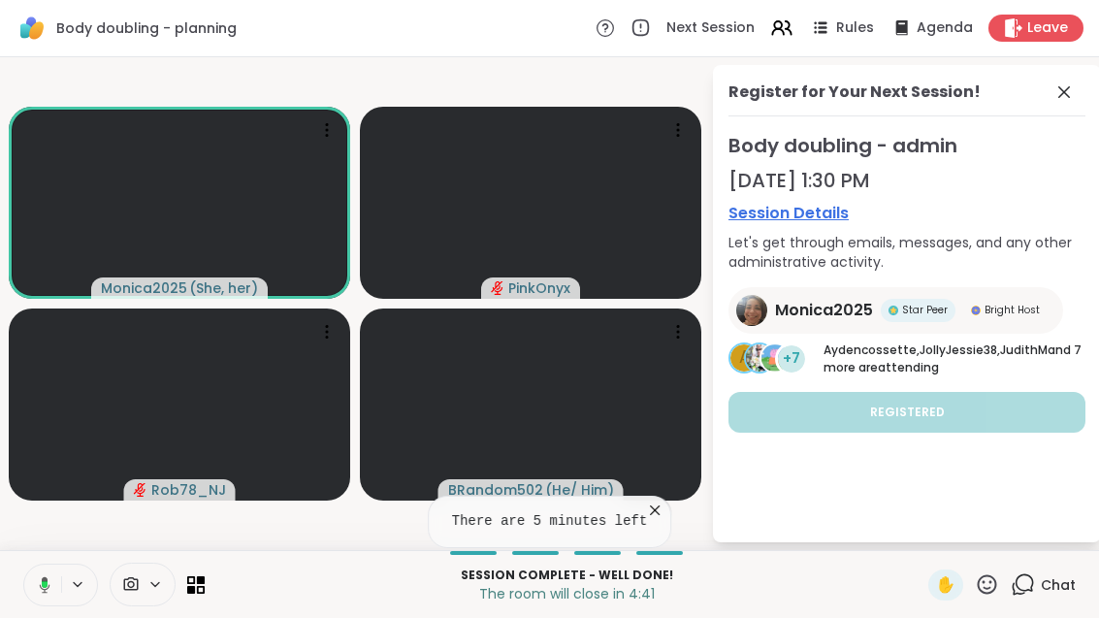
click at [660, 504] on icon at bounding box center [654, 510] width 19 height 19
click at [1078, 90] on span at bounding box center [1066, 92] width 27 height 23
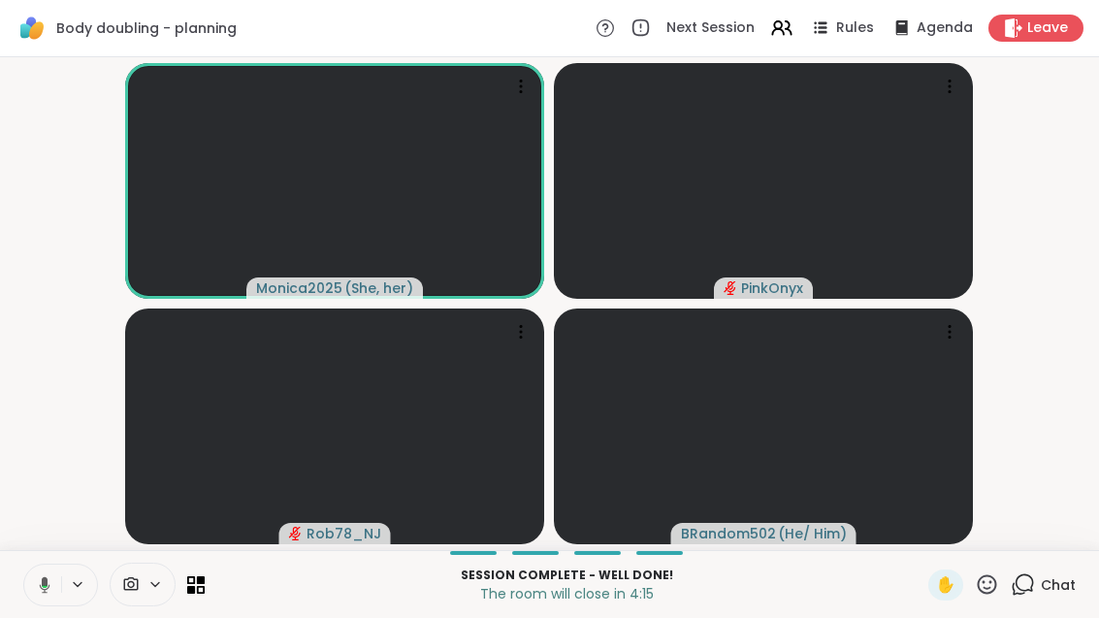
click at [50, 587] on button at bounding box center [41, 585] width 40 height 41
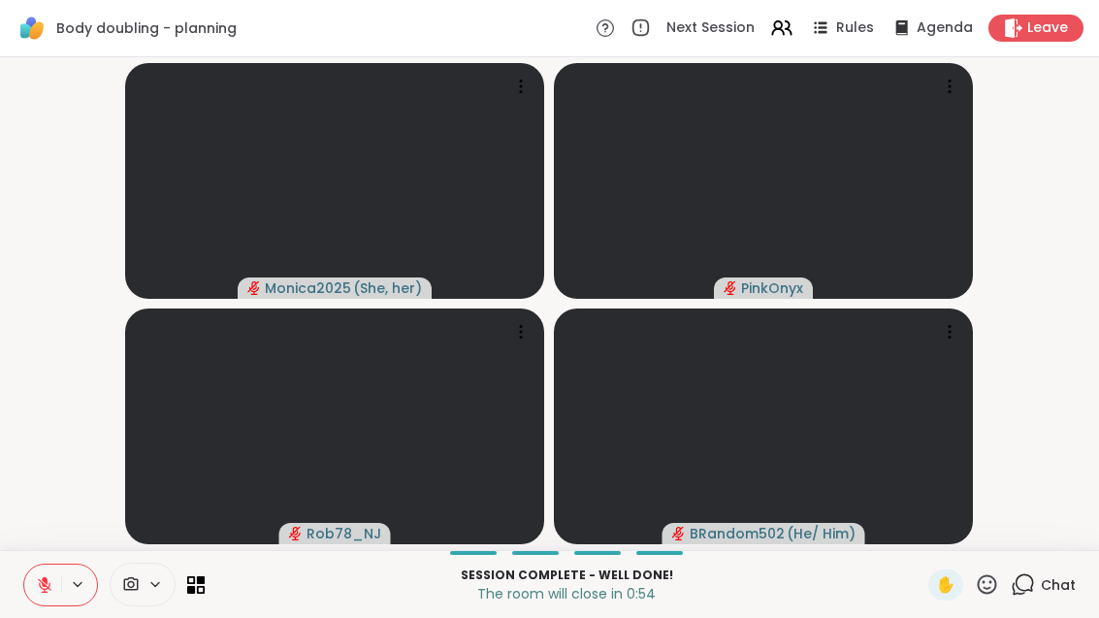
click at [39, 573] on button at bounding box center [42, 585] width 37 height 41
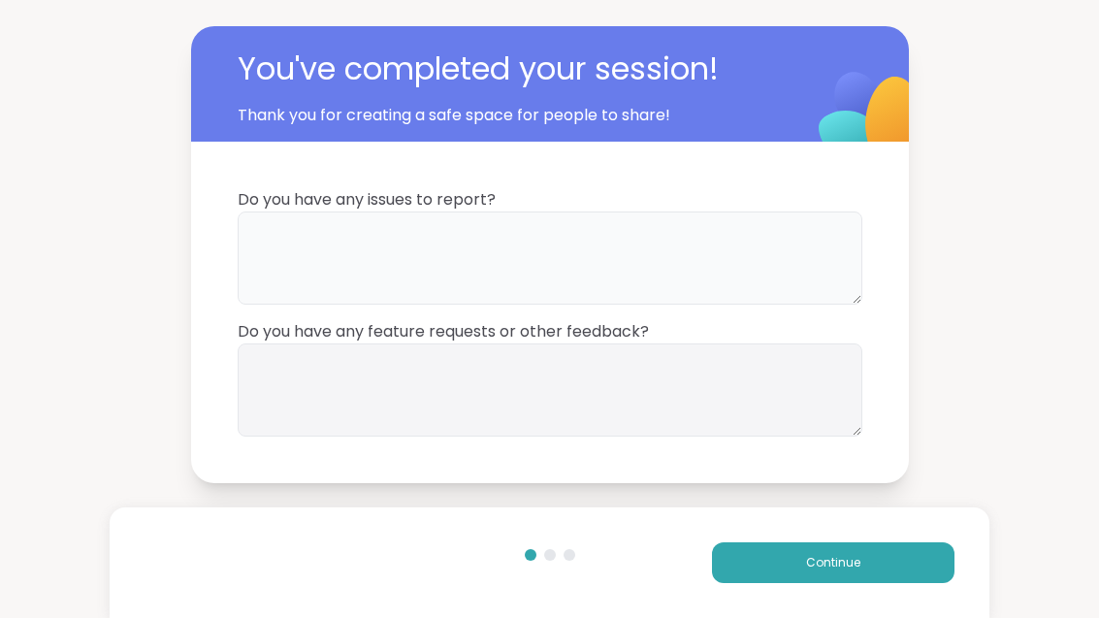
click at [696, 272] on textarea at bounding box center [550, 257] width 625 height 93
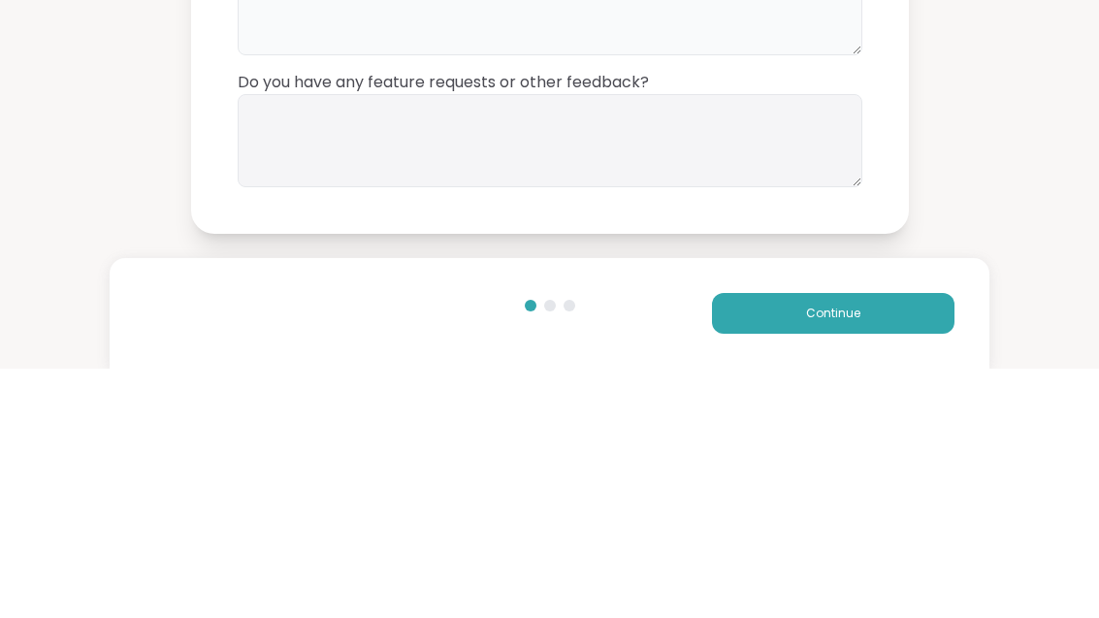
type textarea "**"
click at [654, 343] on textarea at bounding box center [550, 389] width 625 height 93
type textarea "**"
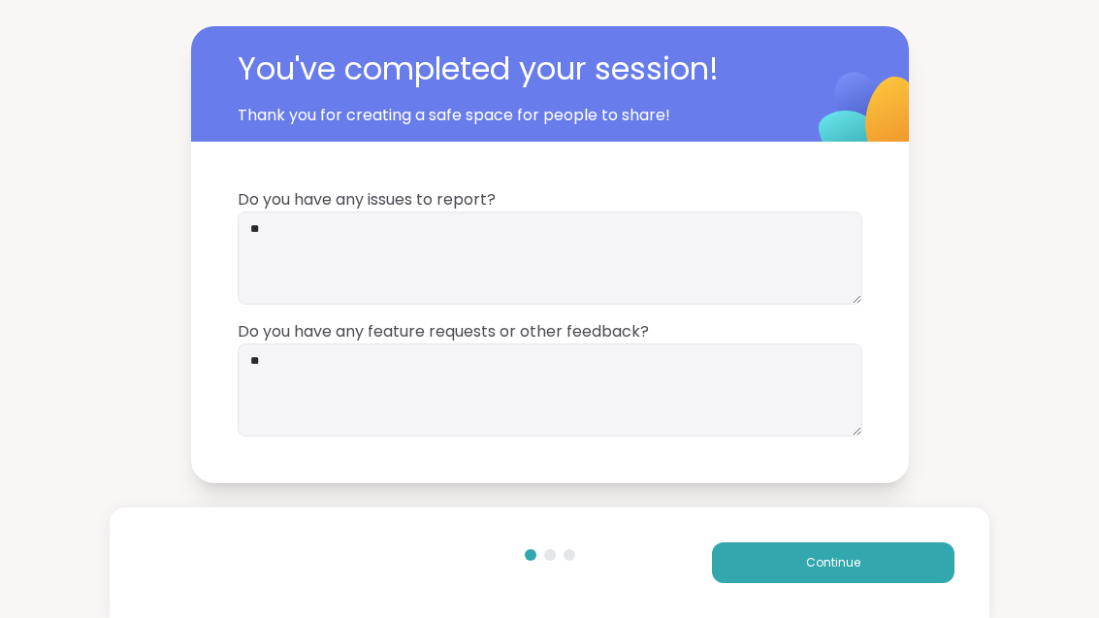
click at [864, 580] on button "Continue" at bounding box center [833, 562] width 243 height 41
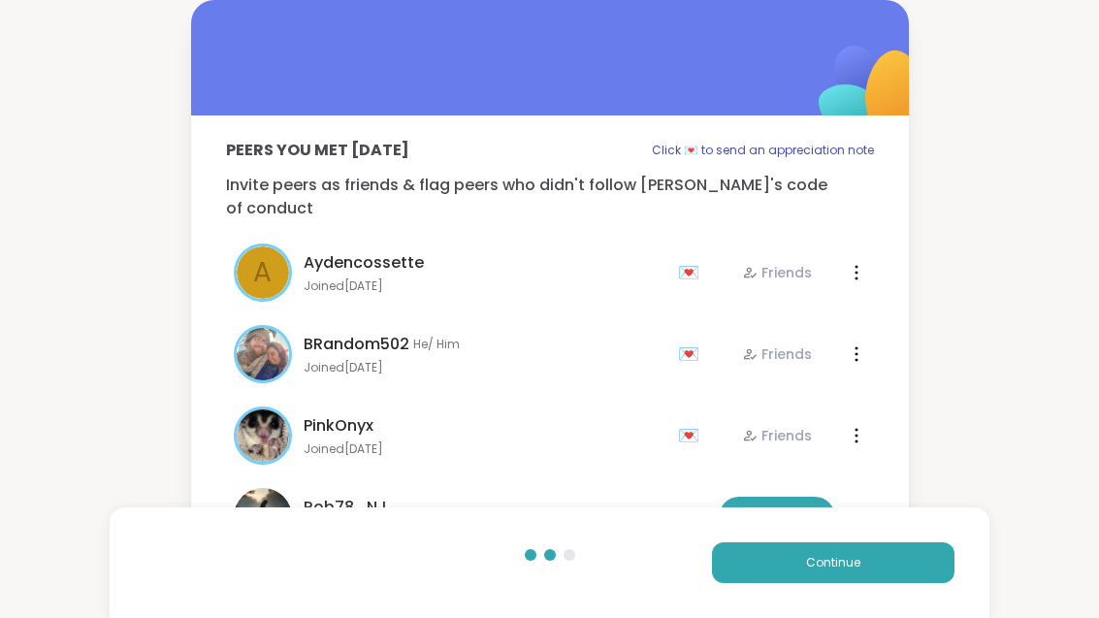
click at [912, 562] on button "Continue" at bounding box center [833, 562] width 243 height 41
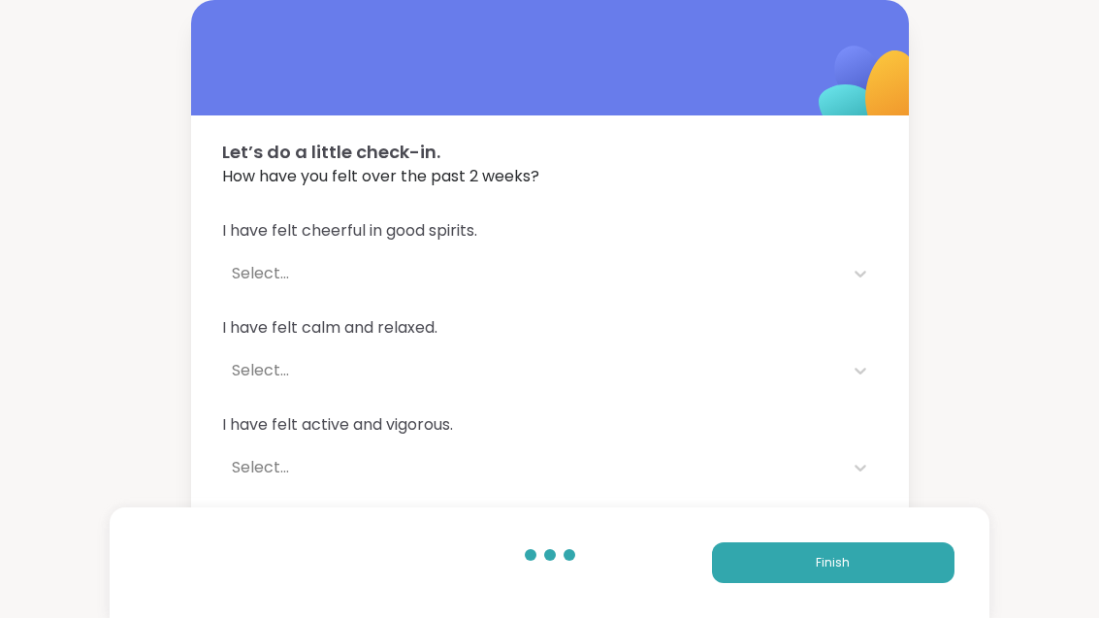
click at [921, 569] on button "Finish" at bounding box center [833, 562] width 243 height 41
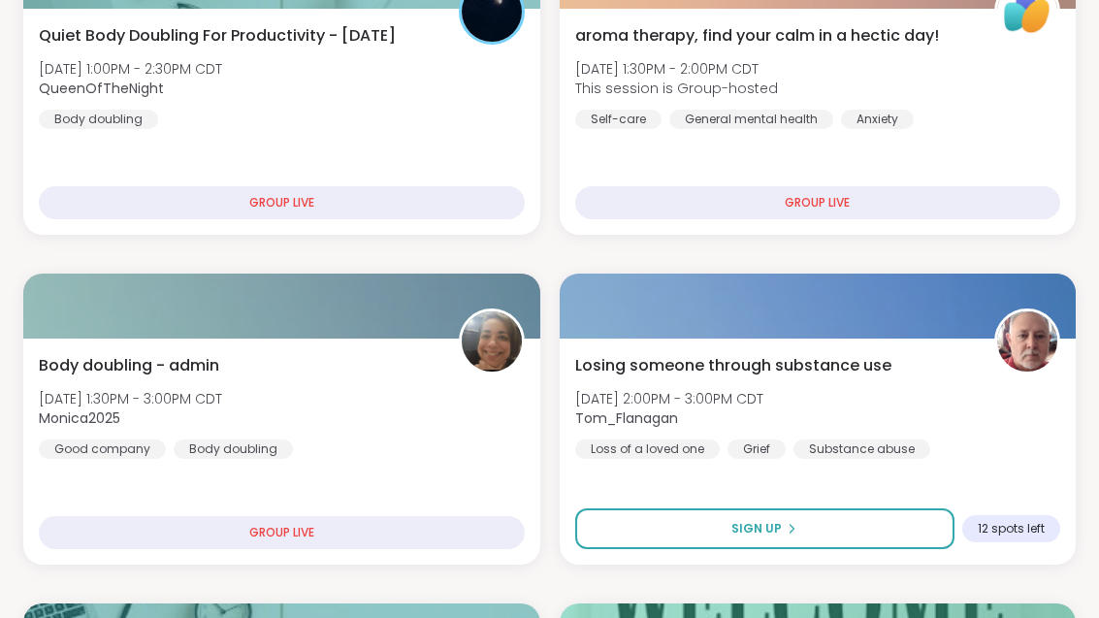
scroll to position [509, 0]
click at [413, 457] on div "Body doubling - admin [DATE] 1:30PM - 3:00PM CDT Monica2025 Good company Body d…" at bounding box center [282, 406] width 486 height 105
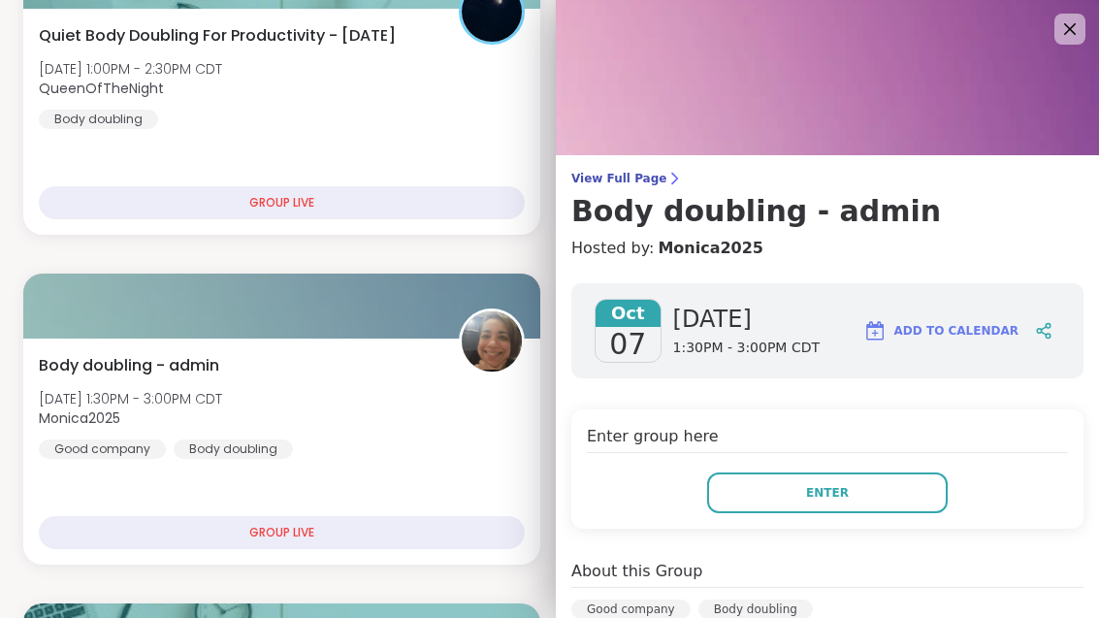
click at [895, 497] on button "Enter" at bounding box center [827, 492] width 241 height 41
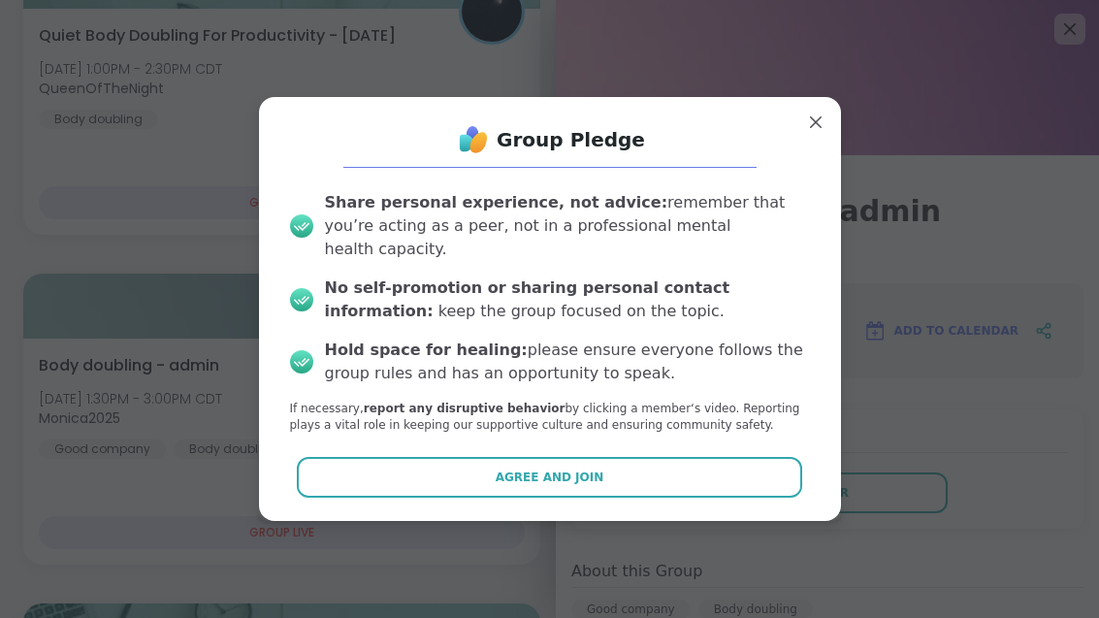
click at [679, 498] on button "Agree and Join" at bounding box center [549, 477] width 505 height 41
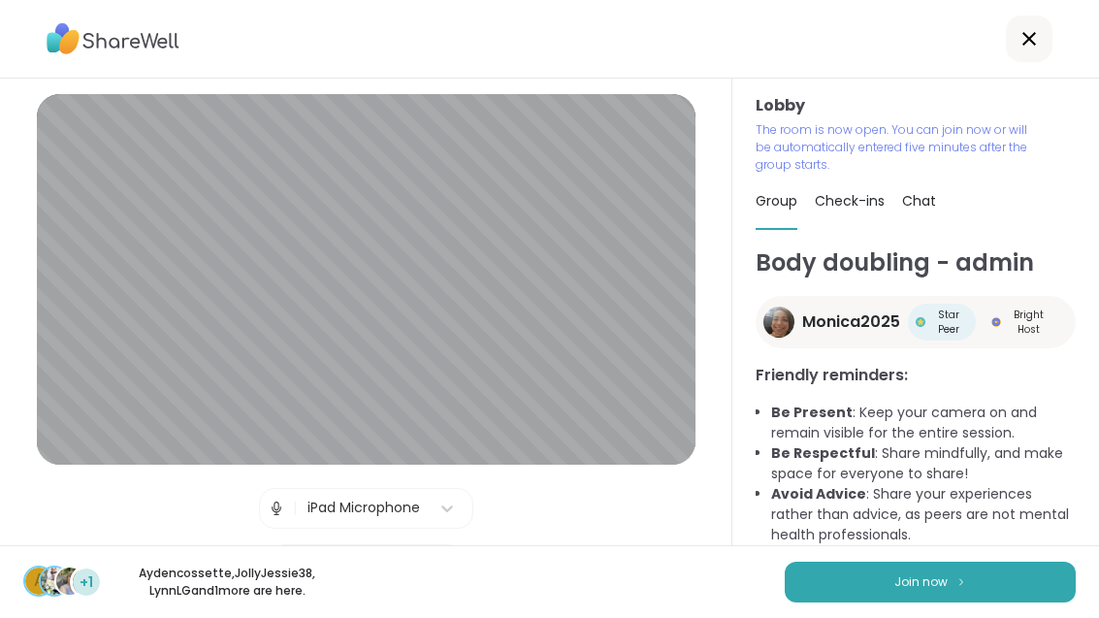
click at [969, 602] on button "Join now" at bounding box center [930, 582] width 291 height 41
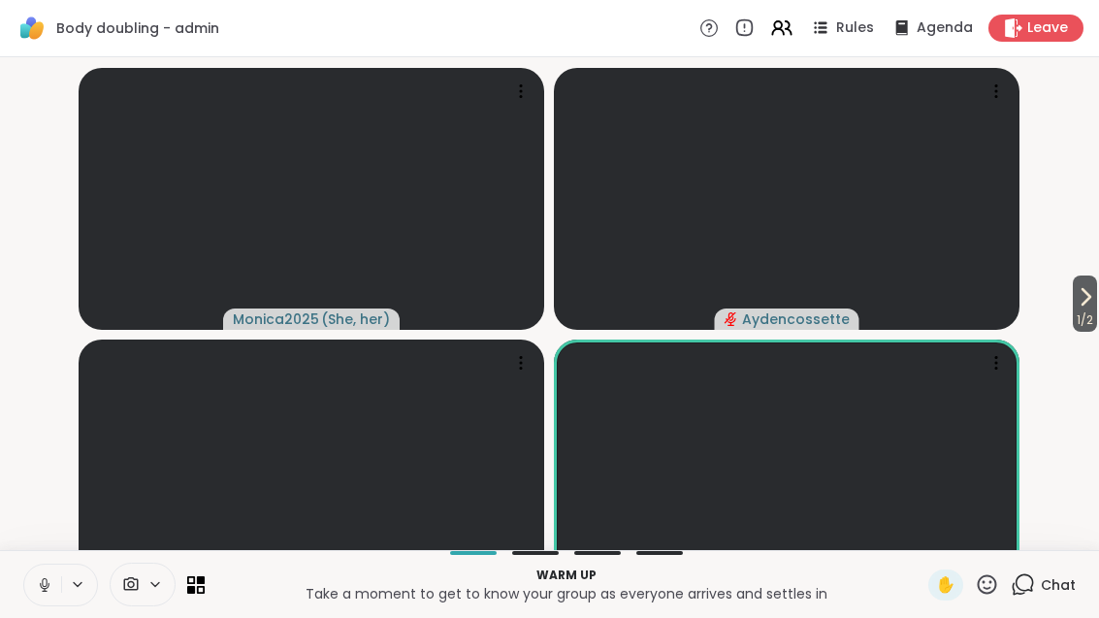
click at [1093, 309] on icon at bounding box center [1085, 296] width 23 height 23
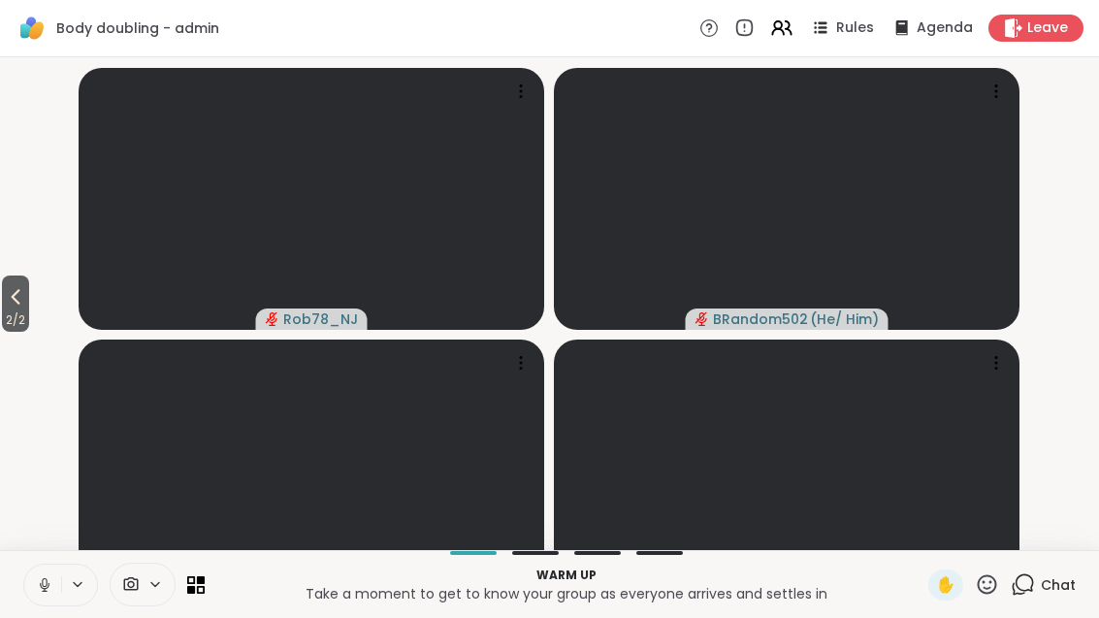
click at [7, 309] on icon at bounding box center [15, 296] width 23 height 23
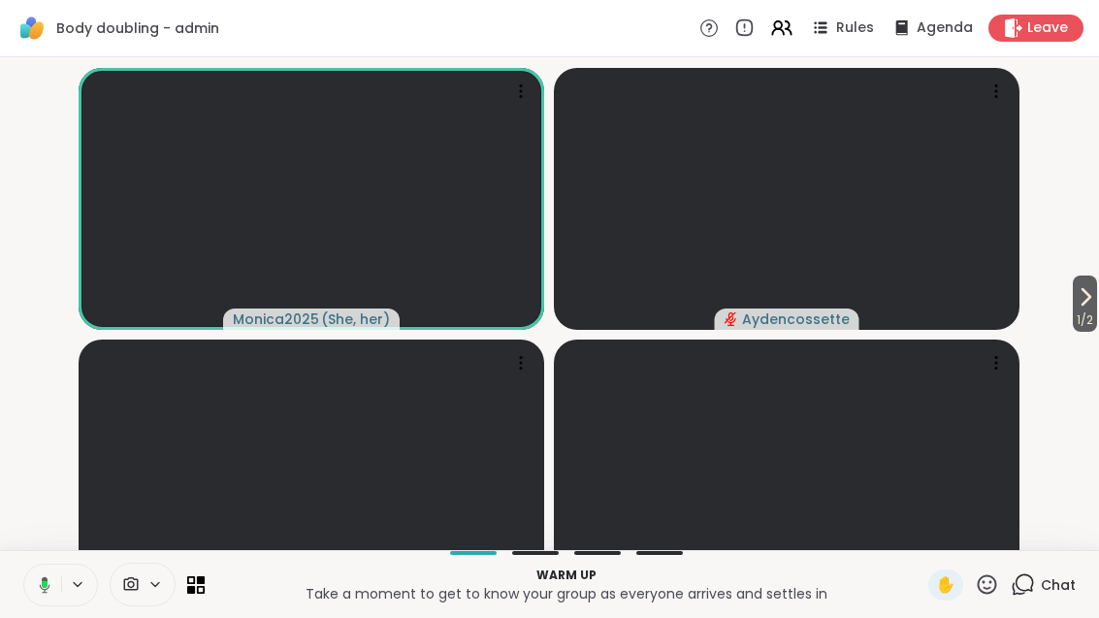
click at [1094, 309] on icon at bounding box center [1085, 296] width 23 height 23
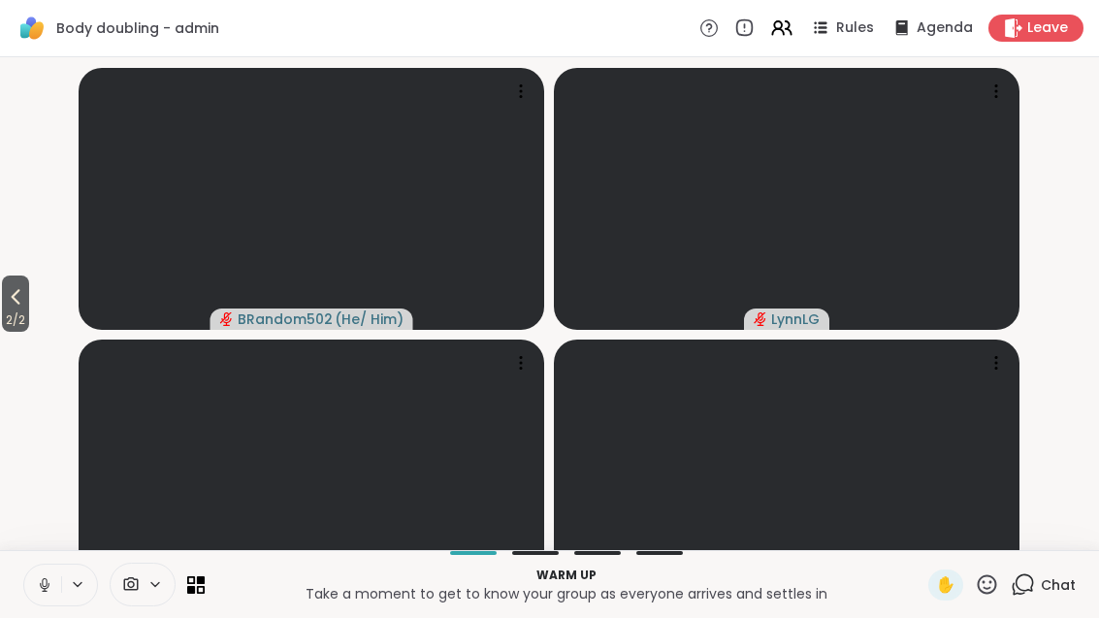
click at [29, 332] on button "2 / 2" at bounding box center [15, 304] width 27 height 56
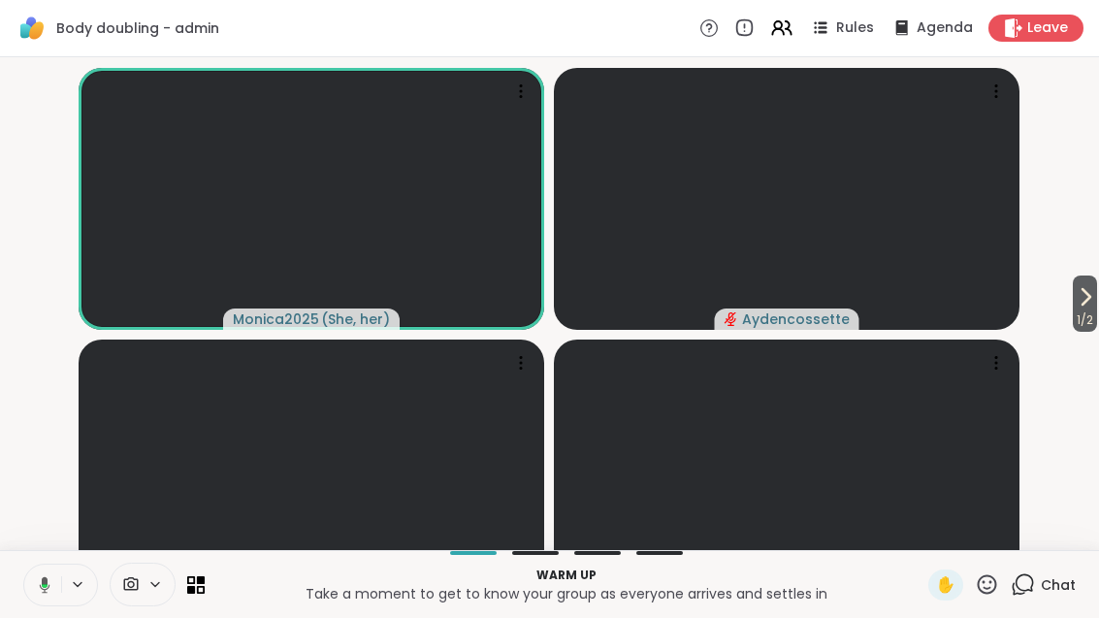
click at [1075, 332] on span "1 / 2" at bounding box center [1085, 320] width 24 height 23
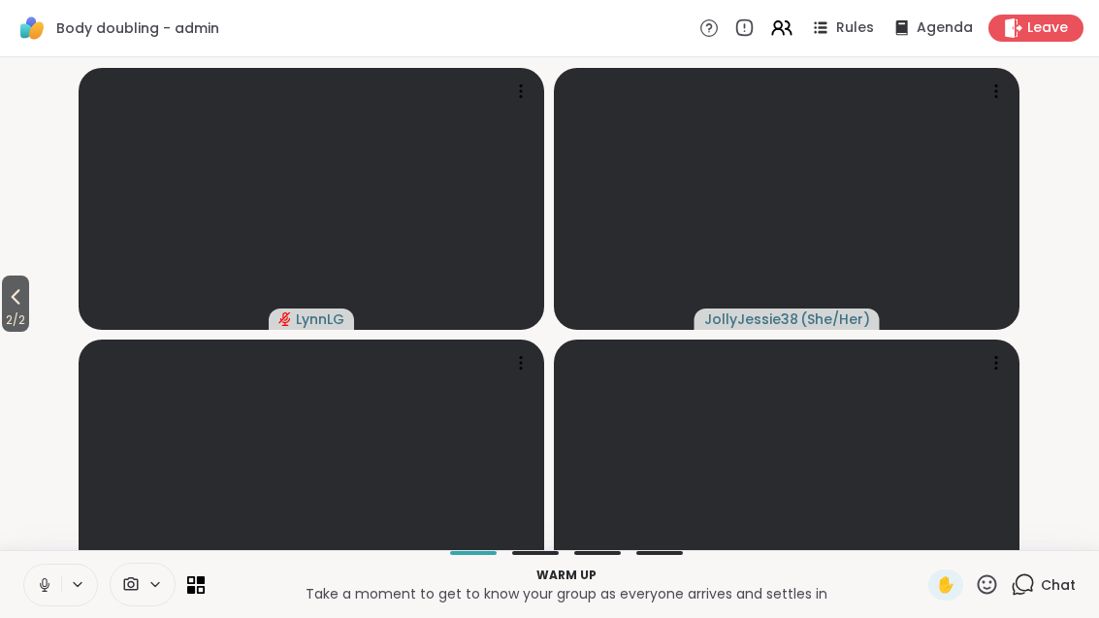
click at [4, 332] on button "2 / 2" at bounding box center [15, 304] width 27 height 56
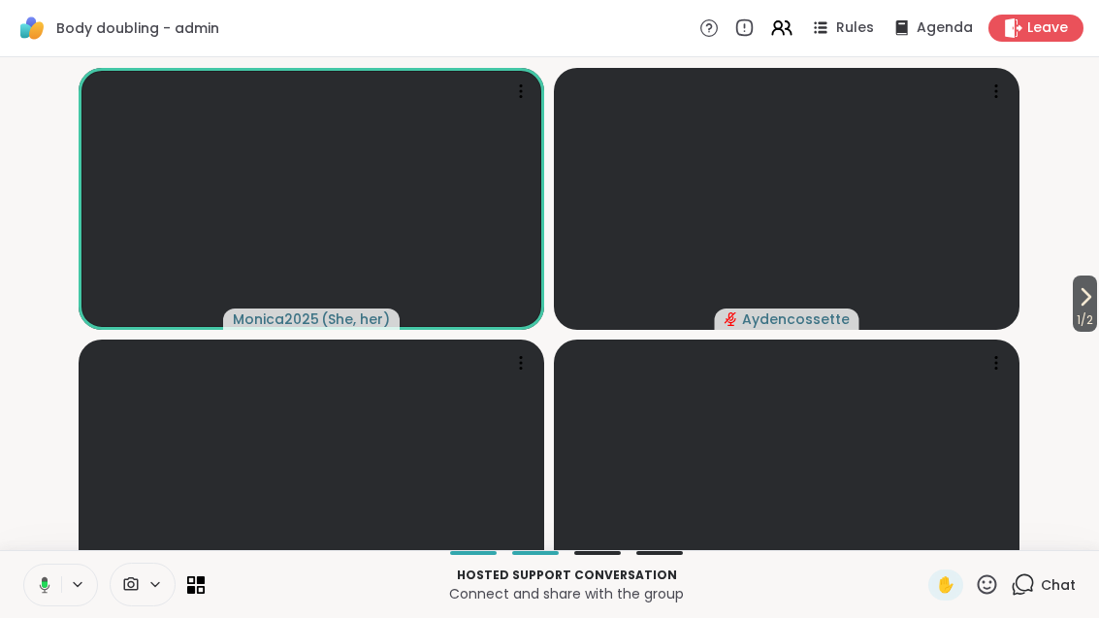
click at [1094, 309] on icon at bounding box center [1085, 296] width 23 height 23
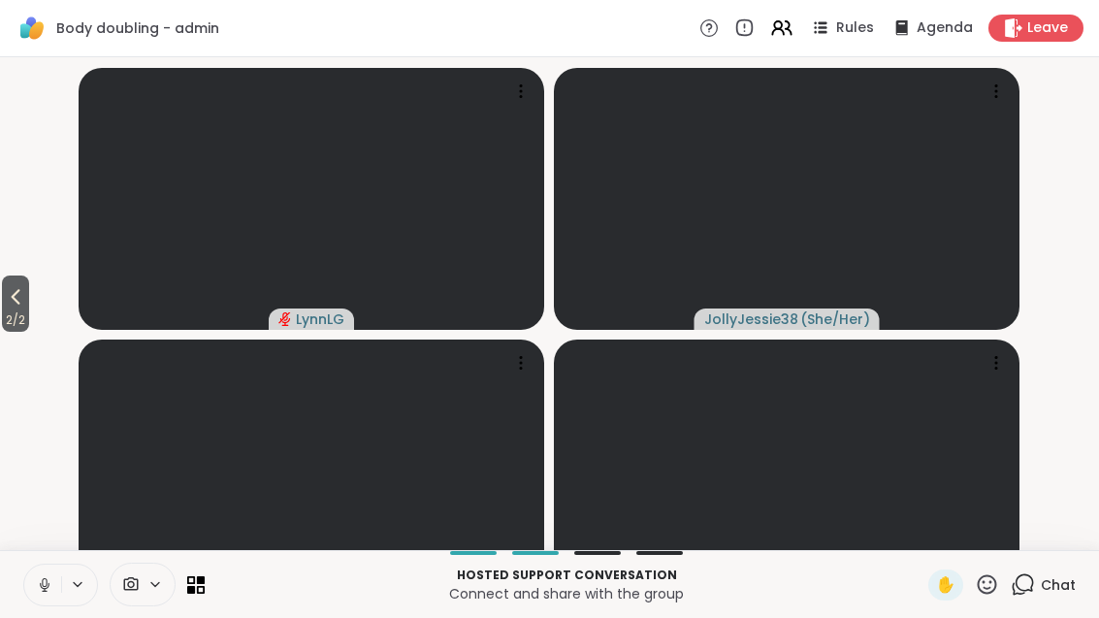
click at [15, 332] on span "2 / 2" at bounding box center [15, 320] width 27 height 23
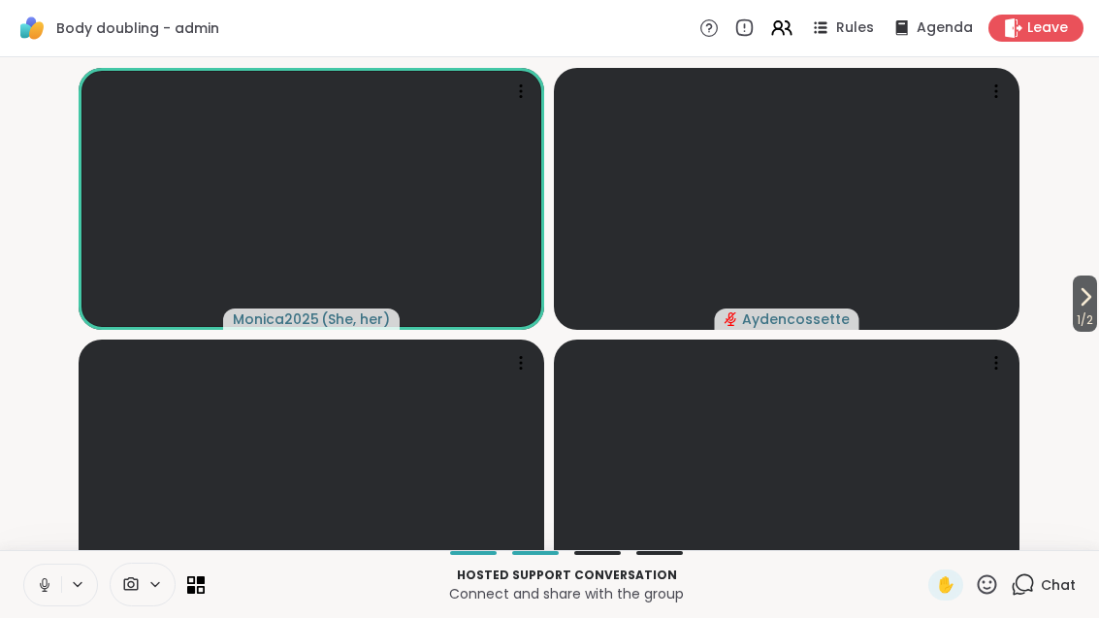
click at [1095, 332] on span "1 / 2" at bounding box center [1085, 320] width 24 height 23
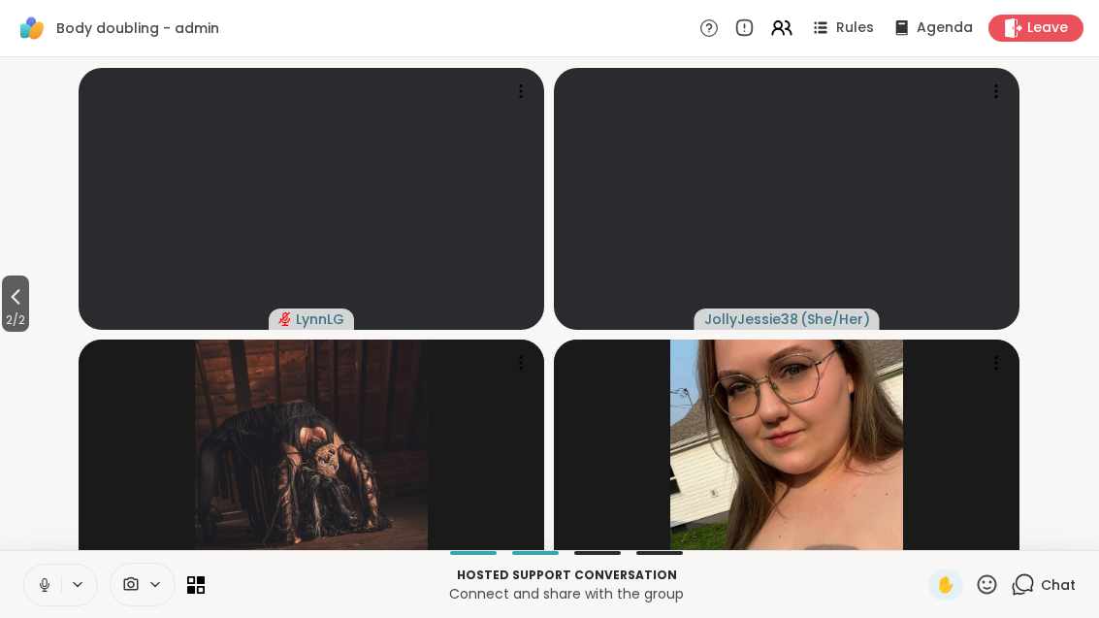
click at [29, 332] on span "2 / 2" at bounding box center [15, 320] width 27 height 23
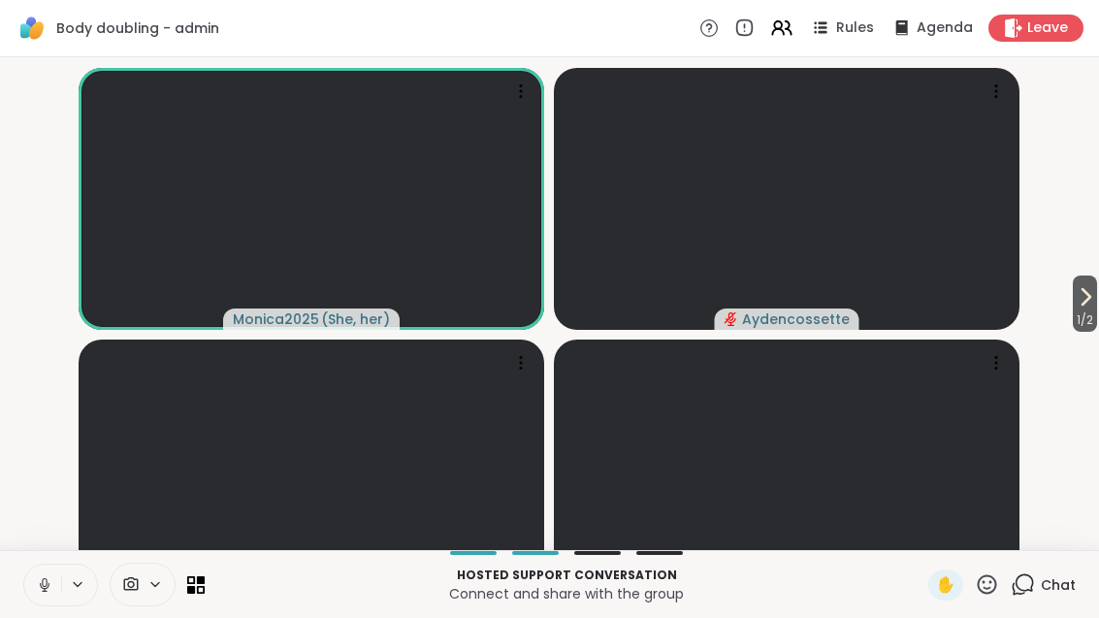
click at [1091, 309] on icon at bounding box center [1085, 296] width 23 height 23
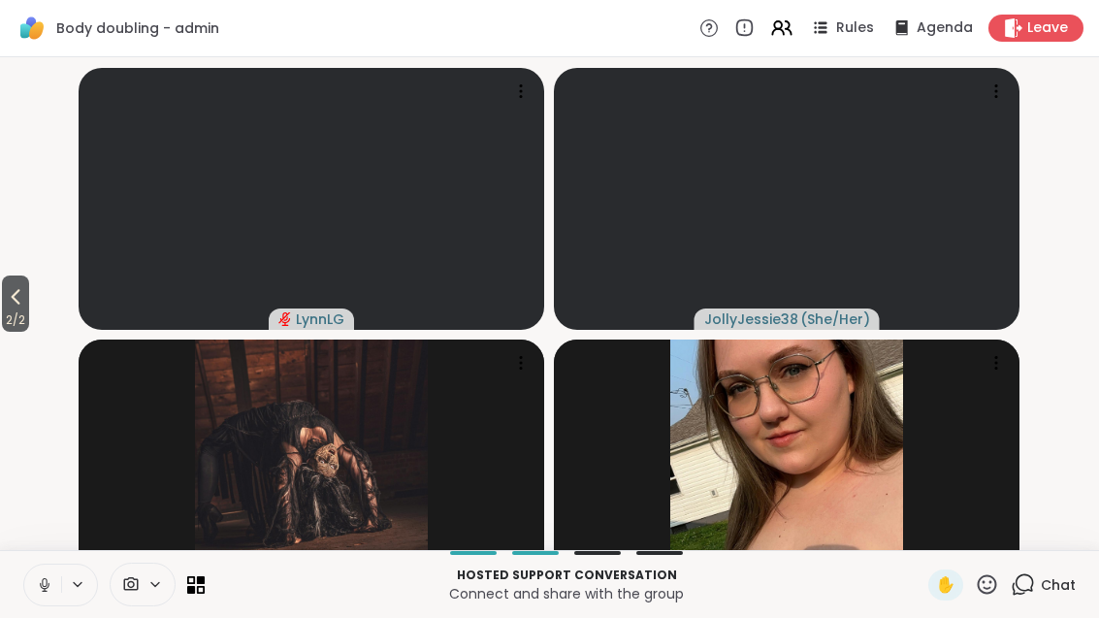
click at [12, 332] on span "2 / 2" at bounding box center [15, 320] width 27 height 23
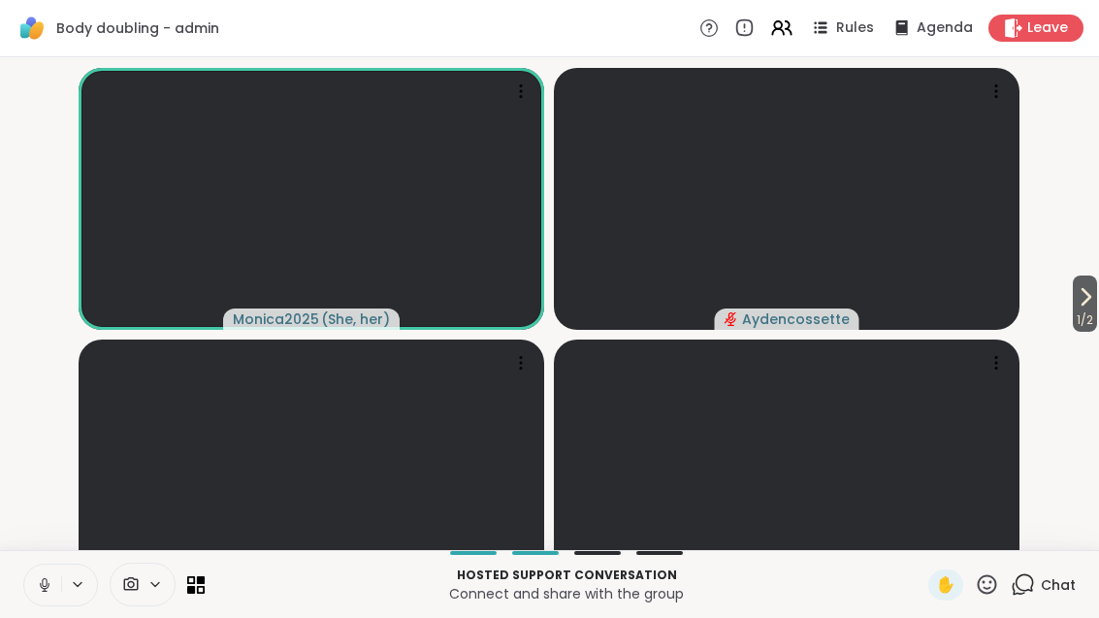
click at [854, 34] on span "Rules" at bounding box center [855, 27] width 38 height 19
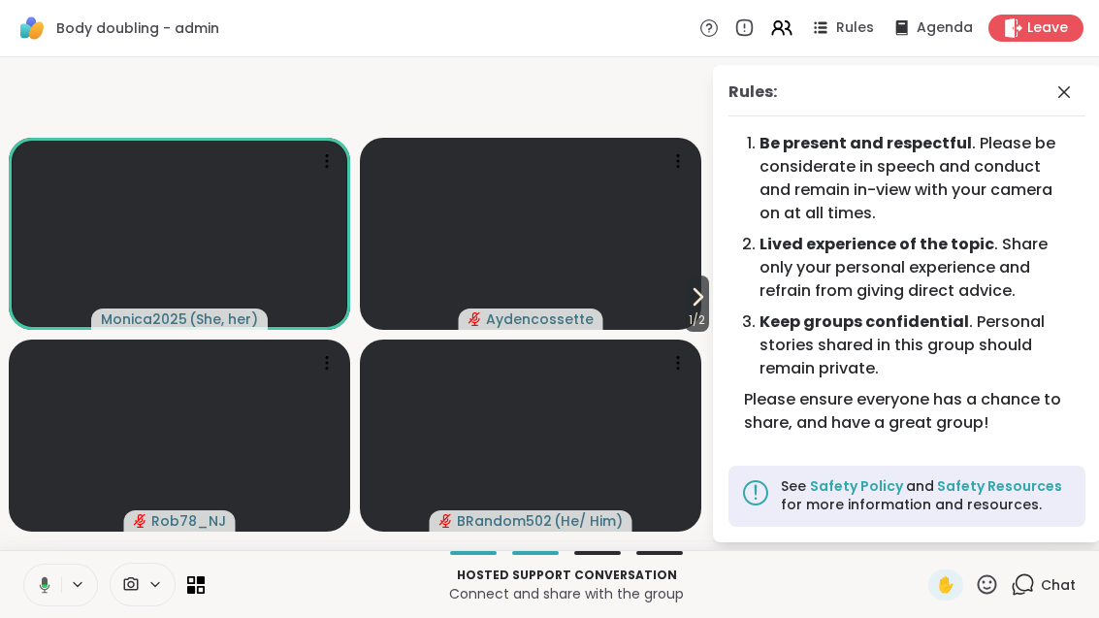
click at [700, 309] on icon at bounding box center [697, 296] width 23 height 23
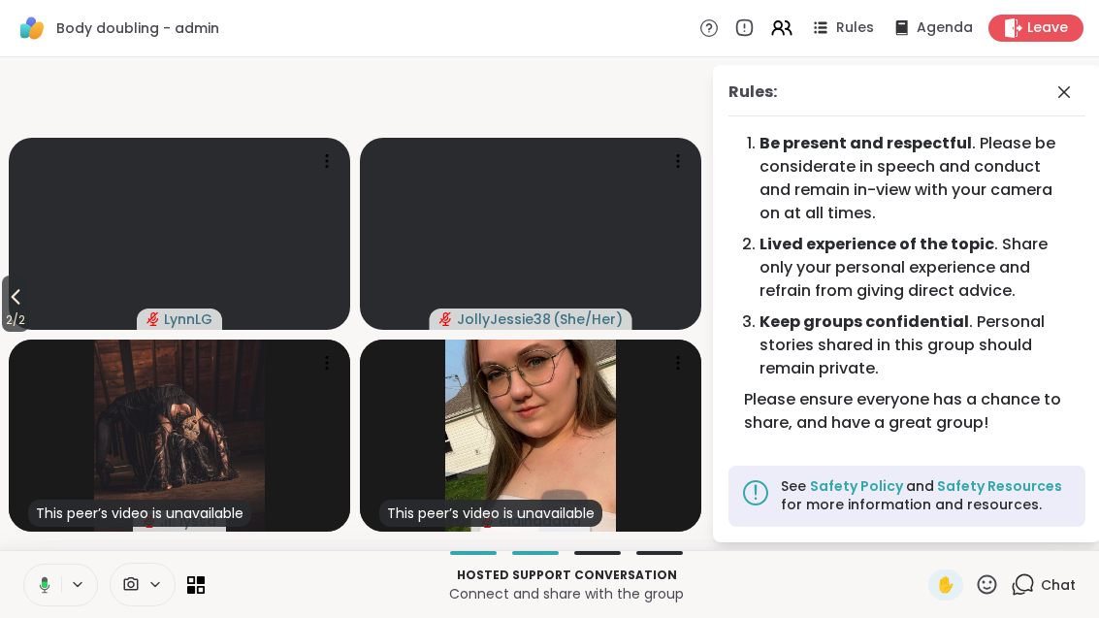
click at [8, 309] on icon at bounding box center [15, 296] width 23 height 23
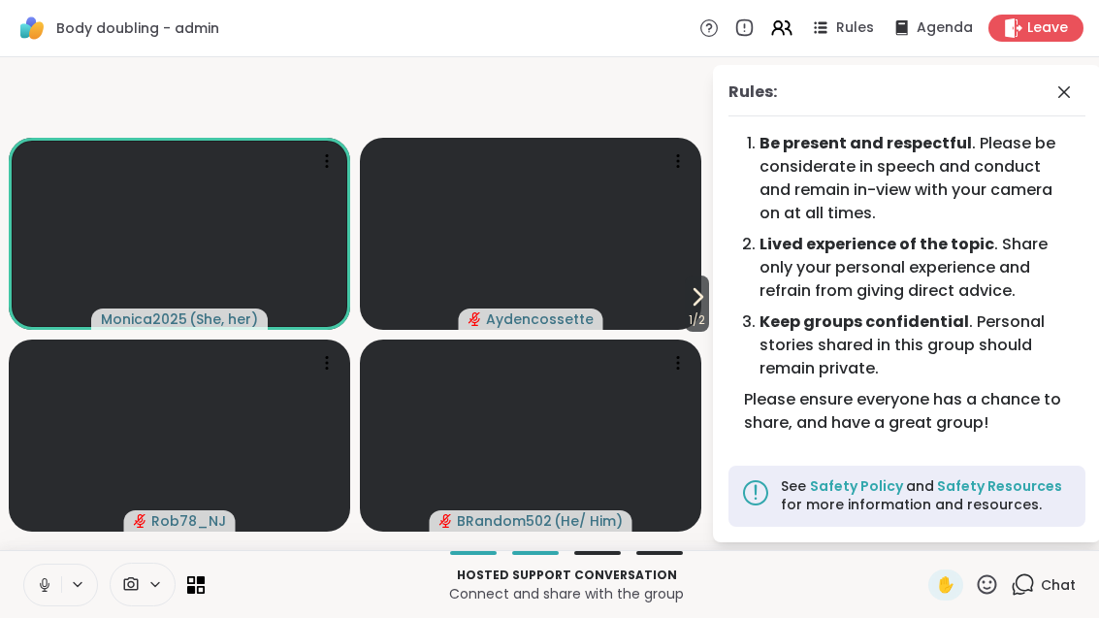
click at [703, 332] on span "1 / 2" at bounding box center [697, 320] width 24 height 23
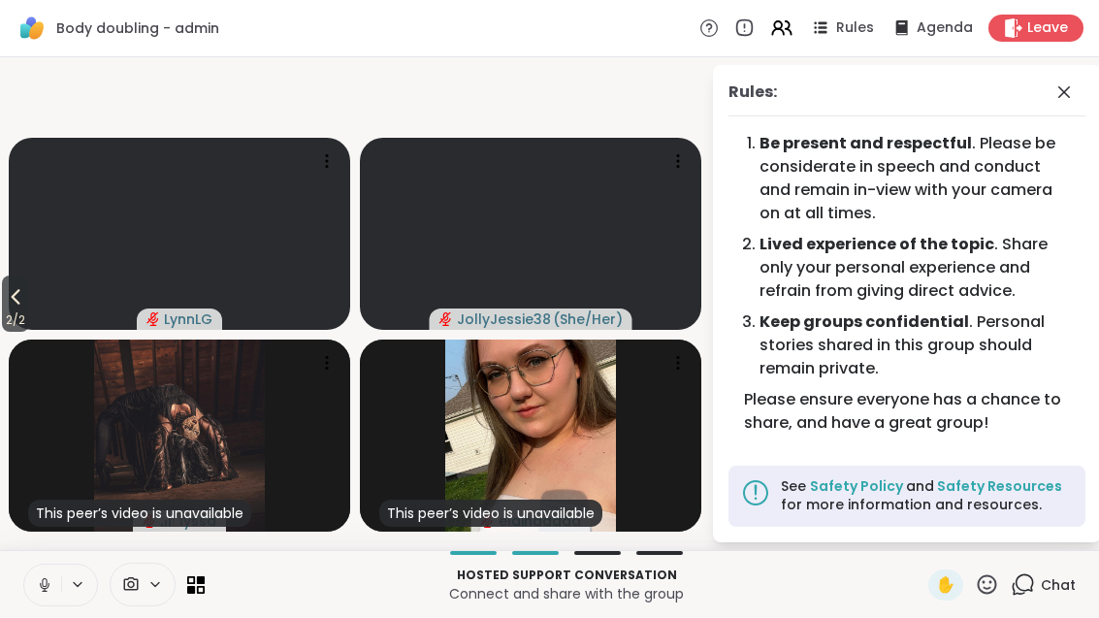
click at [20, 309] on icon at bounding box center [15, 296] width 23 height 23
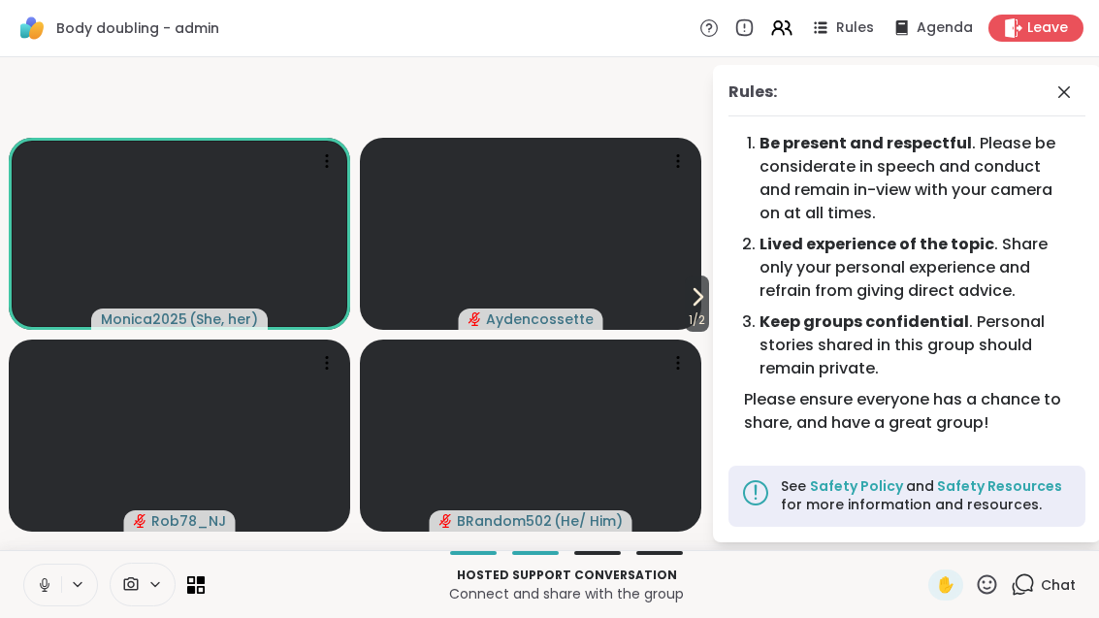
click at [1066, 95] on icon at bounding box center [1064, 92] width 23 height 23
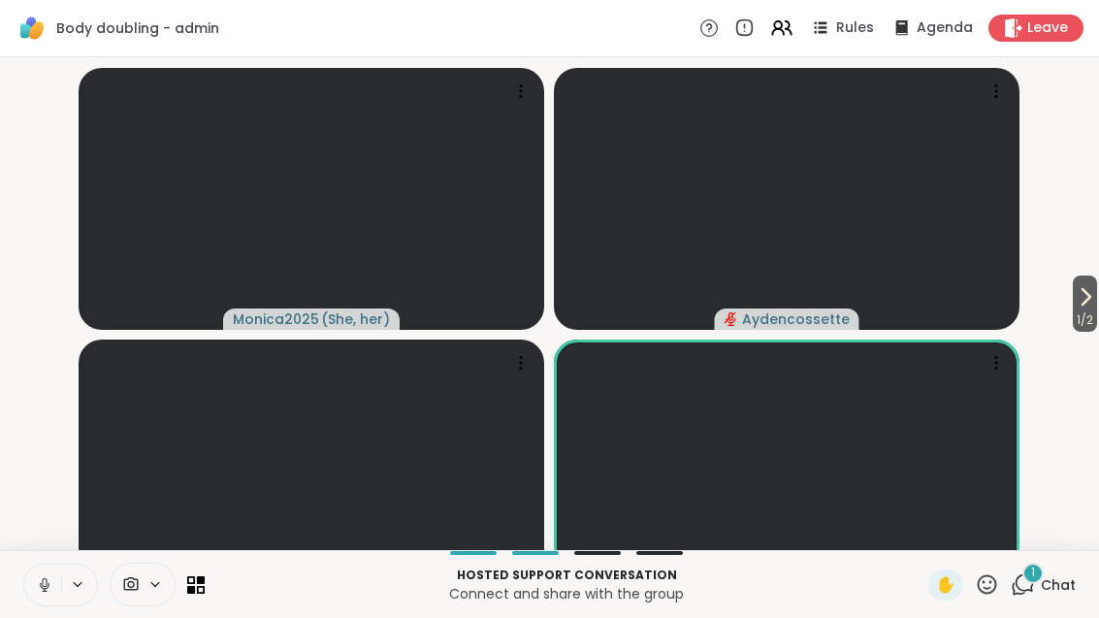
click at [1092, 309] on icon at bounding box center [1085, 296] width 23 height 23
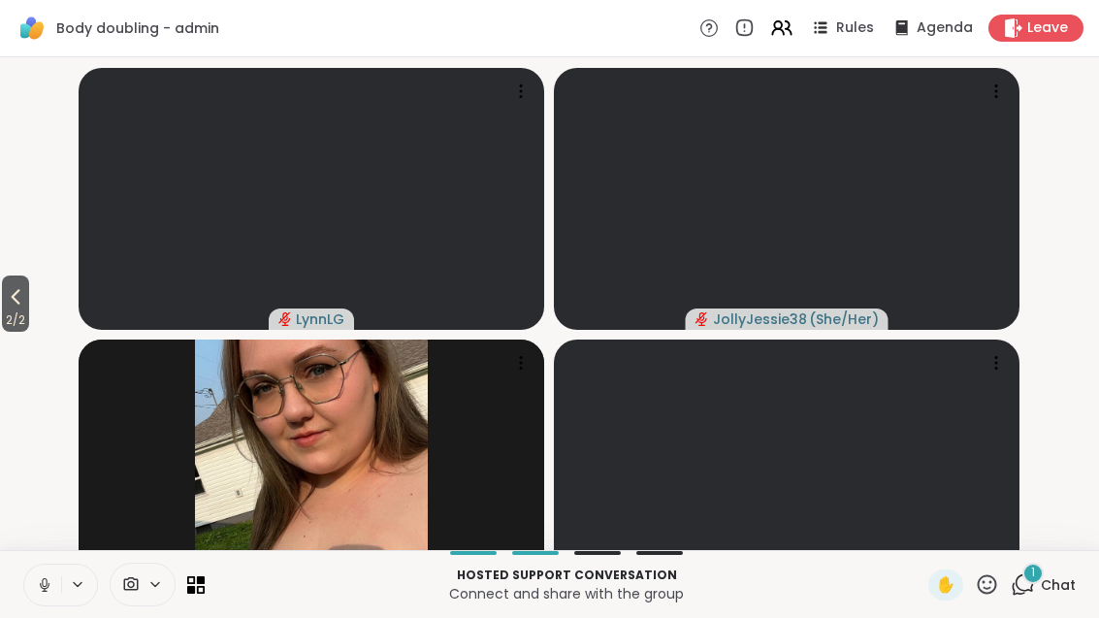
click at [1054, 595] on span "Chat" at bounding box center [1058, 584] width 35 height 19
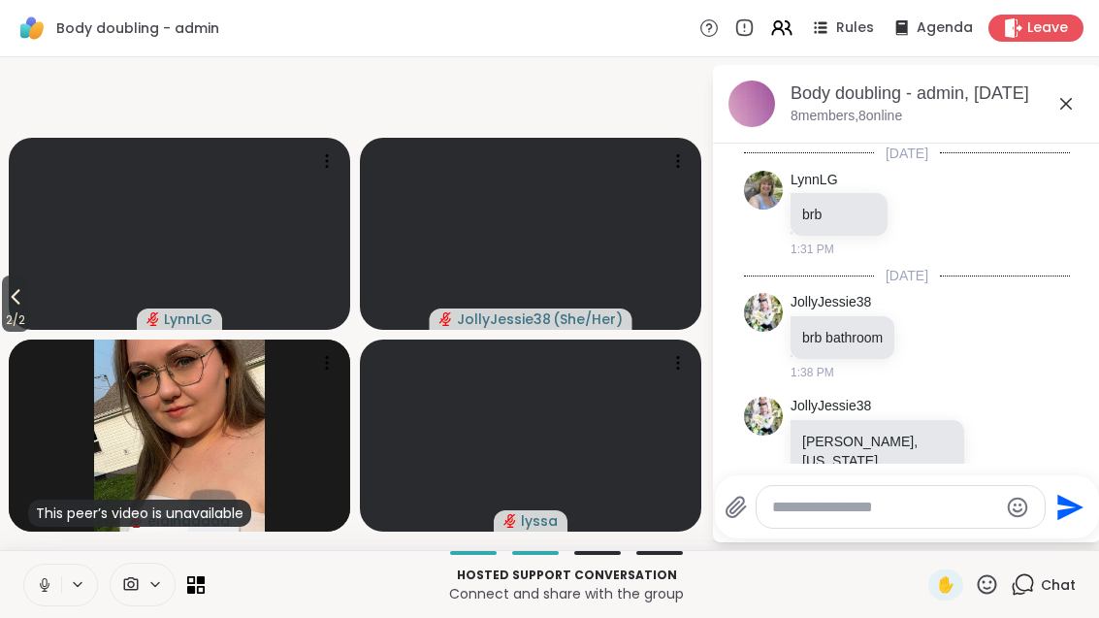
click at [1071, 114] on icon at bounding box center [1066, 103] width 23 height 23
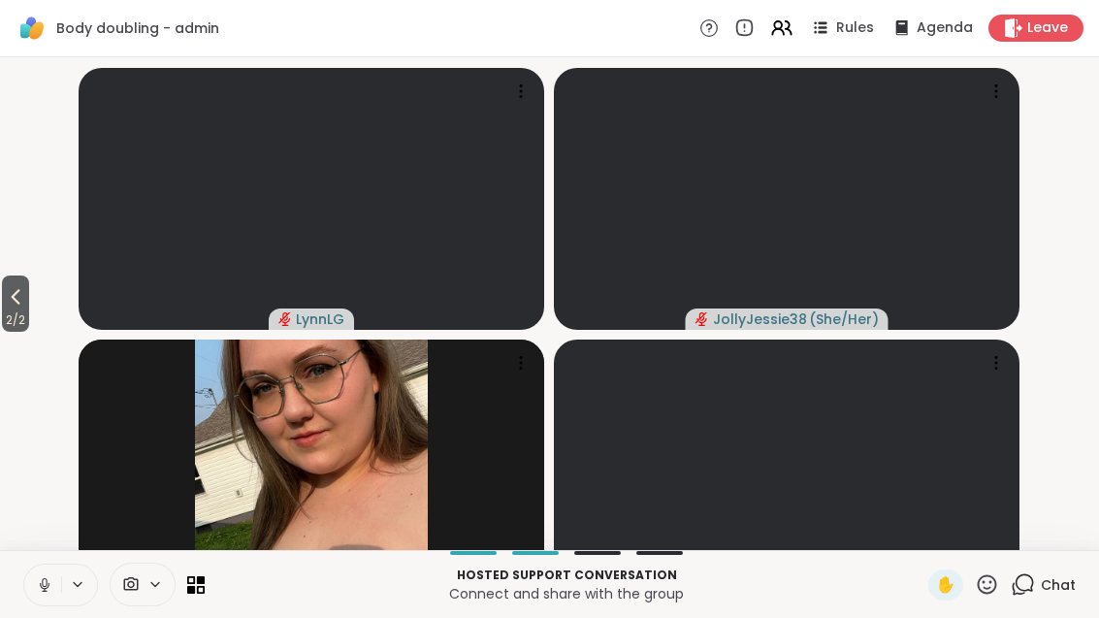
click at [18, 332] on span "2 / 2" at bounding box center [15, 320] width 27 height 23
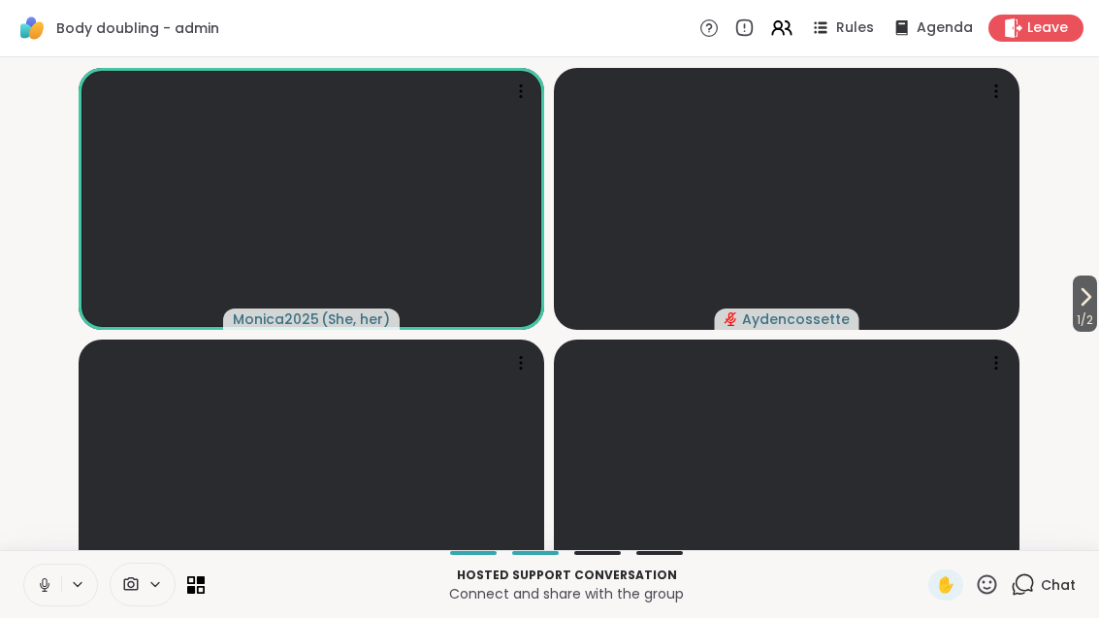
click at [1095, 322] on button "1 / 2" at bounding box center [1085, 304] width 24 height 56
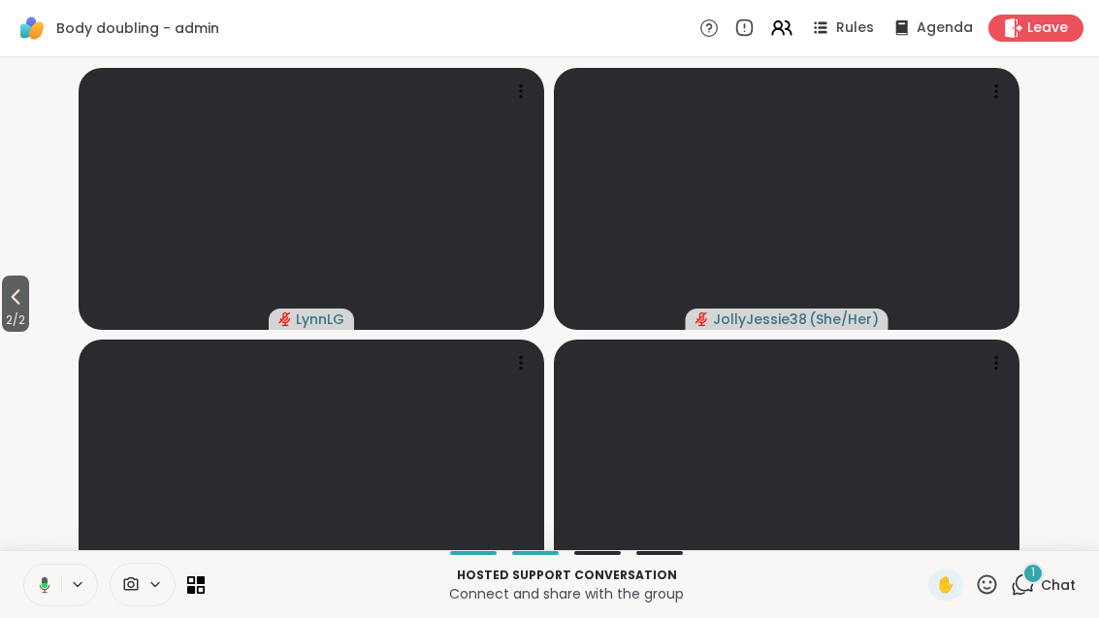
click at [1041, 584] on div "1" at bounding box center [1033, 573] width 21 height 21
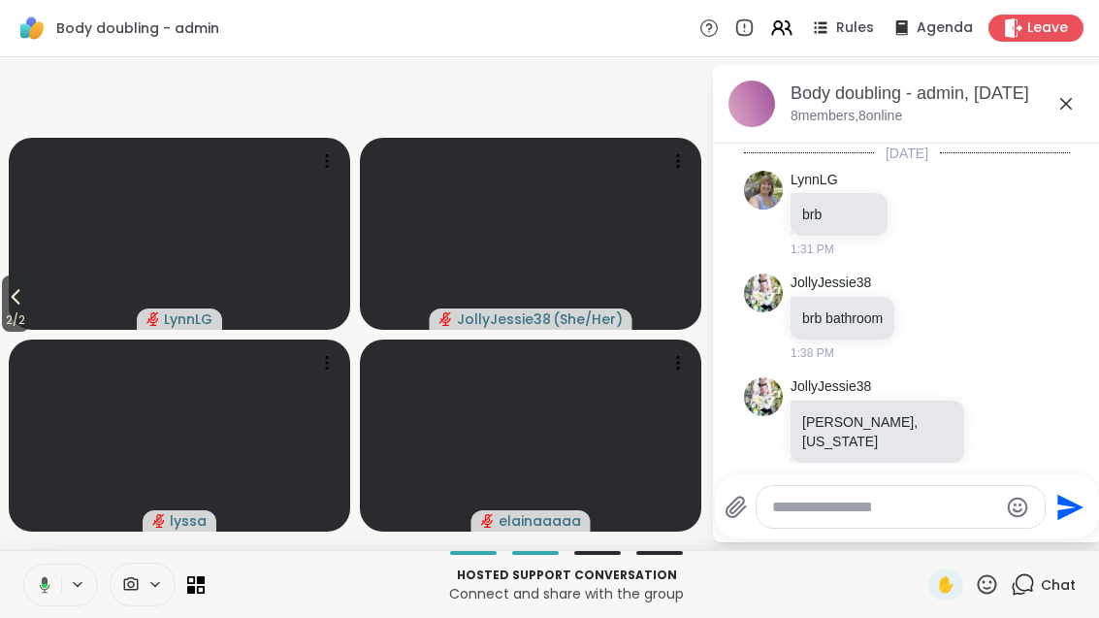
scroll to position [114, 0]
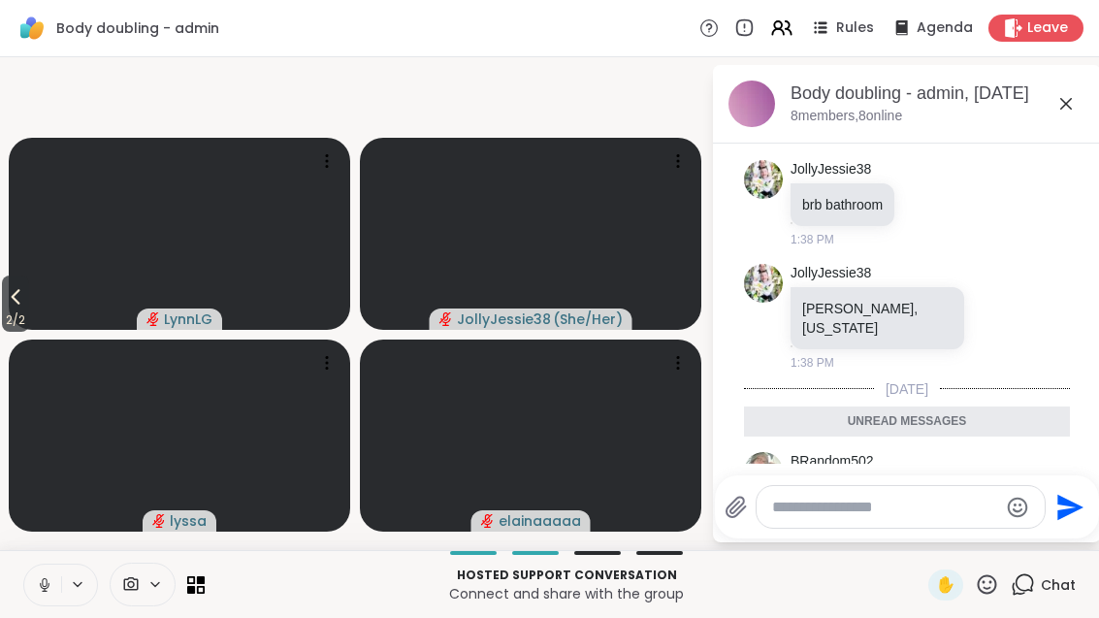
click at [1074, 105] on icon at bounding box center [1066, 103] width 23 height 23
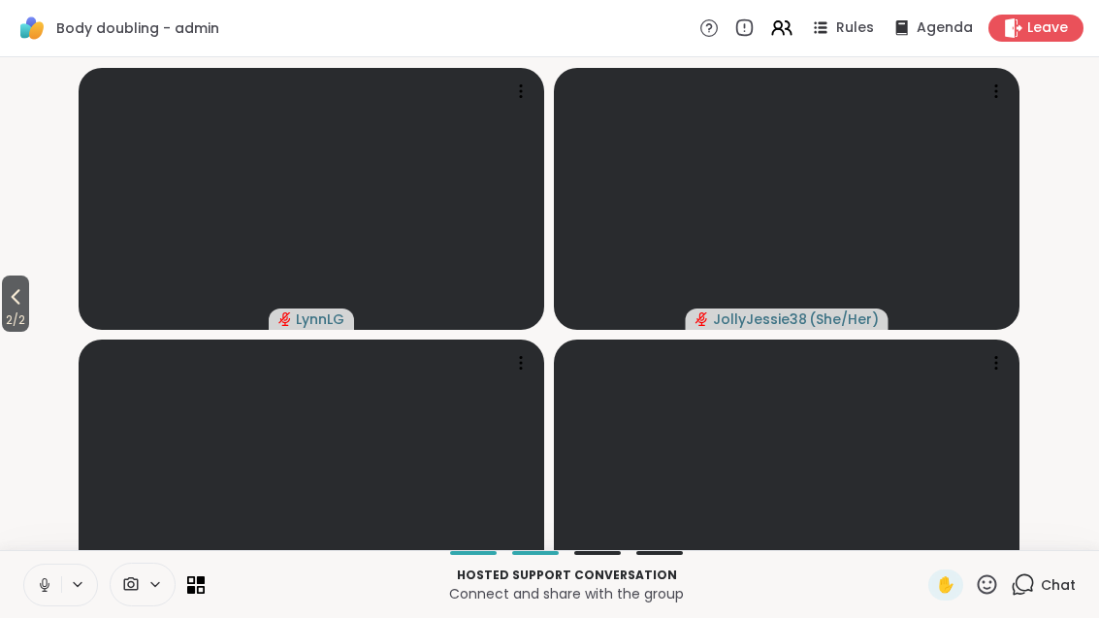
click at [17, 307] on button "2 / 2" at bounding box center [15, 304] width 27 height 56
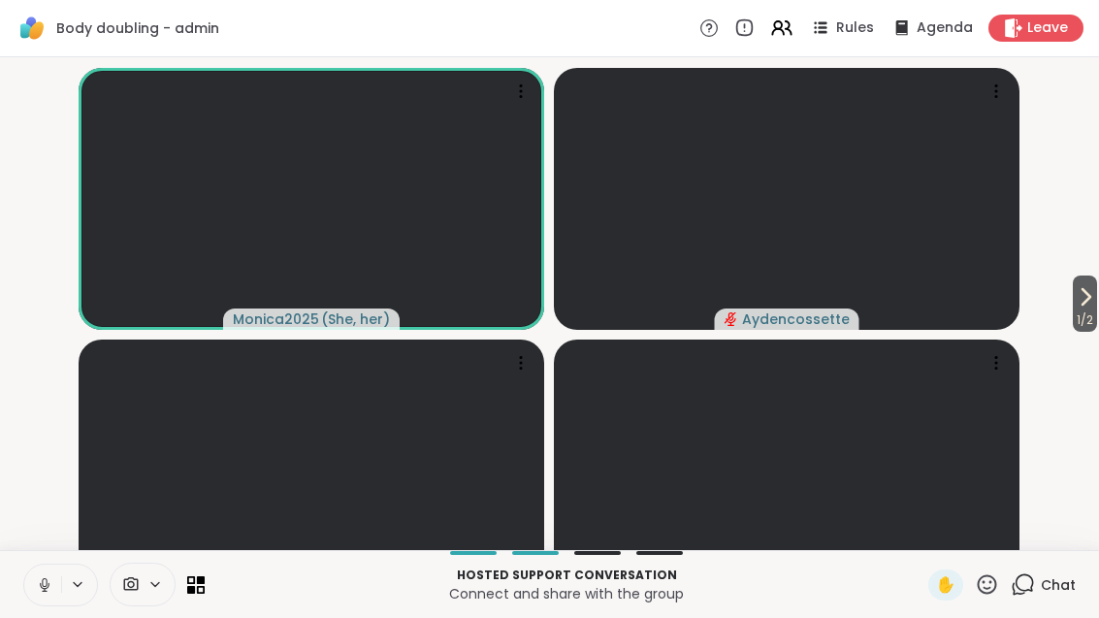
click at [59, 605] on button at bounding box center [42, 585] width 37 height 41
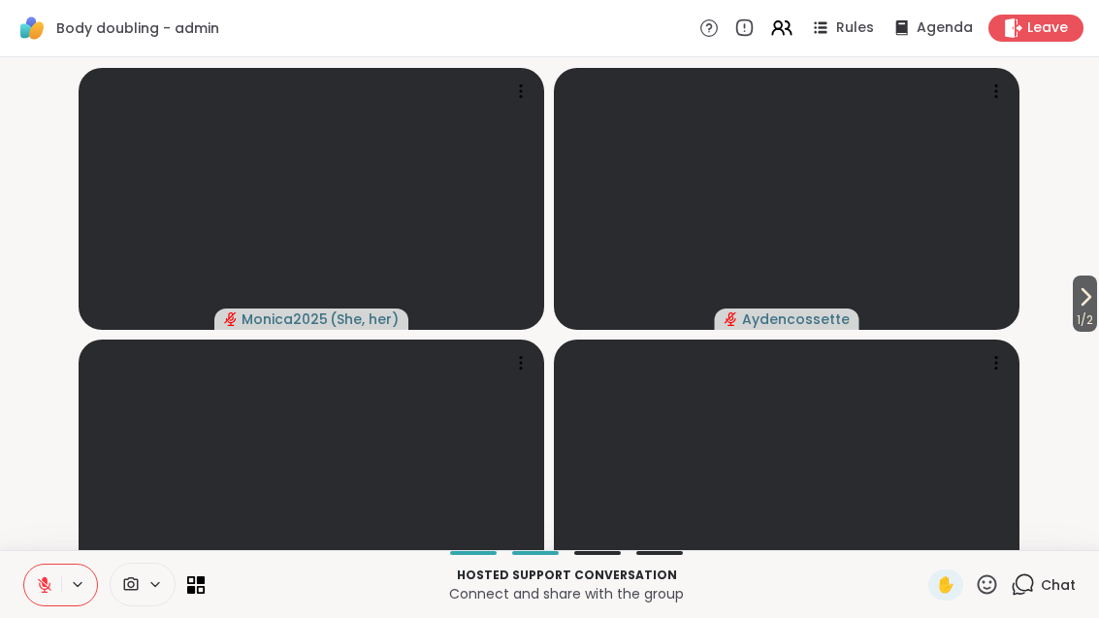
click at [1035, 601] on div "Chat" at bounding box center [1043, 584] width 65 height 31
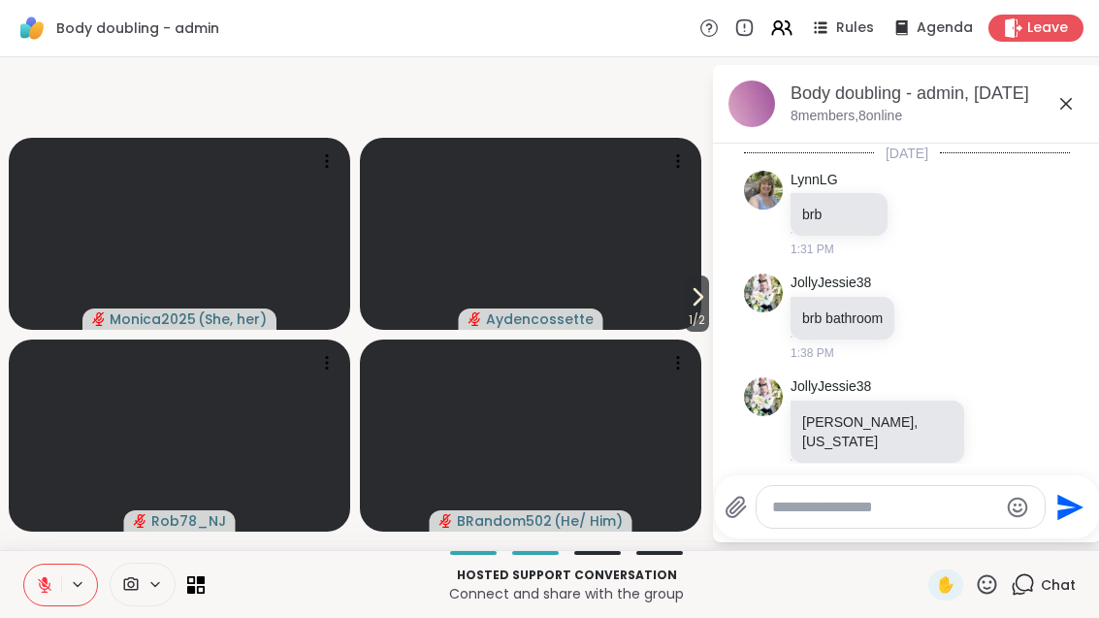
scroll to position [49, 0]
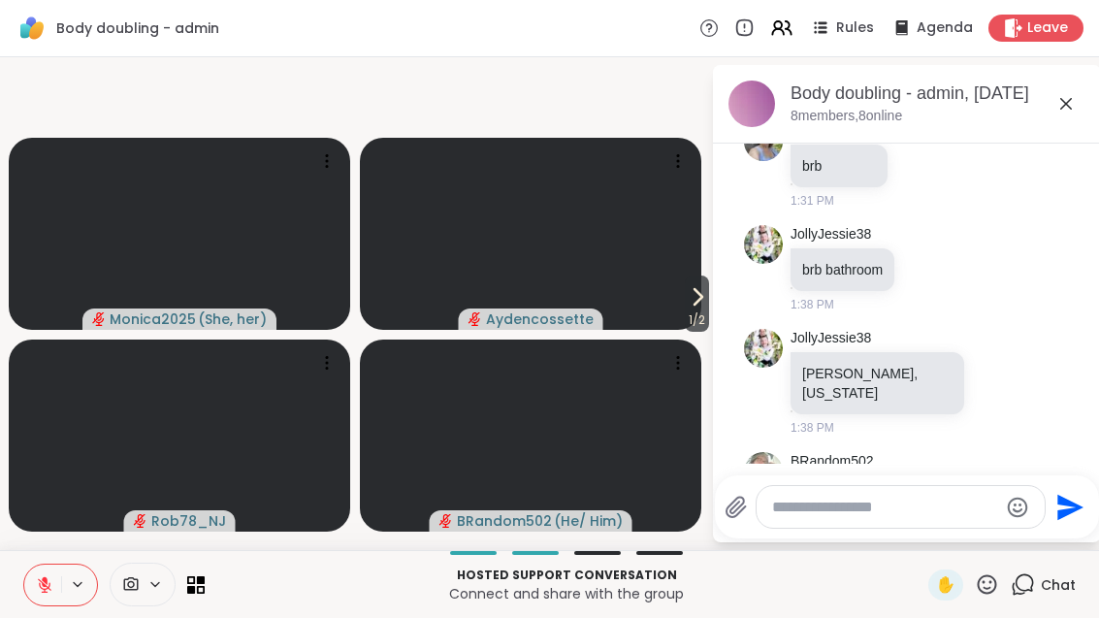
click at [849, 517] on textarea "Type your message" at bounding box center [885, 507] width 226 height 19
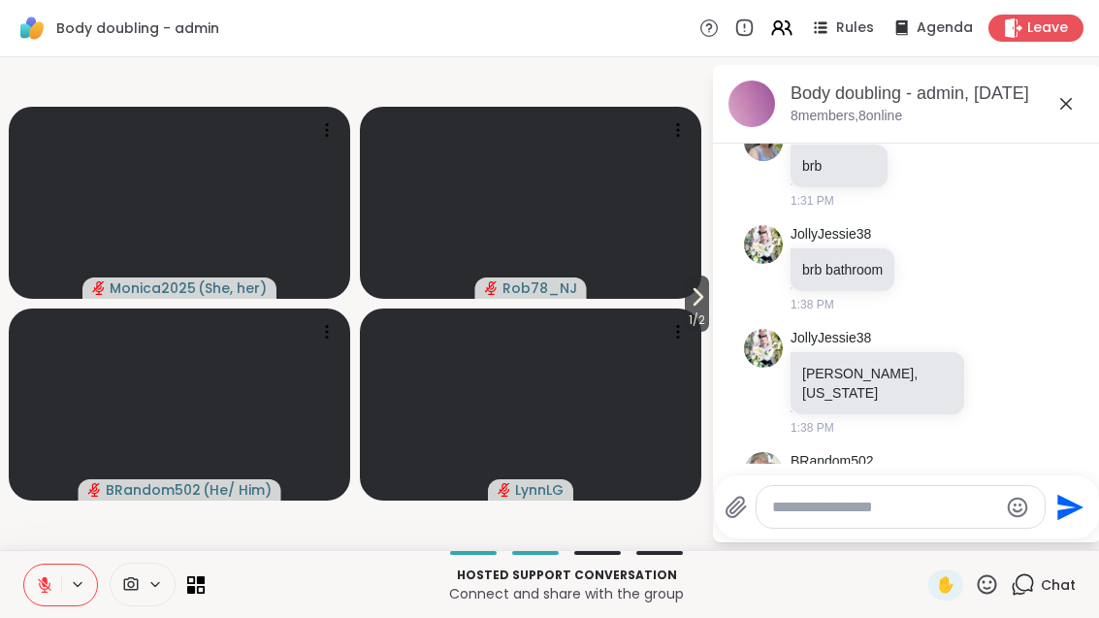
click at [699, 315] on span "1 / 2" at bounding box center [697, 320] width 24 height 23
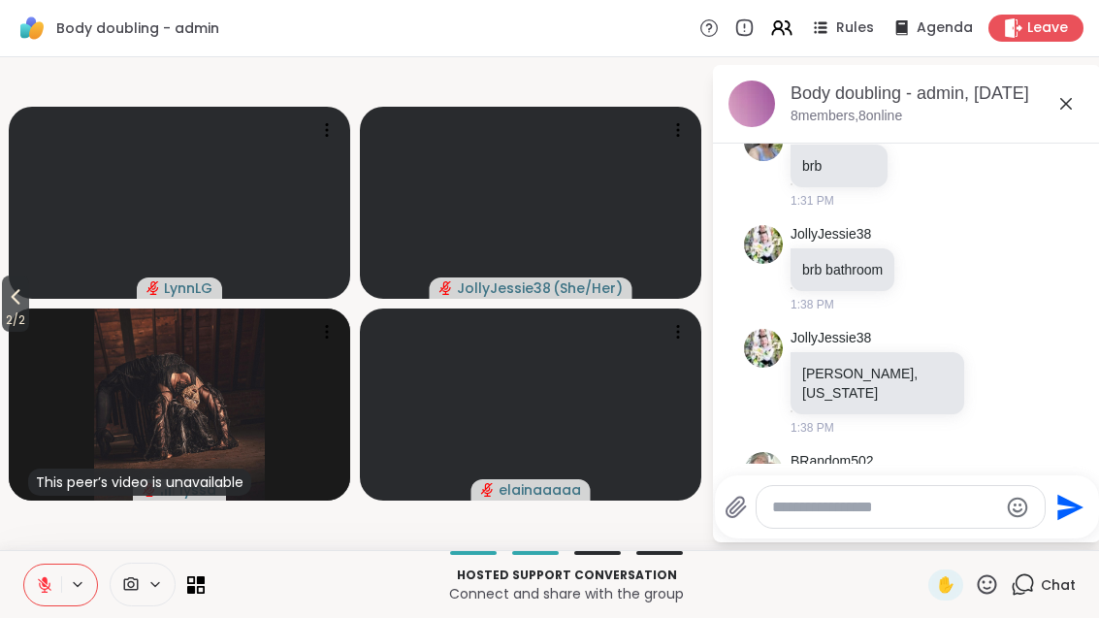
click at [13, 310] on span "2 / 2" at bounding box center [15, 320] width 27 height 23
click at [12, 309] on video-player-container "2 / 2 LynnLG JollyJessie38 ( She/Her ) This peer’s video is unavailable lyssa e…" at bounding box center [356, 303] width 688 height 477
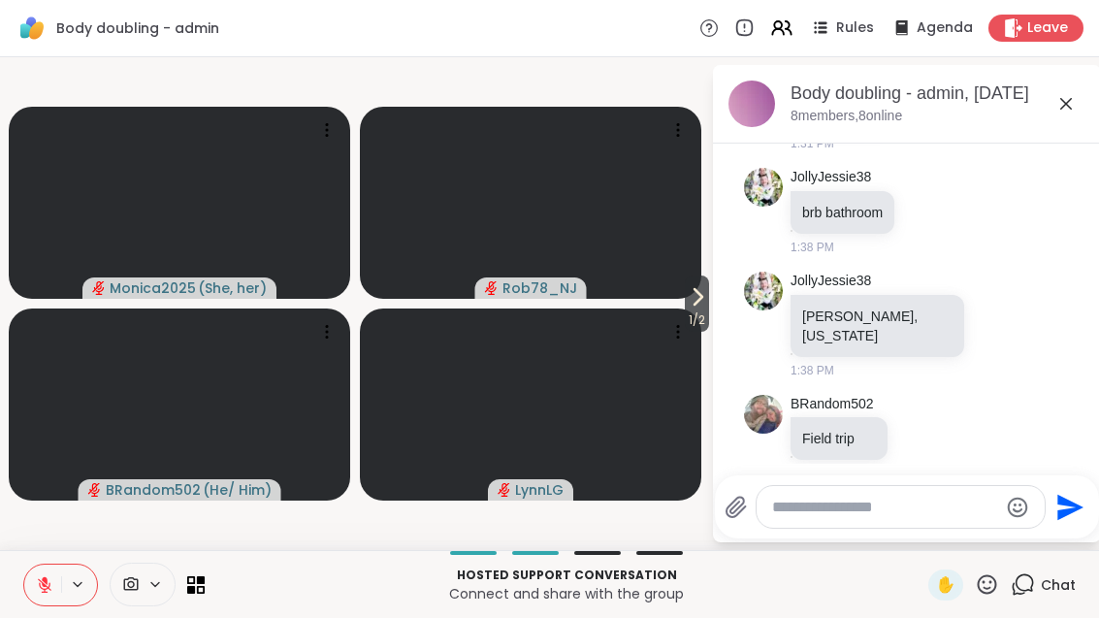
scroll to position [111, 0]
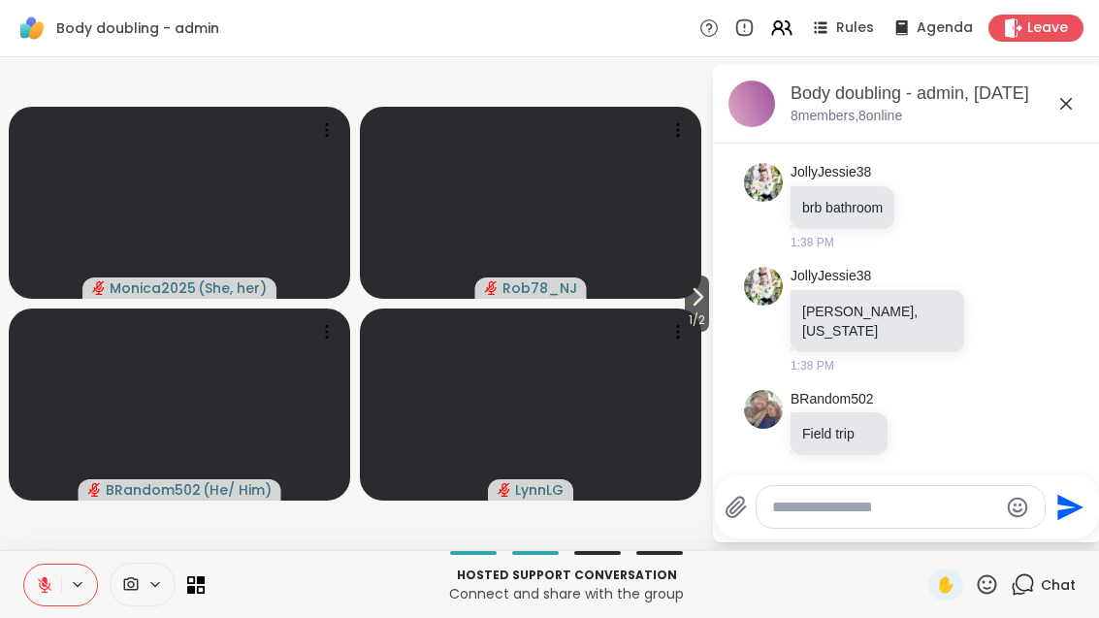
click at [693, 318] on span "1 / 2" at bounding box center [697, 320] width 24 height 23
click at [29, 300] on button "2 / 2" at bounding box center [15, 304] width 27 height 56
click at [1067, 105] on icon at bounding box center [1066, 104] width 12 height 12
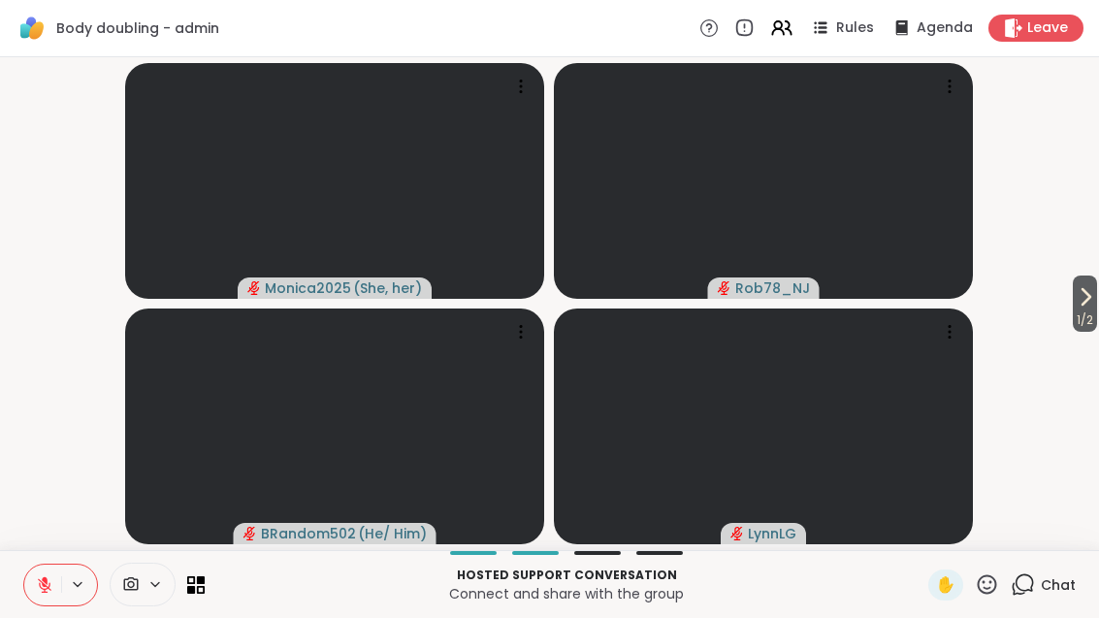
click at [1090, 318] on span "1 / 2" at bounding box center [1085, 320] width 24 height 23
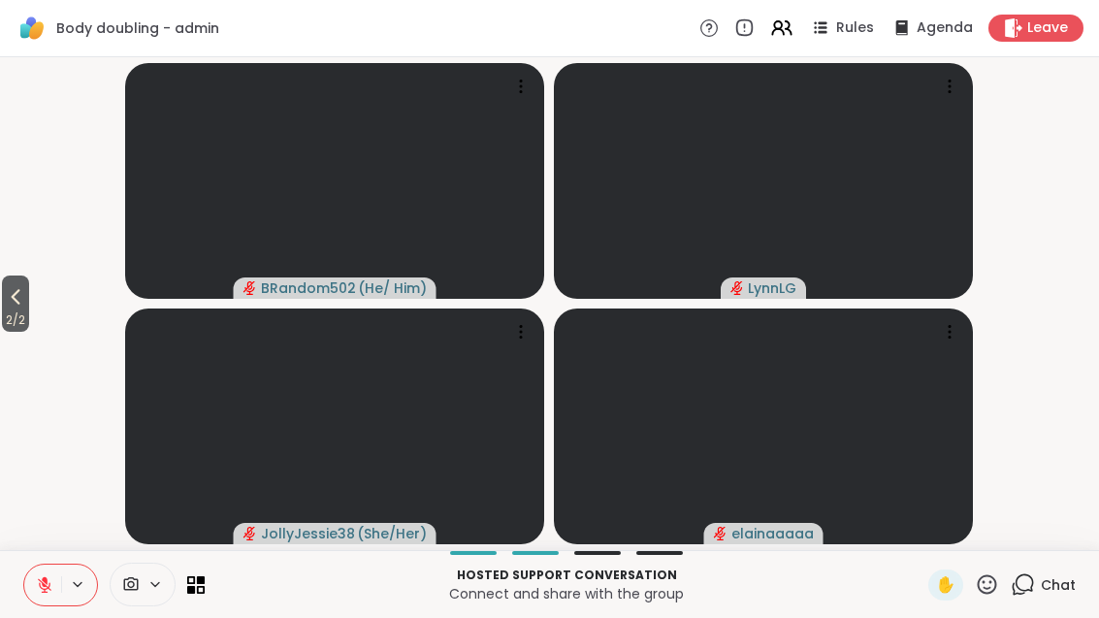
click at [16, 316] on span "2 / 2" at bounding box center [15, 320] width 27 height 23
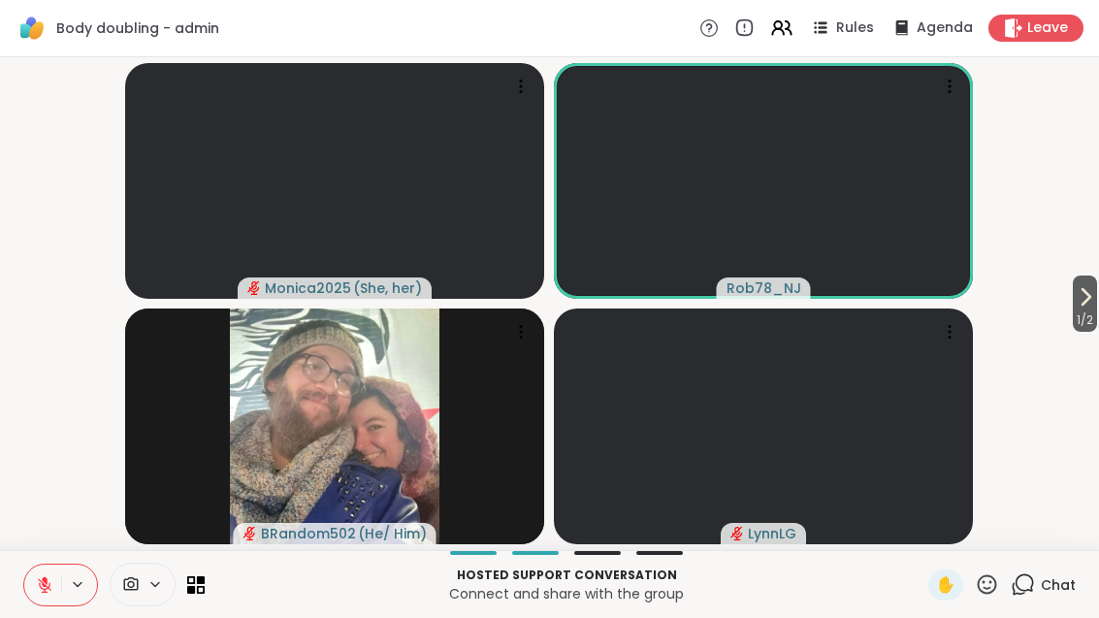
click at [1097, 309] on span "1 / 2" at bounding box center [1085, 320] width 24 height 23
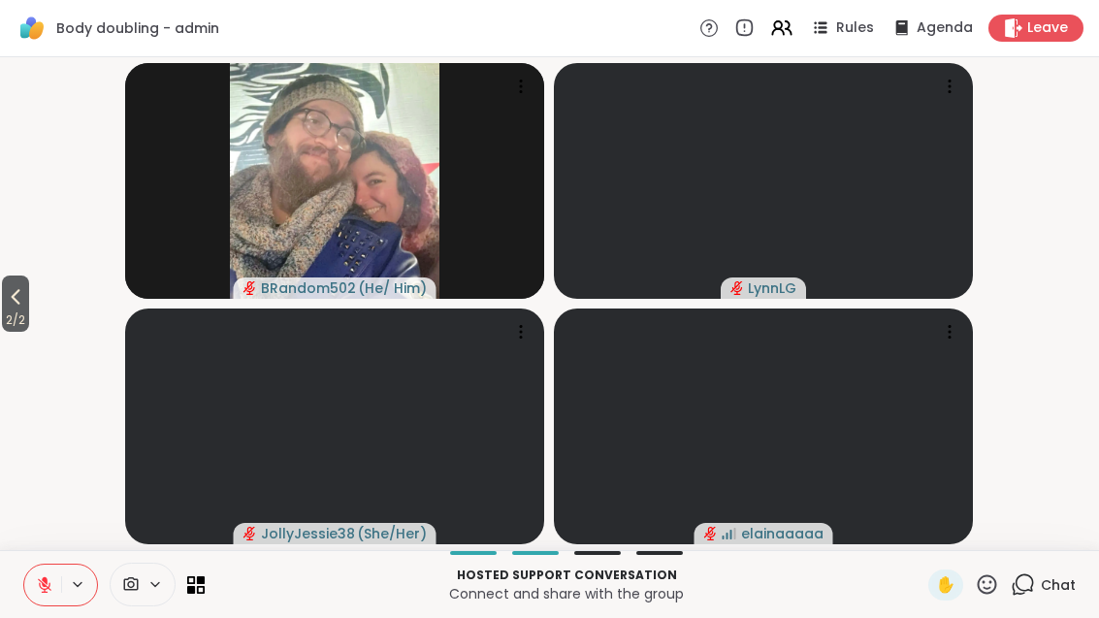
click at [794, 28] on icon at bounding box center [781, 27] width 23 height 23
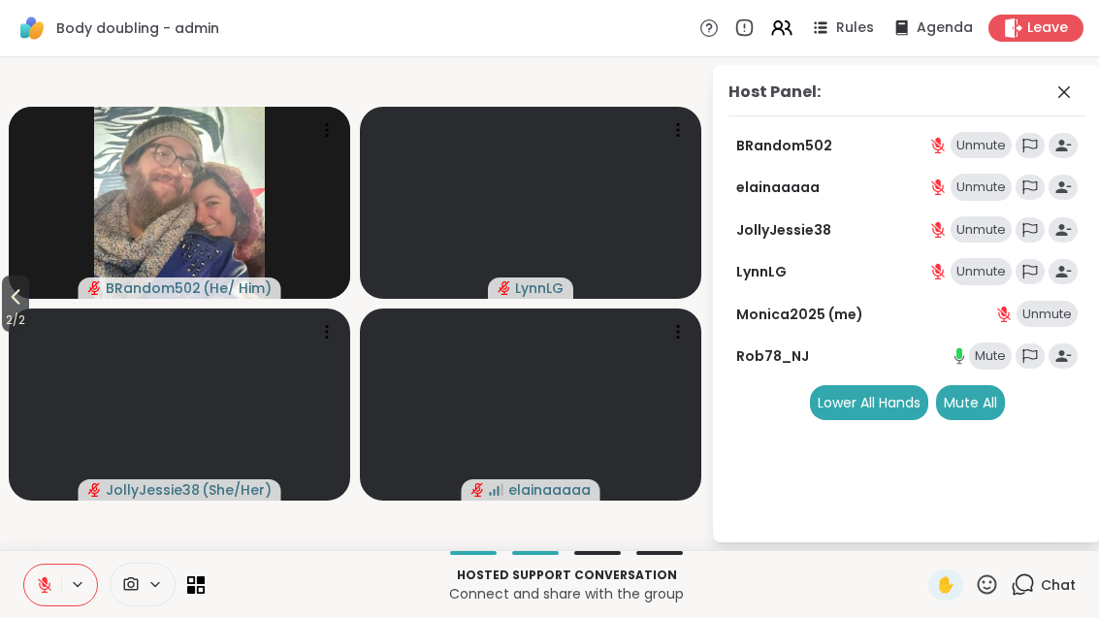
click at [987, 350] on div "Mute" at bounding box center [990, 355] width 43 height 27
click at [1068, 93] on icon at bounding box center [1064, 92] width 23 height 23
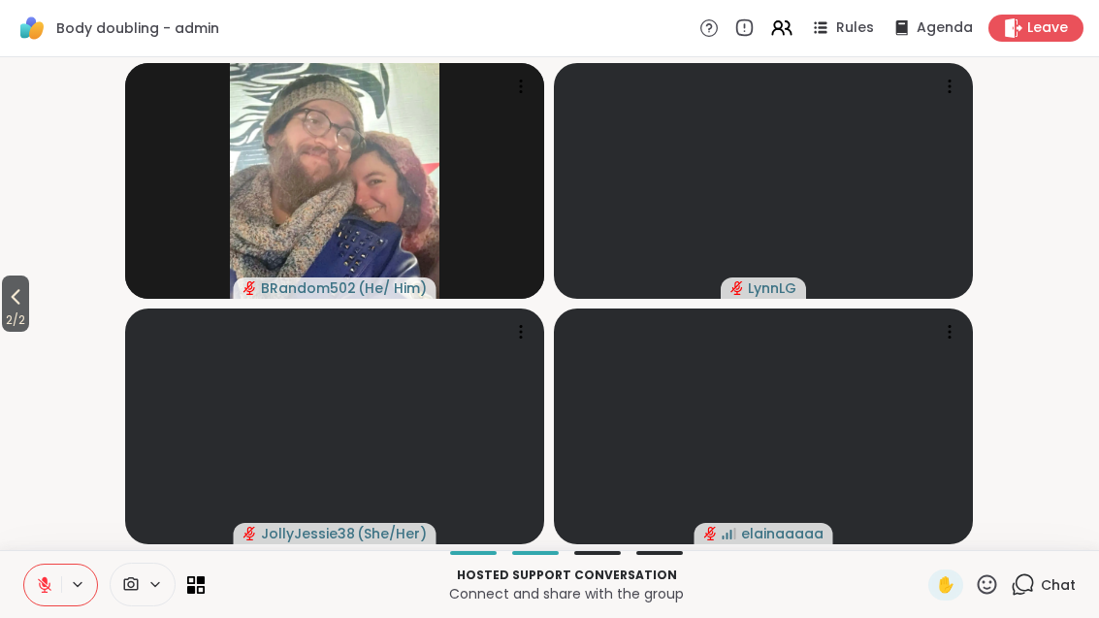
click at [29, 306] on button "2 / 2" at bounding box center [15, 304] width 27 height 56
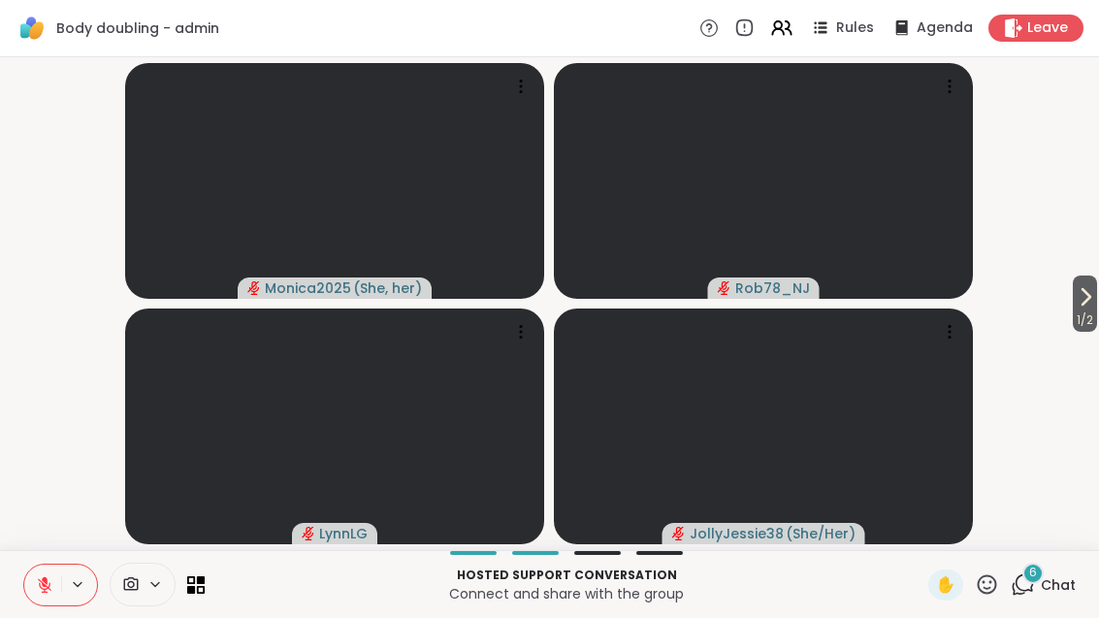
click at [1028, 599] on div "6 Chat" at bounding box center [1043, 584] width 65 height 31
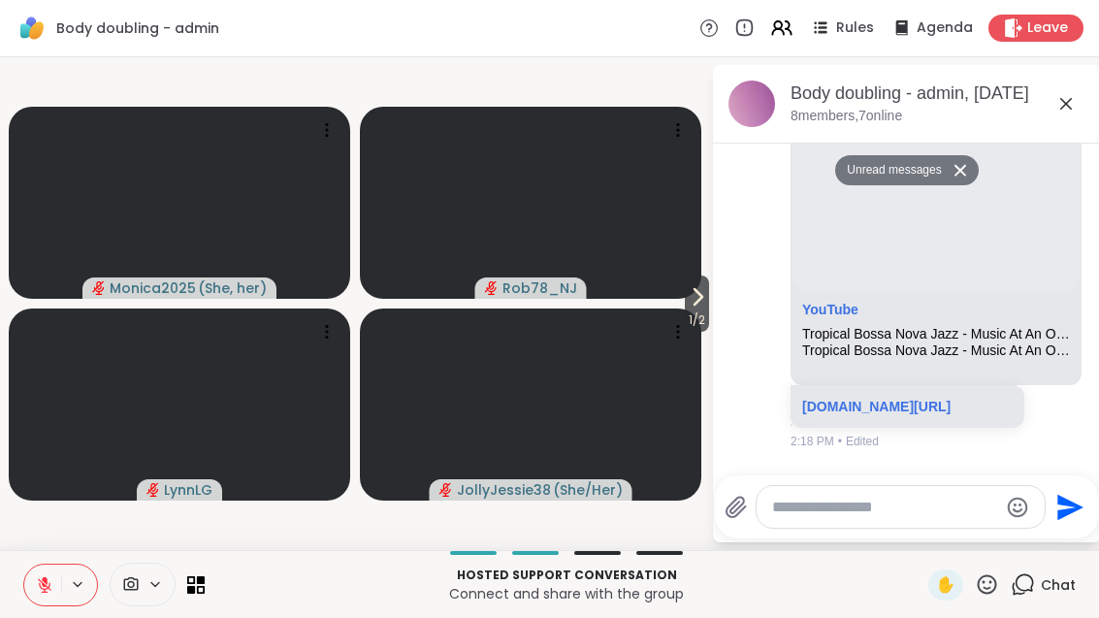
scroll to position [6302, 0]
click at [48, 601] on button at bounding box center [42, 585] width 37 height 41
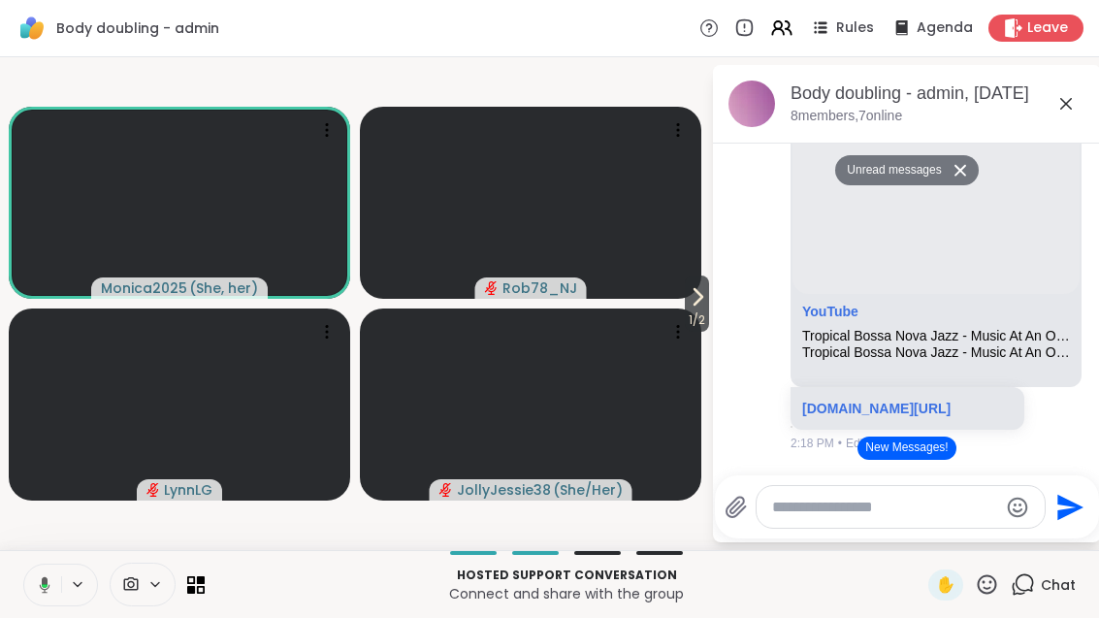
click at [709, 322] on span "1 / 2" at bounding box center [697, 320] width 24 height 23
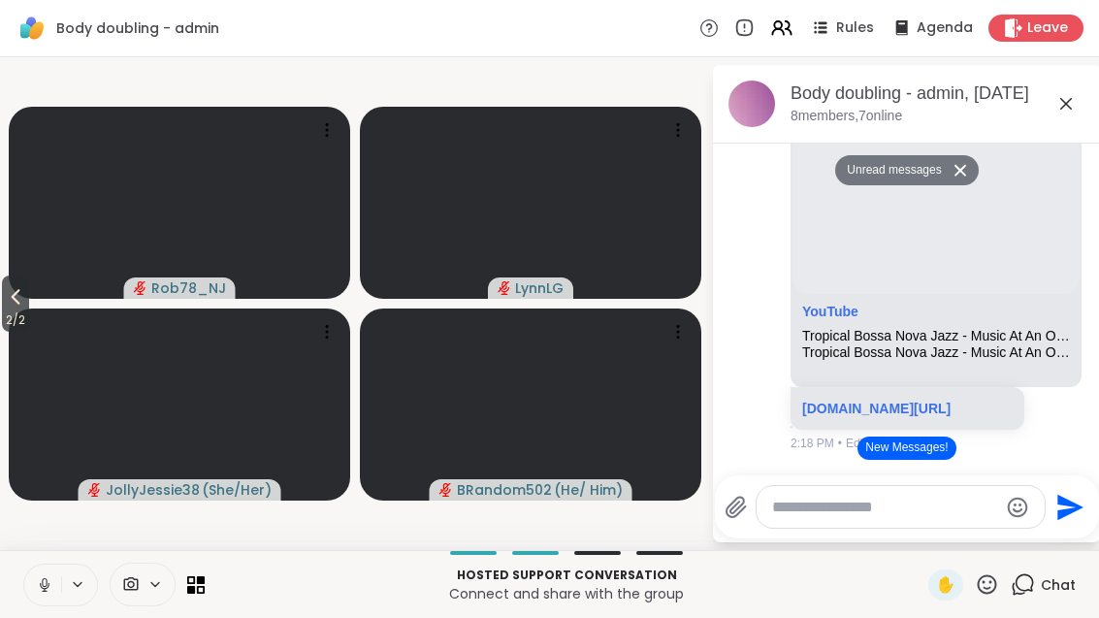
click at [29, 320] on span "2 / 2" at bounding box center [15, 320] width 27 height 23
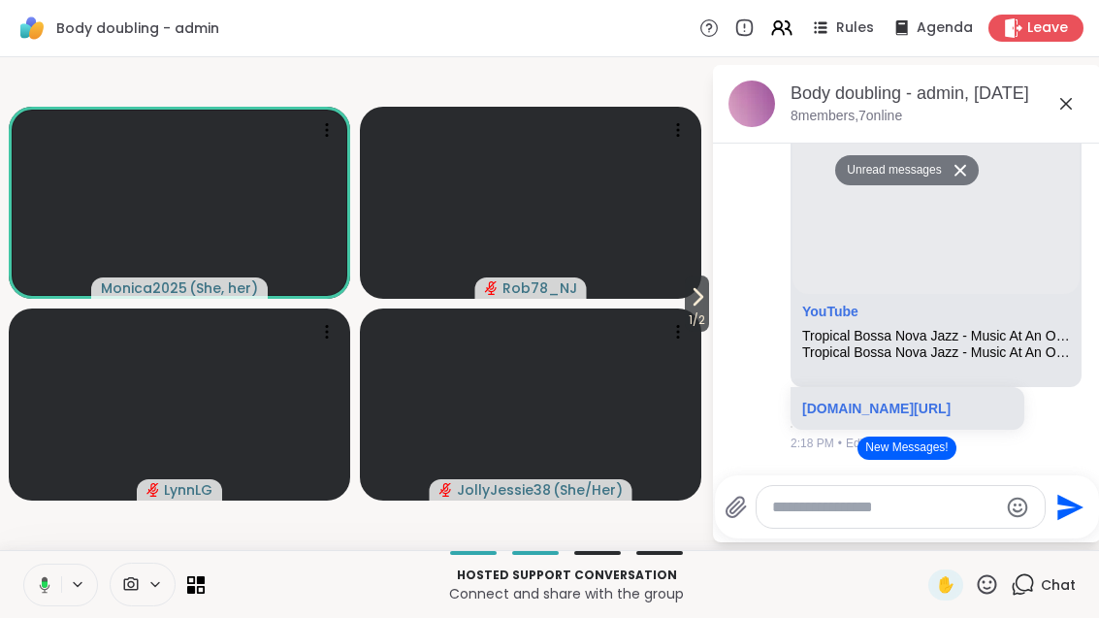
click at [702, 323] on span "1 / 2" at bounding box center [697, 320] width 24 height 23
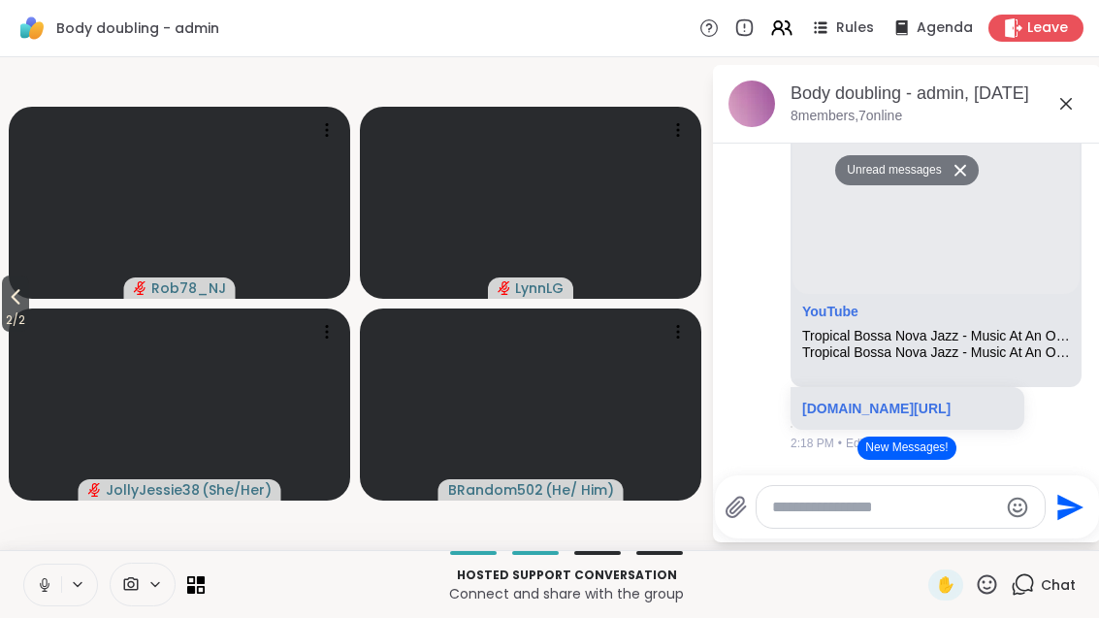
click at [15, 309] on span "2 / 2" at bounding box center [15, 320] width 27 height 23
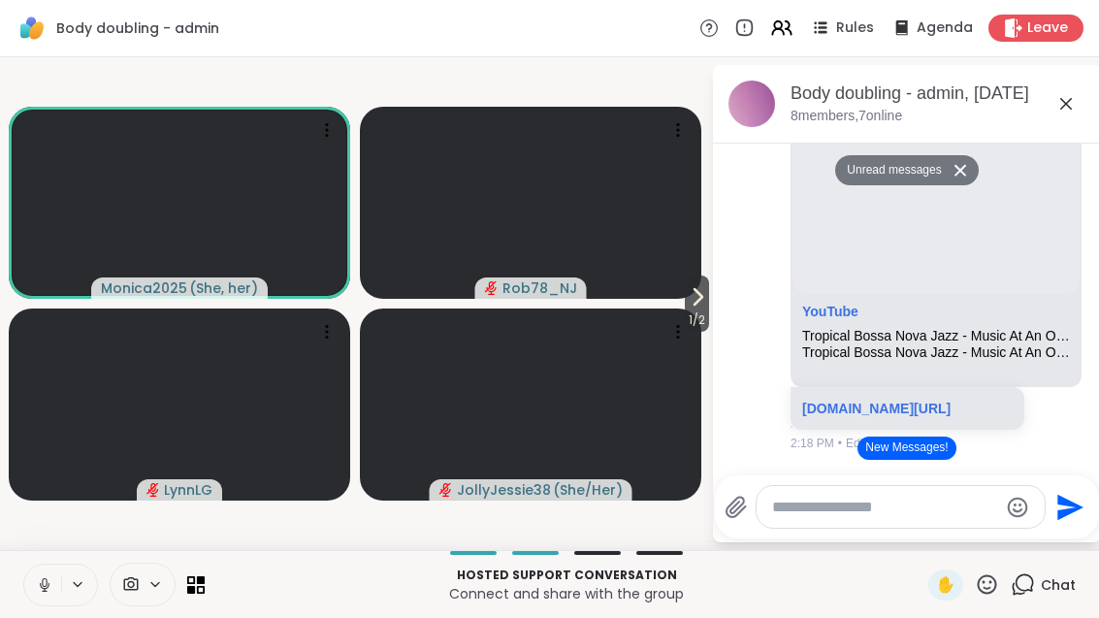
click at [1043, 18] on span "Leave" at bounding box center [1047, 27] width 41 height 19
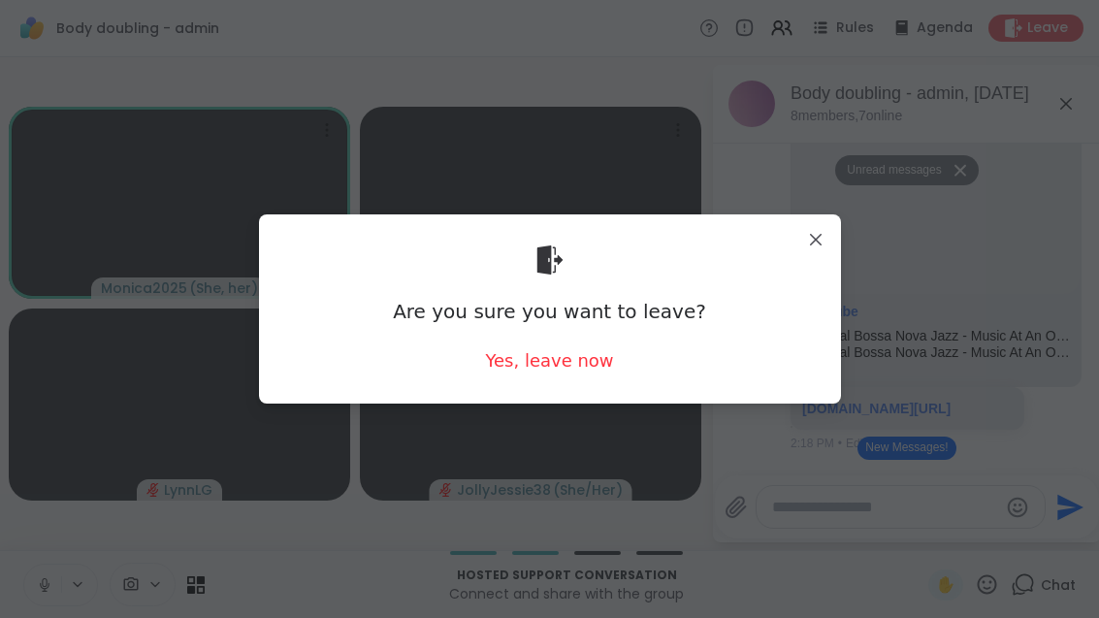
click at [546, 371] on div "Yes, leave now" at bounding box center [549, 360] width 128 height 24
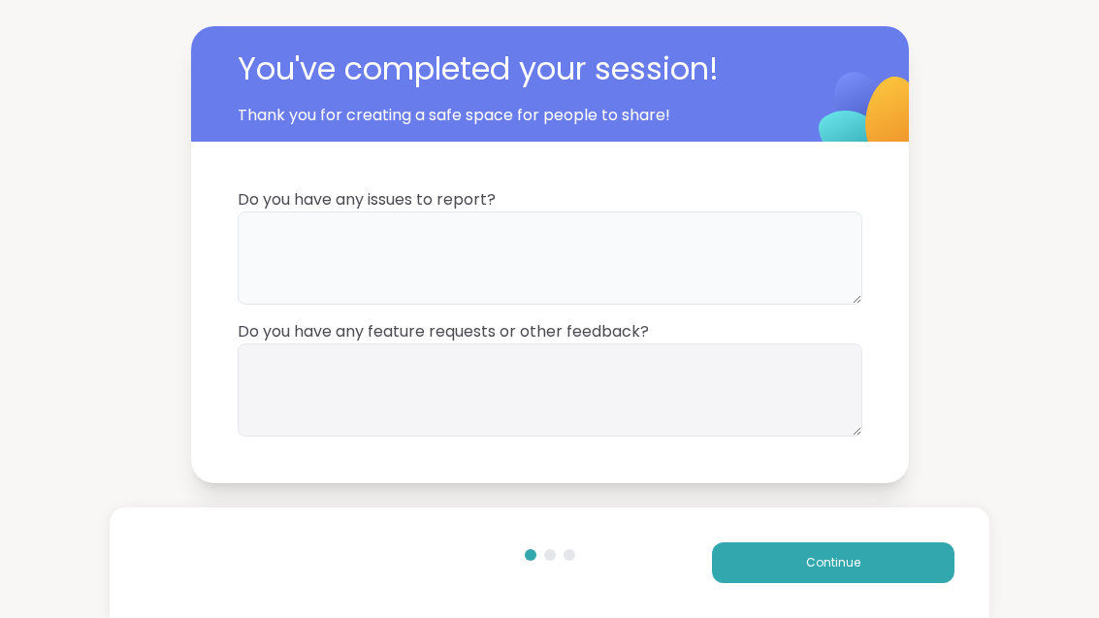
click at [281, 256] on textarea at bounding box center [550, 257] width 625 height 93
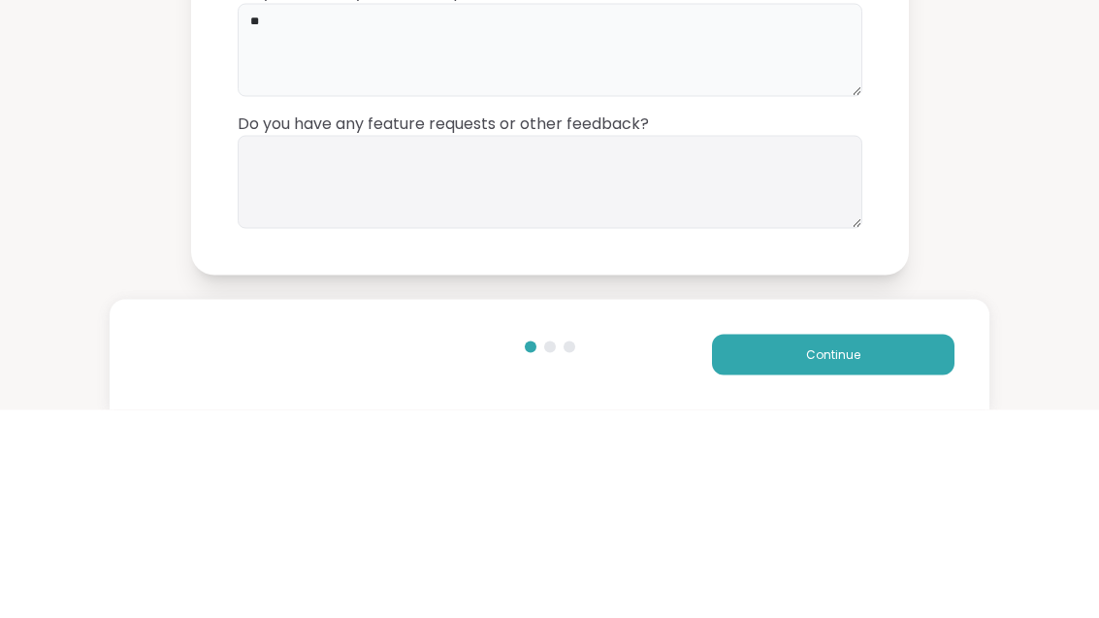
type textarea "**"
click at [340, 343] on textarea at bounding box center [550, 389] width 625 height 93
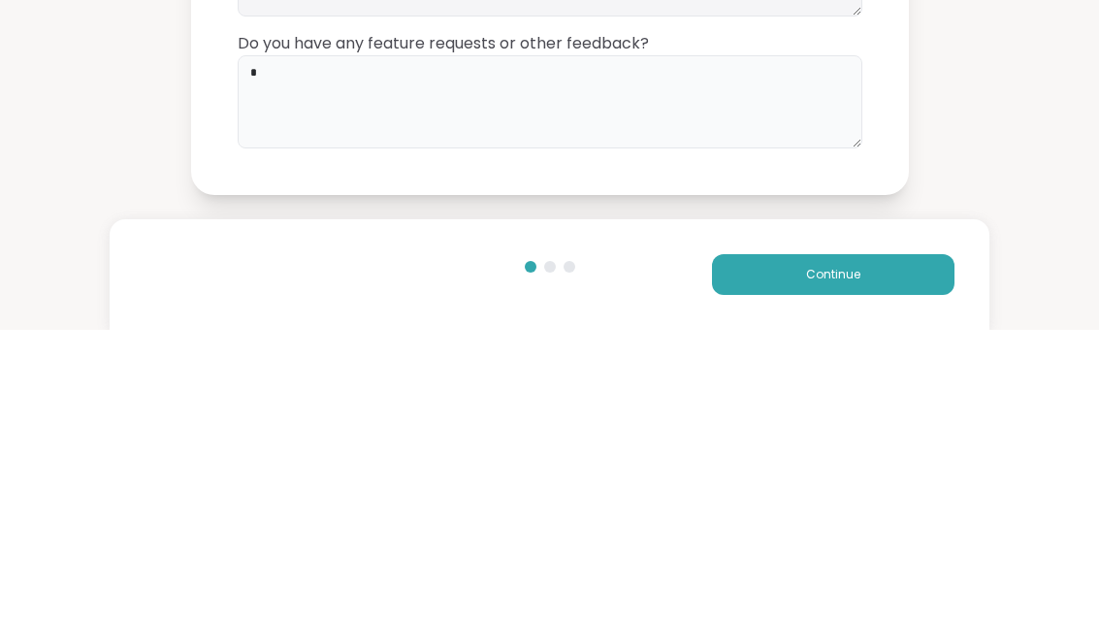
type textarea "**"
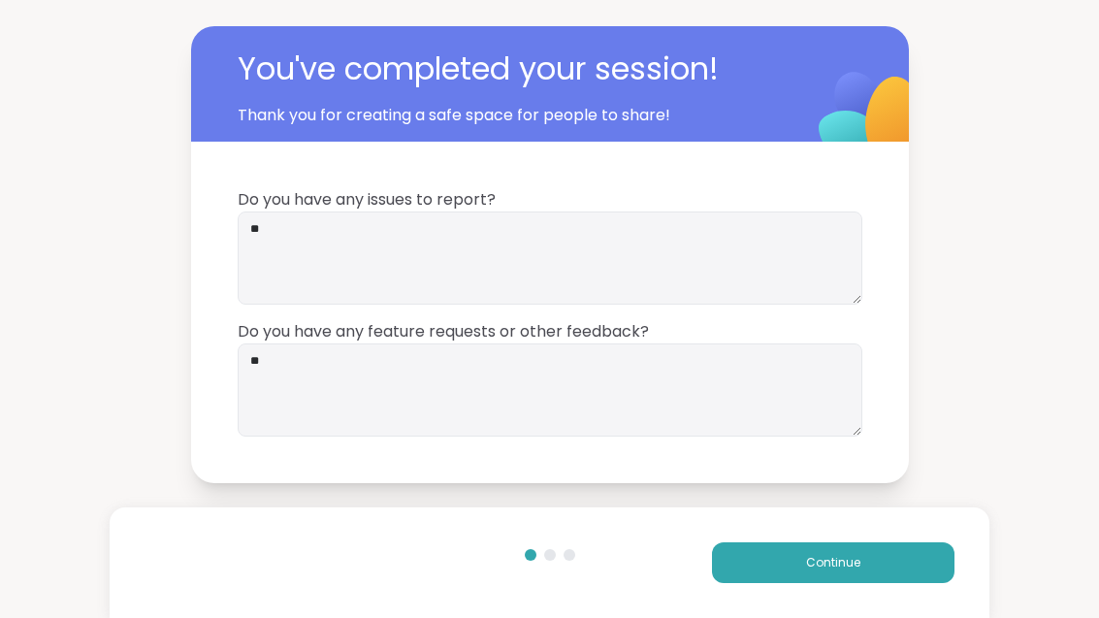
click at [856, 564] on span "Continue" at bounding box center [833, 562] width 54 height 17
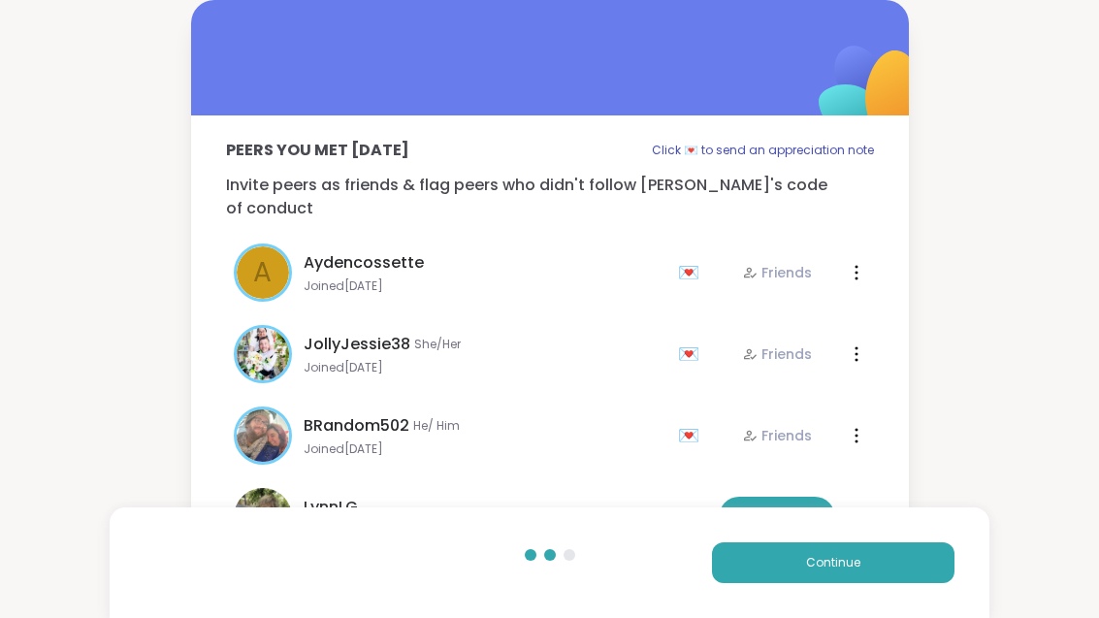
click at [855, 564] on span "Continue" at bounding box center [833, 562] width 54 height 17
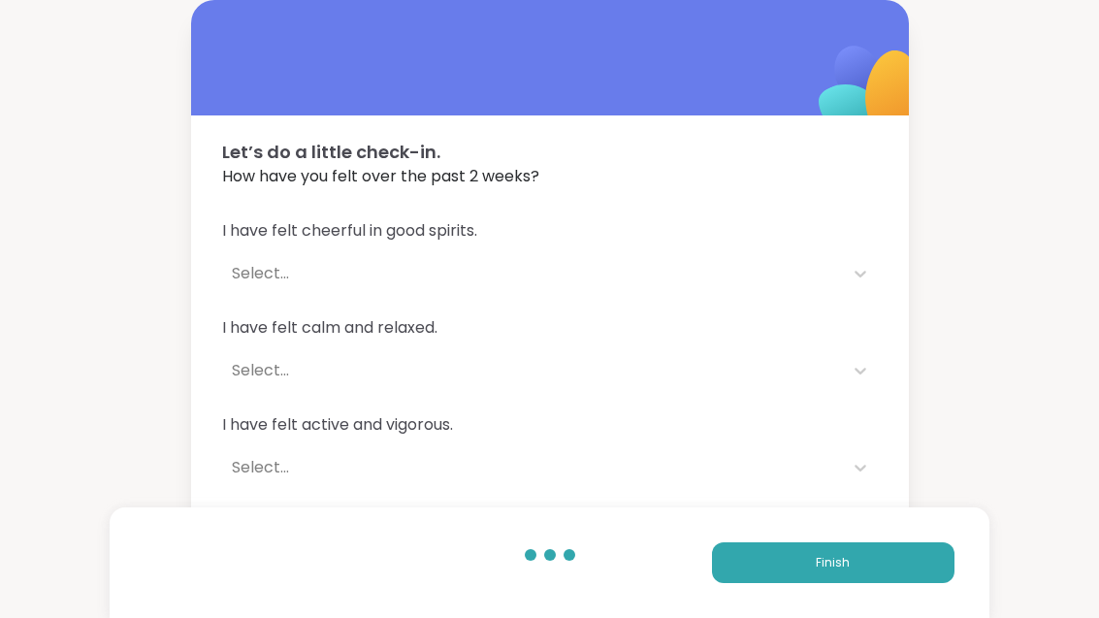
click at [743, 568] on button "Finish" at bounding box center [833, 562] width 243 height 41
